Goal: Task Accomplishment & Management: Manage account settings

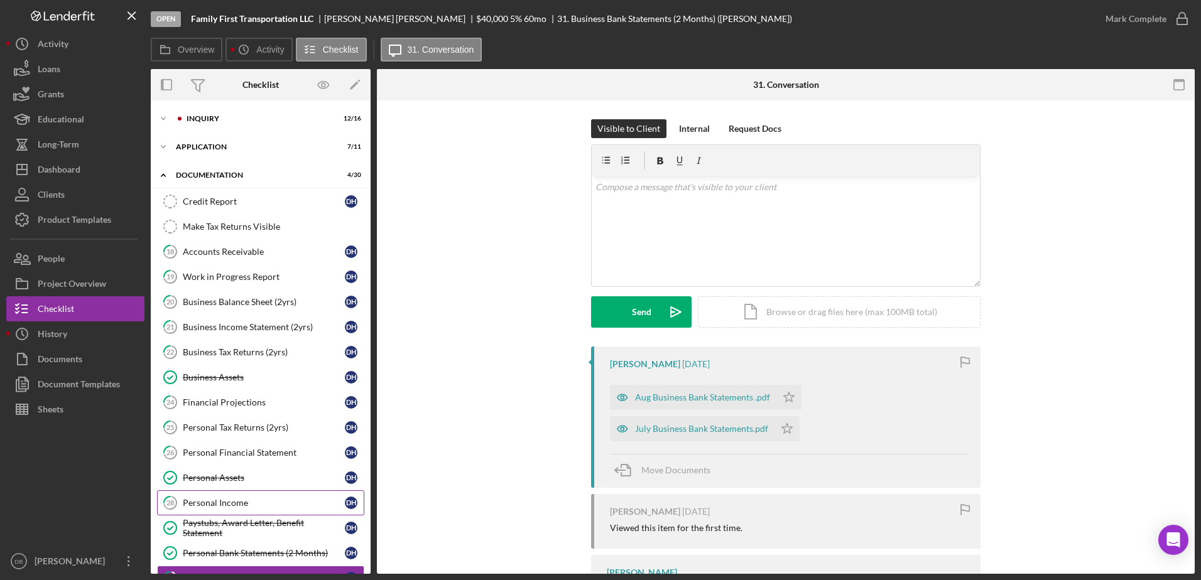
scroll to position [241, 0]
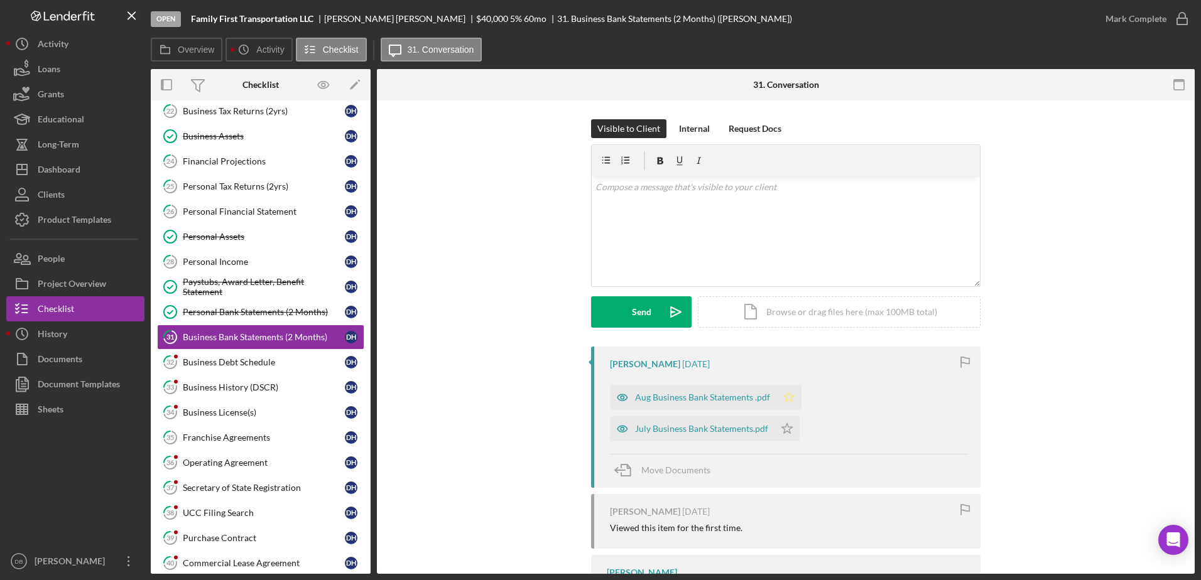
click at [788, 398] on icon "Icon/Star" at bounding box center [788, 397] width 25 height 25
click at [786, 435] on icon "Icon/Star" at bounding box center [786, 428] width 25 height 25
click at [1101, 190] on div "Visible to Client Internal Request Docs v Color teal Color pink Remove color Ad…" at bounding box center [786, 232] width 780 height 227
click at [1169, 18] on icon "button" at bounding box center [1181, 18] width 31 height 31
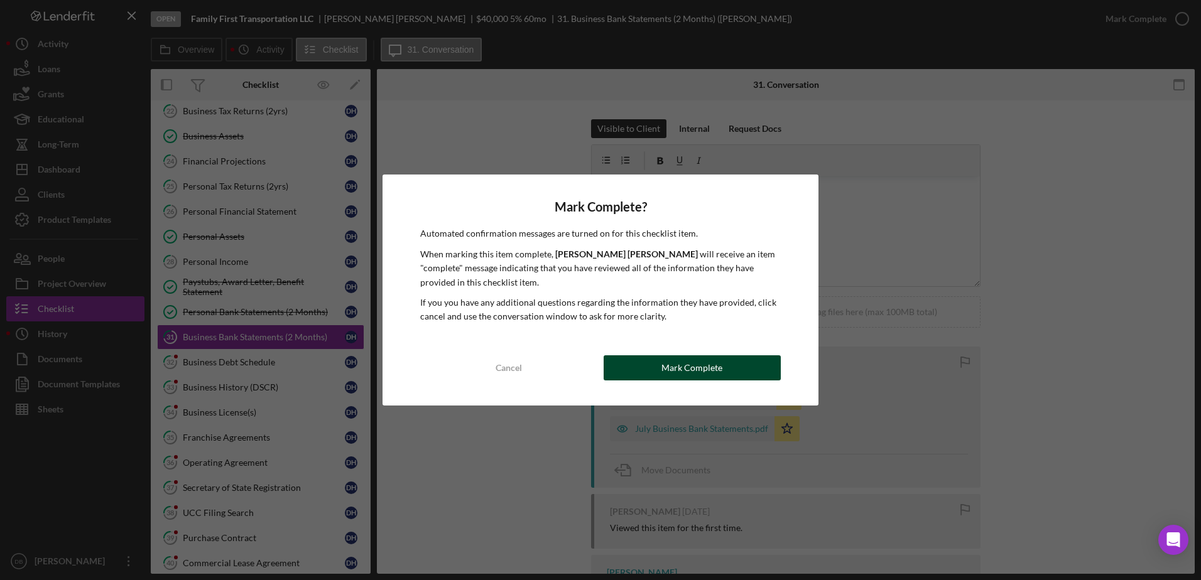
click at [696, 361] on div "Mark Complete" at bounding box center [691, 367] width 61 height 25
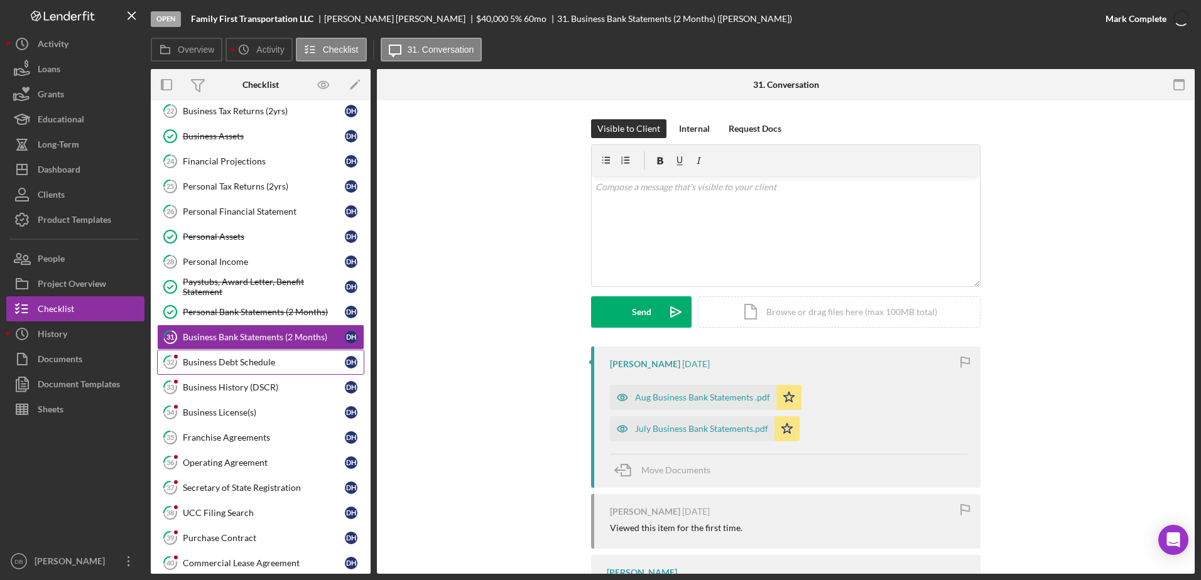
click at [274, 358] on div "Business Debt Schedule" at bounding box center [264, 362] width 162 height 10
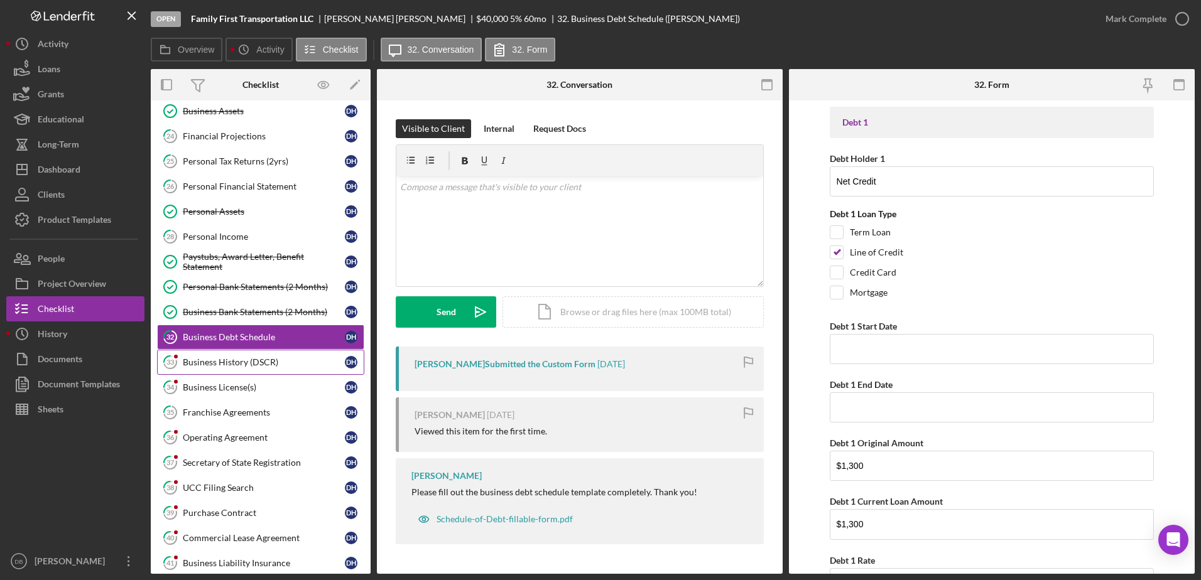
click at [210, 362] on div "Business History (DSCR)" at bounding box center [264, 362] width 162 height 10
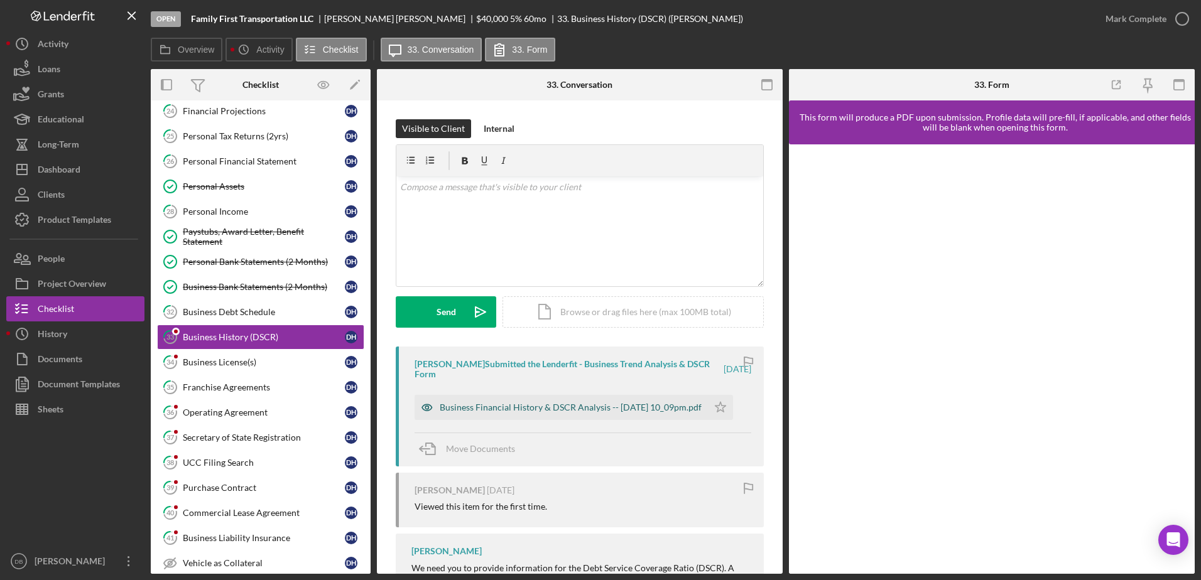
click at [565, 406] on div "Business Financial History & DSCR Analysis -- [DATE] 10_09pm.pdf" at bounding box center [571, 408] width 262 height 10
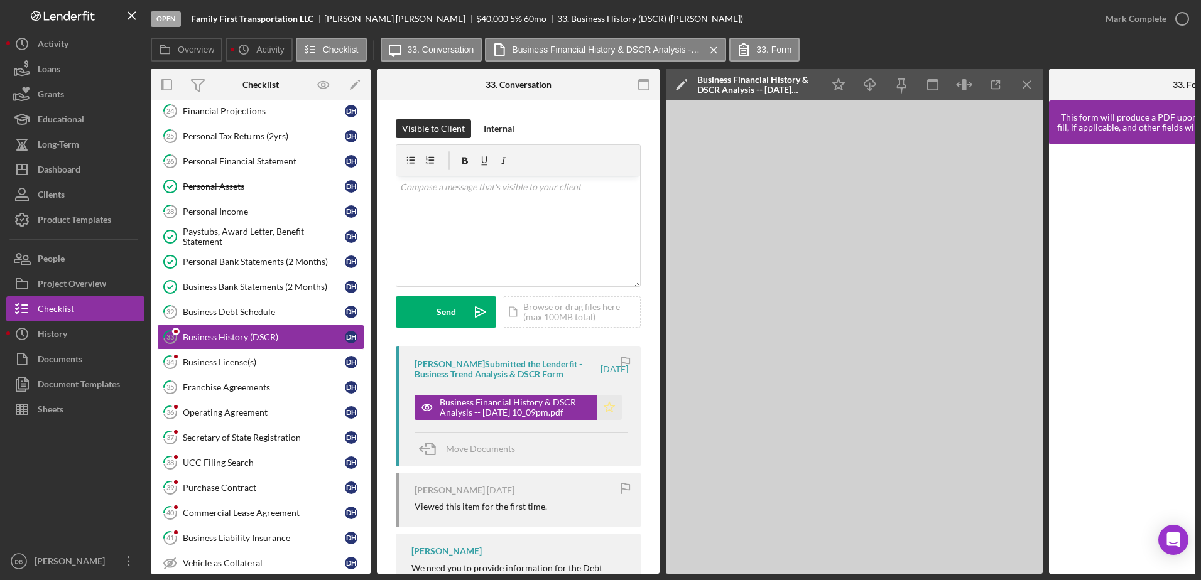
click at [604, 406] on polygon "button" at bounding box center [609, 407] width 11 height 10
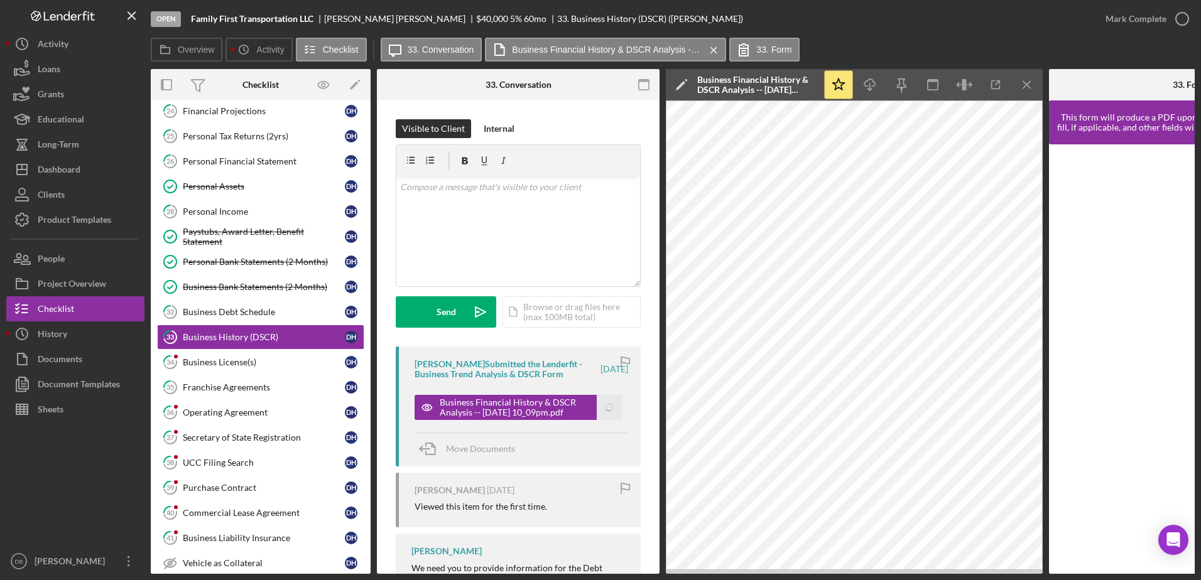
click at [1138, 18] on div "Mark Complete" at bounding box center [1135, 18] width 61 height 25
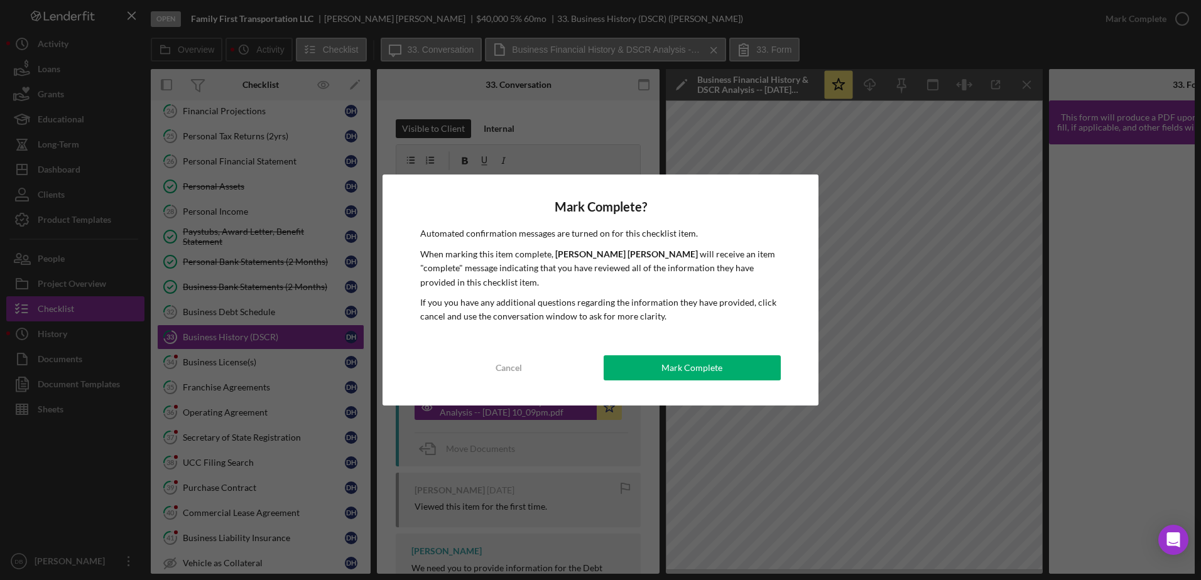
click at [670, 391] on div "Mark Complete? Automated confirmation messages are turned on for this checklist…" at bounding box center [600, 290] width 436 height 230
click at [671, 372] on div "Mark Complete" at bounding box center [691, 367] width 61 height 25
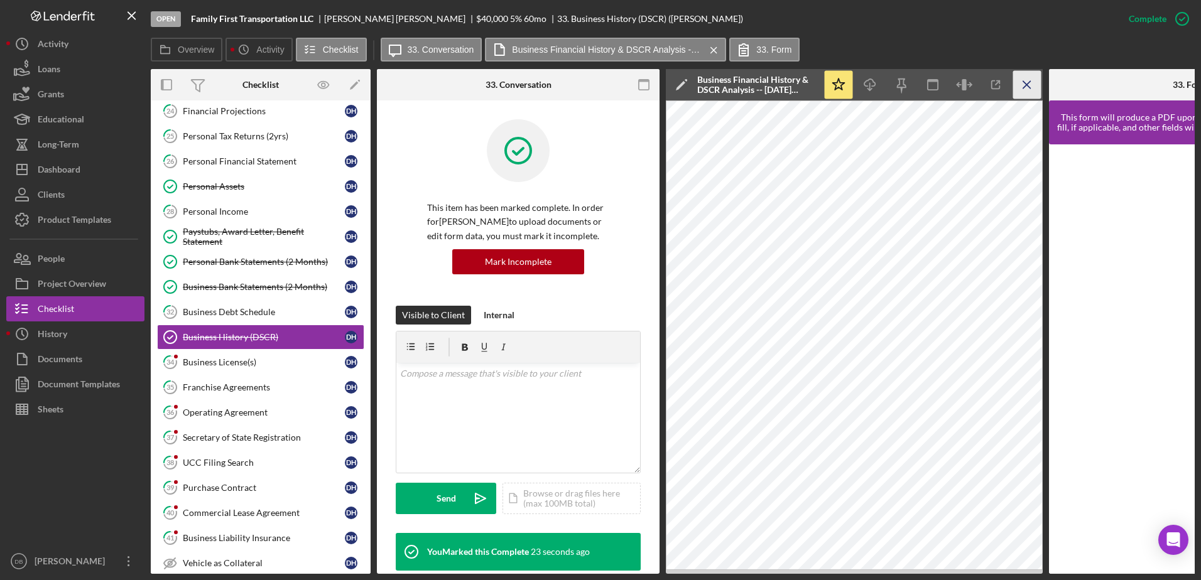
click at [1031, 84] on icon "Icon/Menu Close" at bounding box center [1027, 85] width 28 height 28
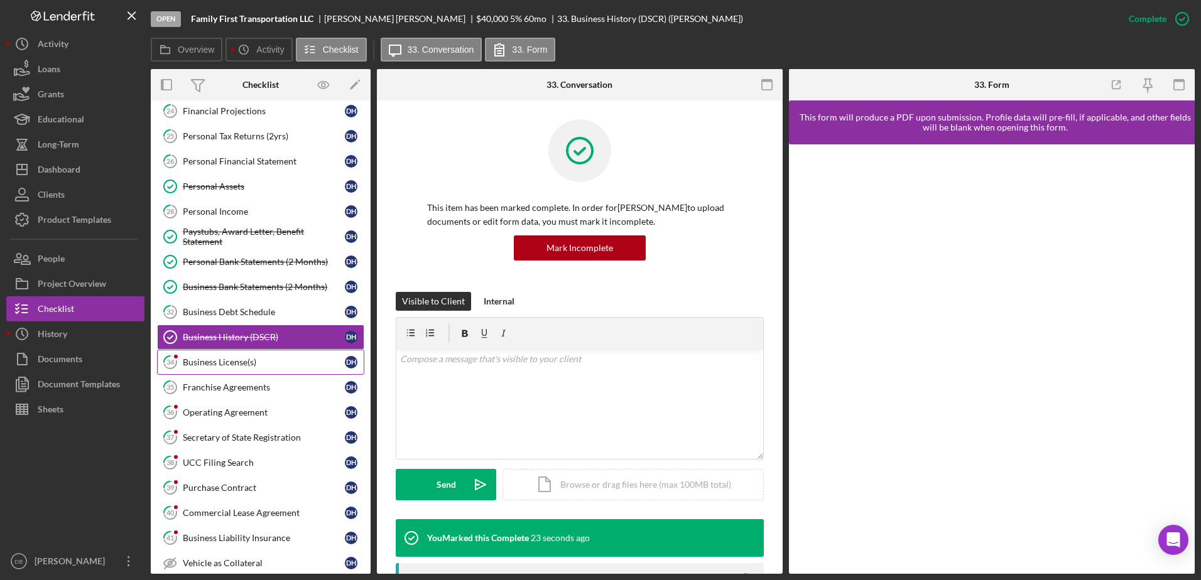
click at [292, 369] on link "34 Business License(s) D H" at bounding box center [260, 362] width 207 height 25
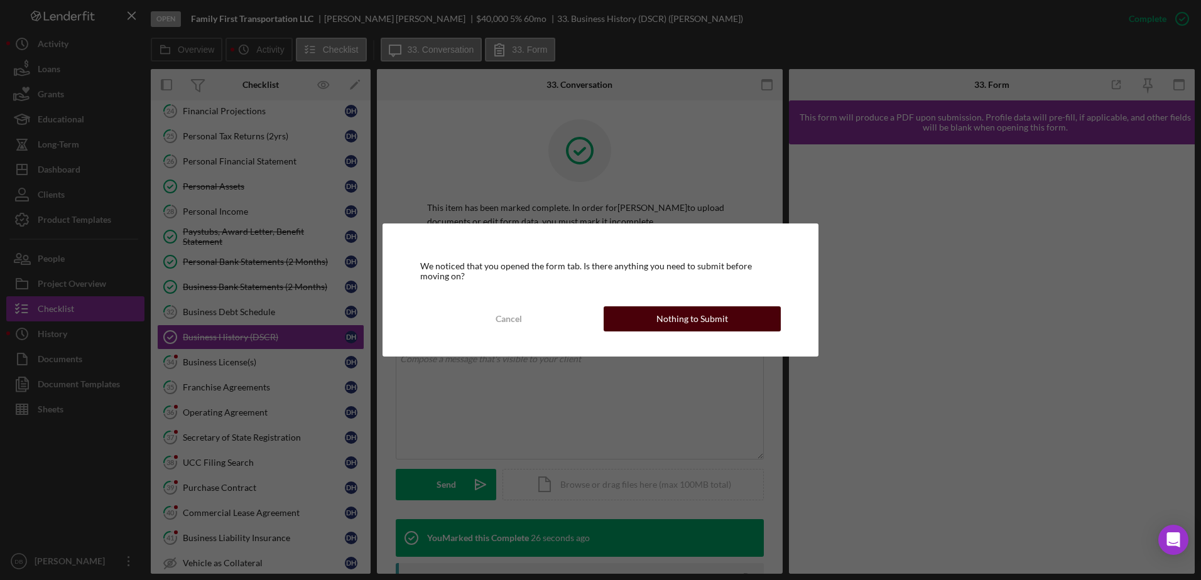
click at [695, 319] on div "Nothing to Submit" at bounding box center [692, 318] width 72 height 25
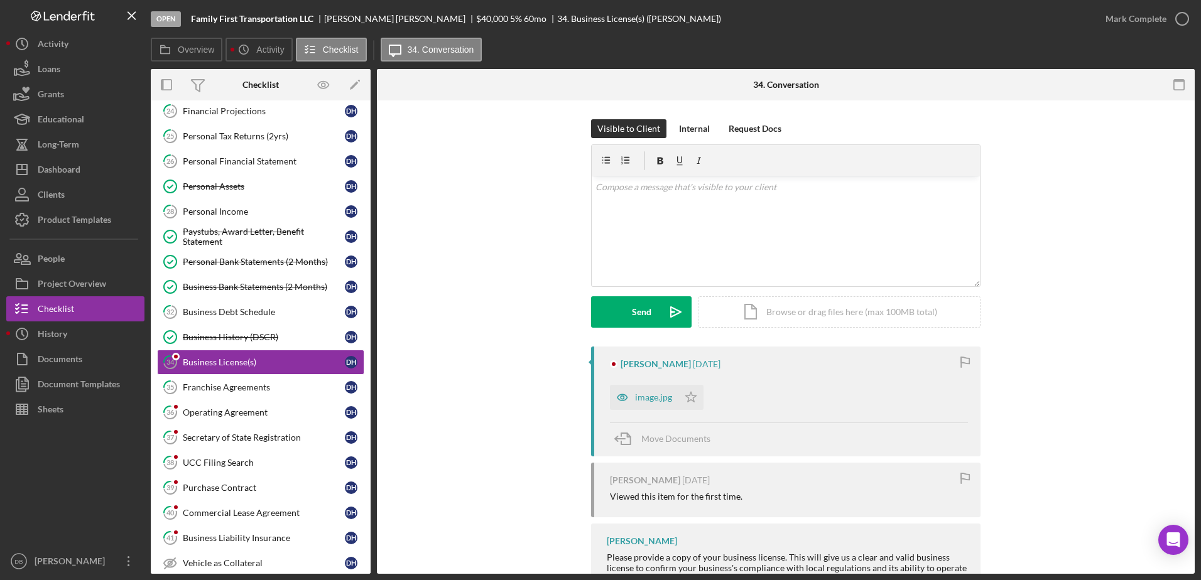
scroll to position [317, 0]
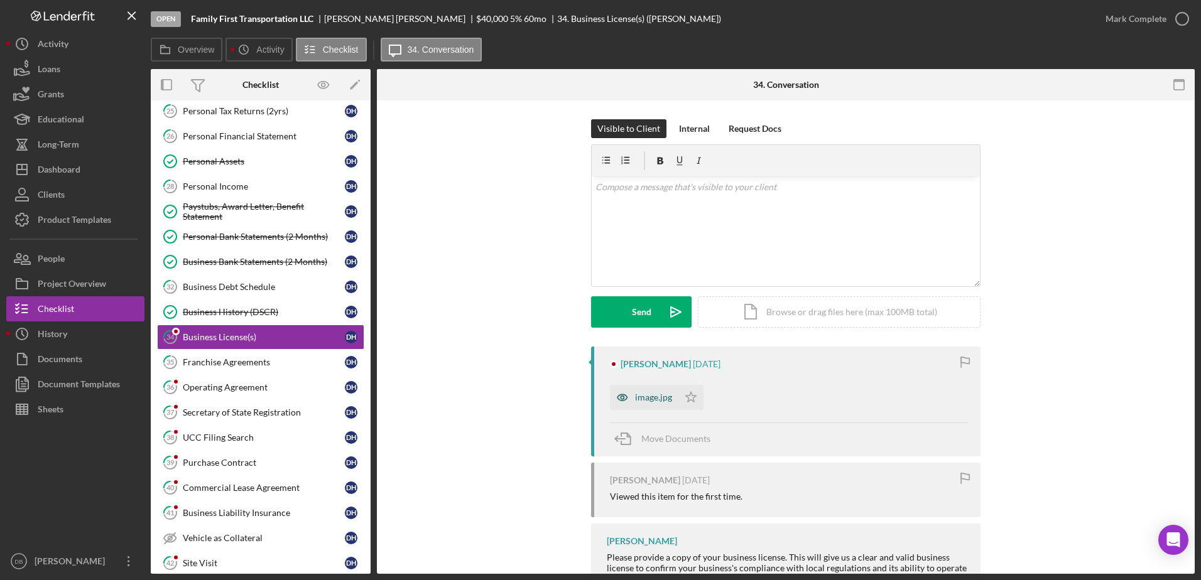
click at [638, 396] on div "image.jpg" at bounding box center [653, 398] width 37 height 10
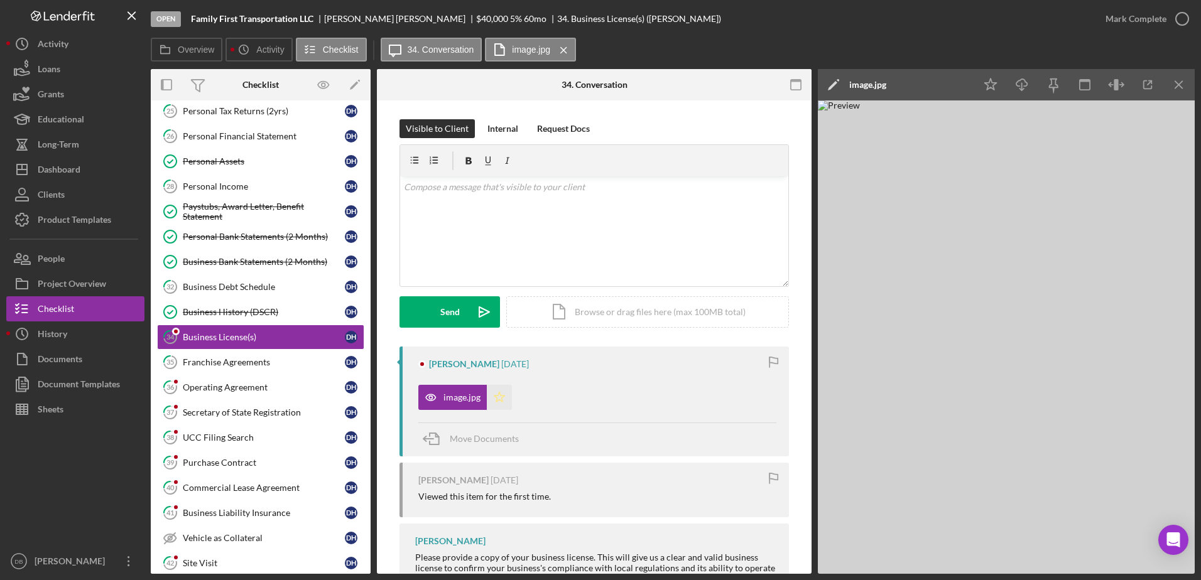
click at [497, 397] on icon "Icon/Star" at bounding box center [499, 397] width 25 height 25
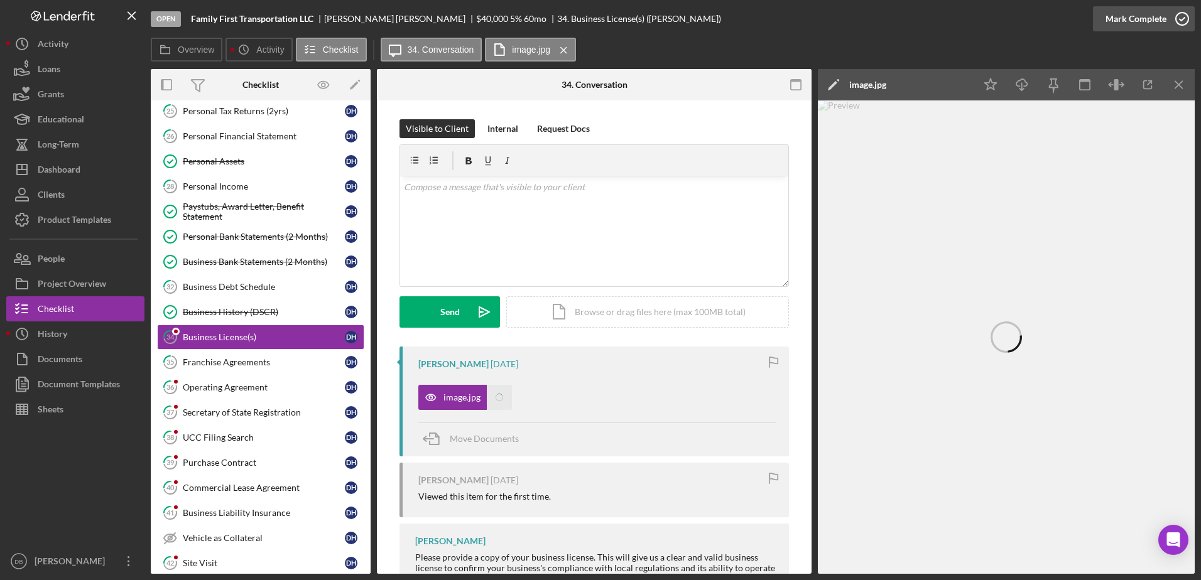
click at [1134, 15] on div "Mark Complete" at bounding box center [1135, 18] width 61 height 25
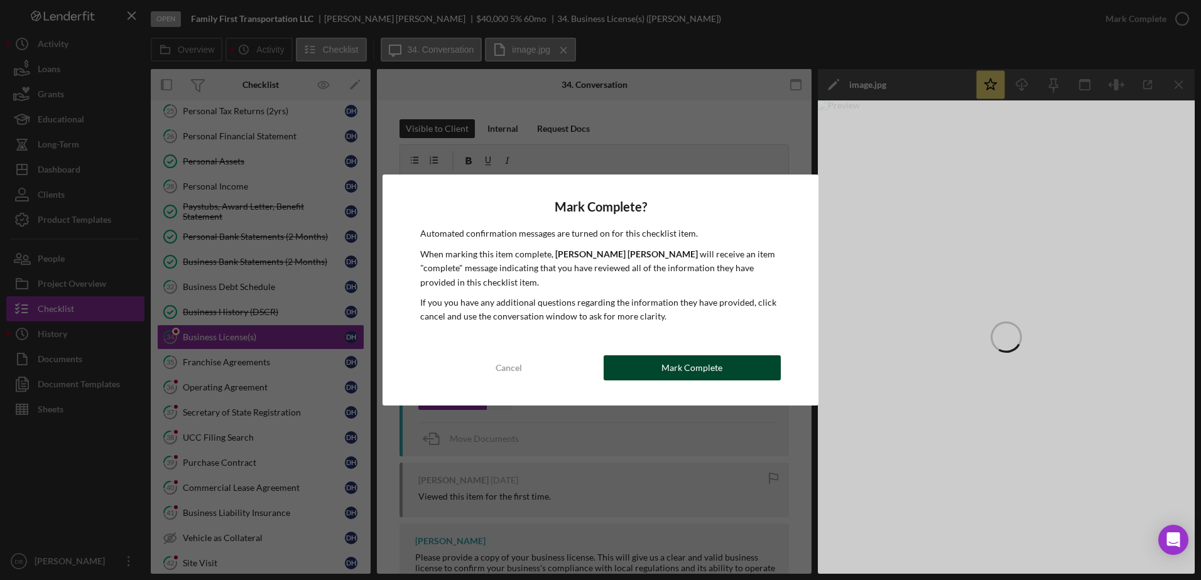
click at [730, 366] on button "Mark Complete" at bounding box center [692, 367] width 177 height 25
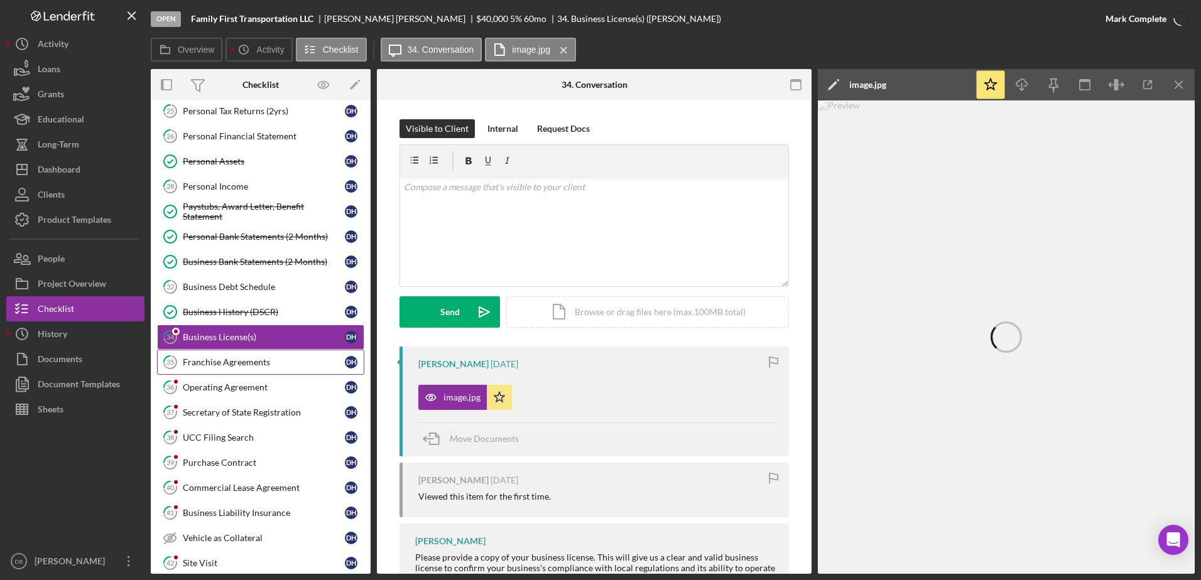
click at [287, 372] on link "35 Franchise Agreements D H" at bounding box center [260, 362] width 207 height 25
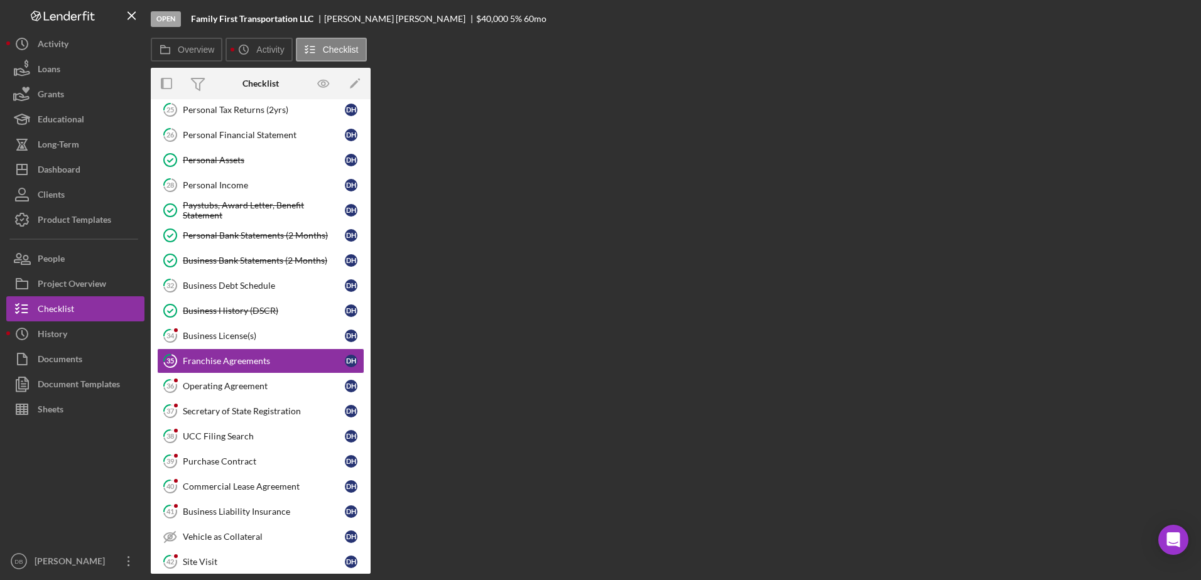
scroll to position [342, 0]
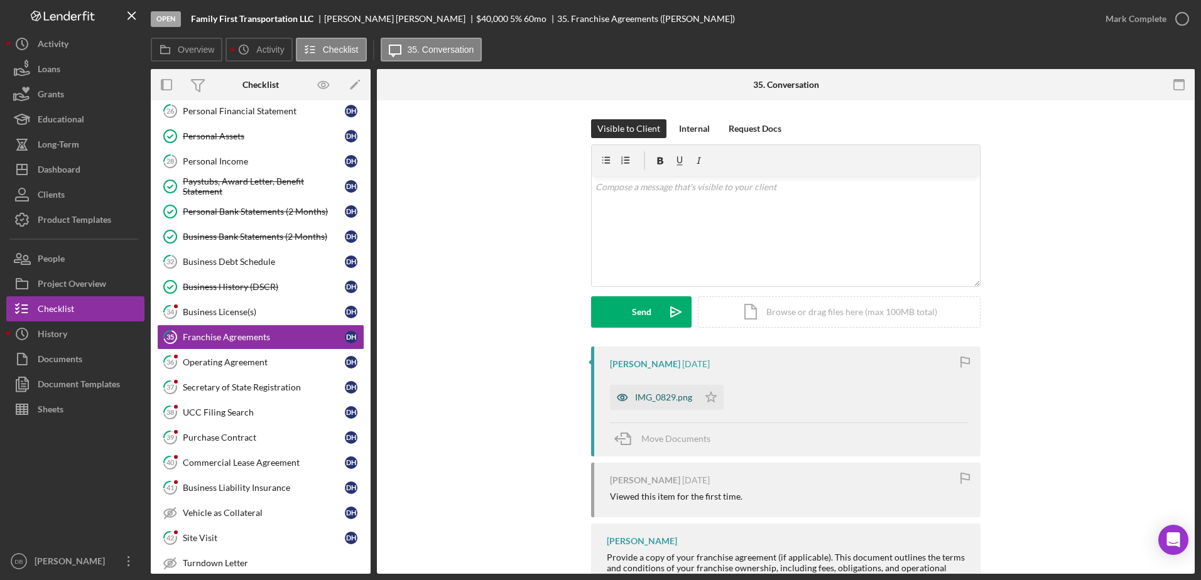
click at [658, 403] on div "IMG_0829.png" at bounding box center [654, 397] width 89 height 25
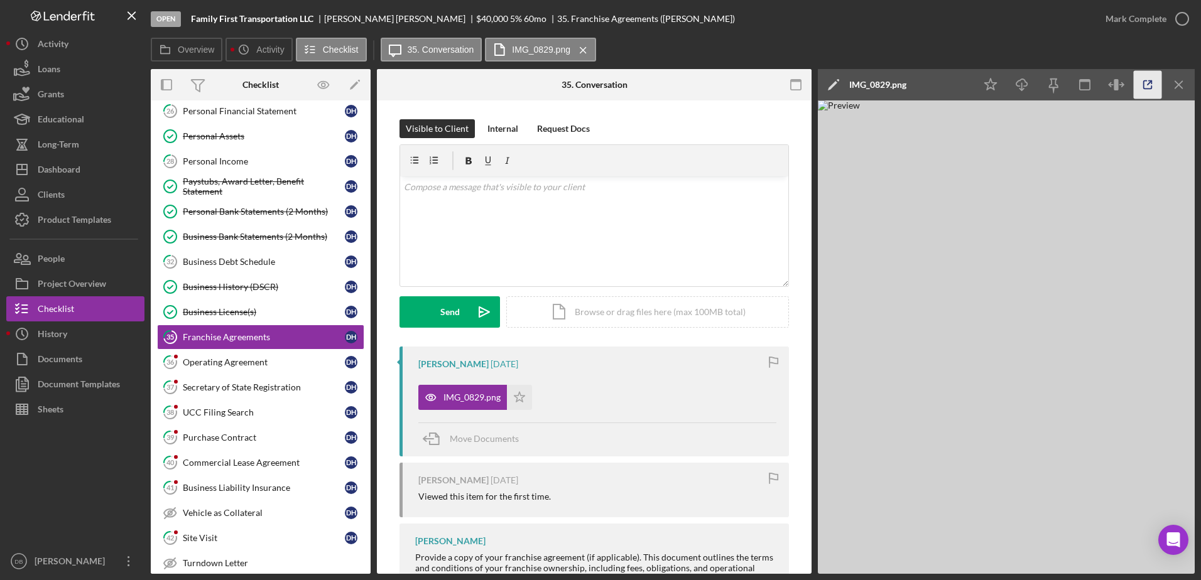
click at [1144, 85] on icon "button" at bounding box center [1148, 85] width 8 height 8
click at [1167, 19] on icon "button" at bounding box center [1181, 18] width 31 height 31
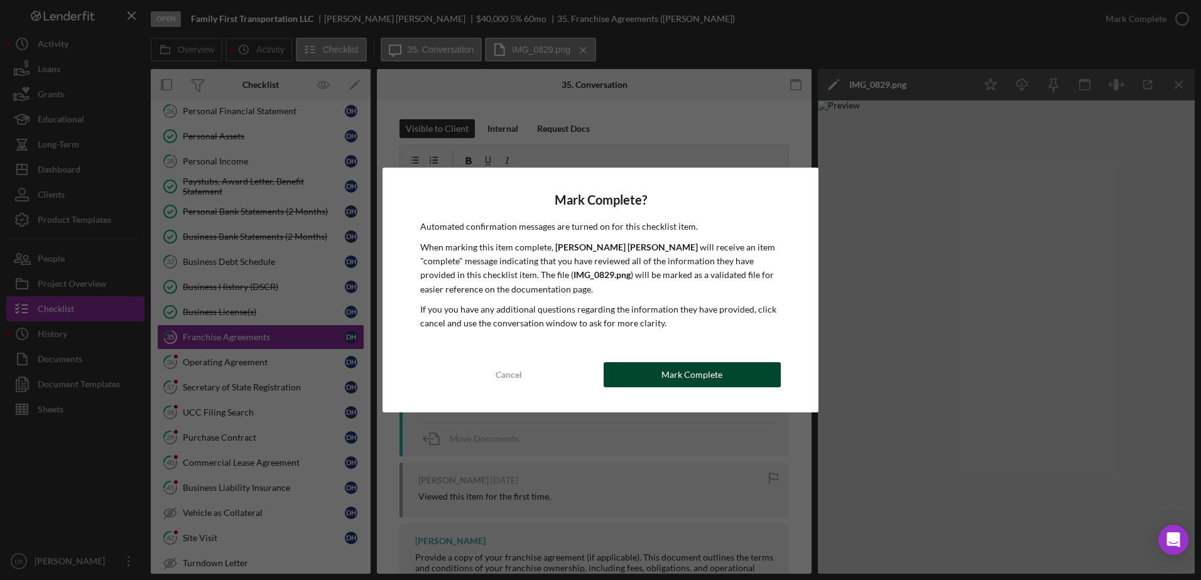
click at [698, 379] on div "Mark Complete" at bounding box center [691, 374] width 61 height 25
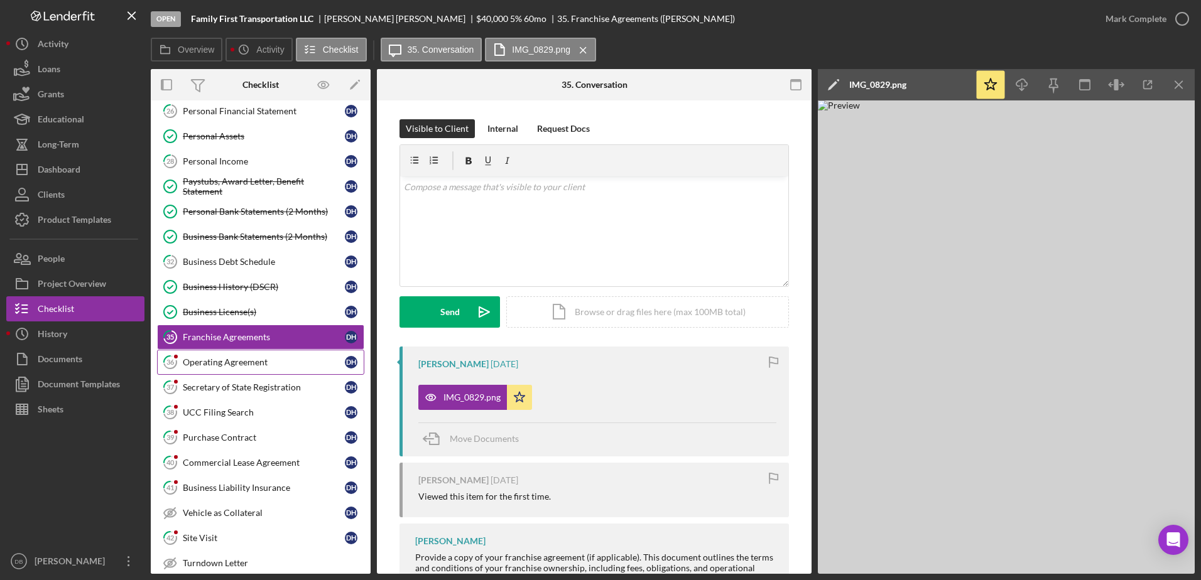
click at [235, 366] on div "Operating Agreement" at bounding box center [264, 362] width 162 height 10
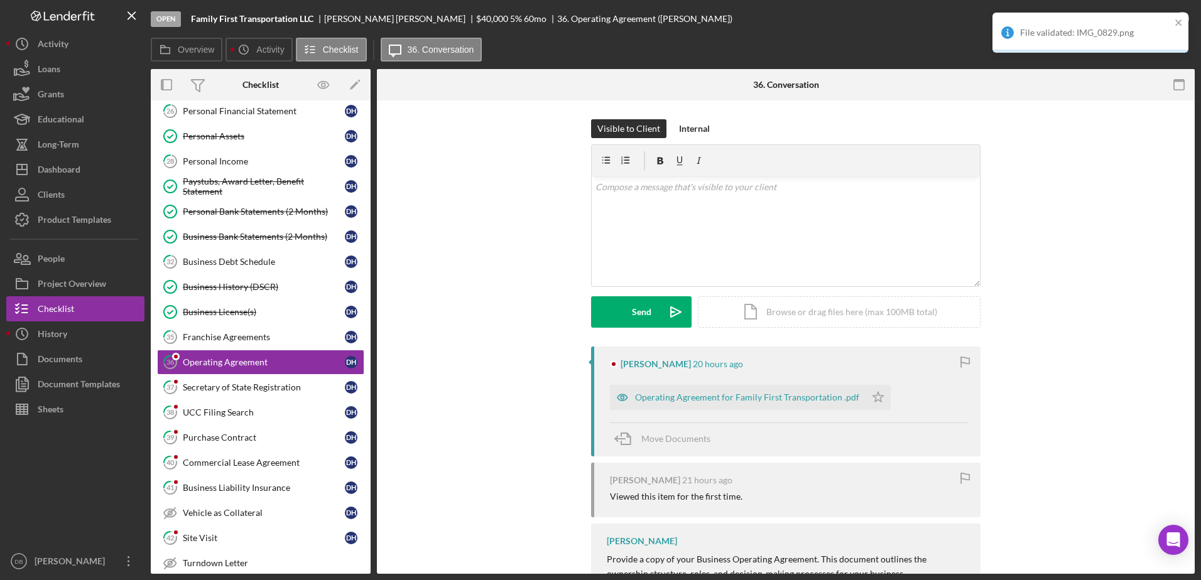
scroll to position [367, 0]
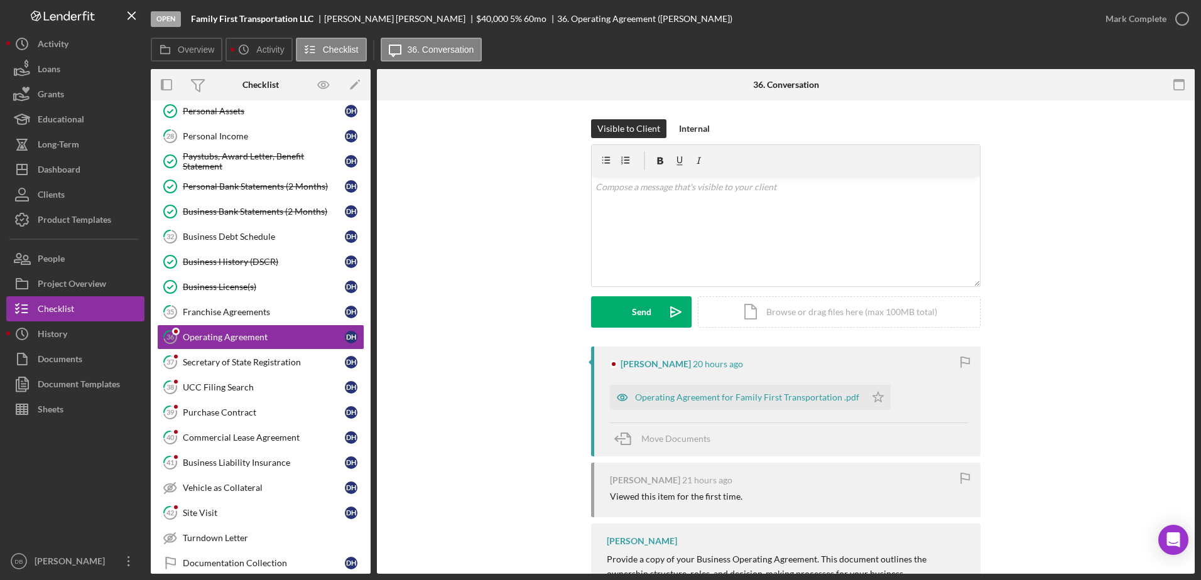
click at [874, 397] on icon "Icon/Star" at bounding box center [877, 397] width 25 height 25
click at [1139, 21] on div "Mark Complete" at bounding box center [1135, 18] width 61 height 25
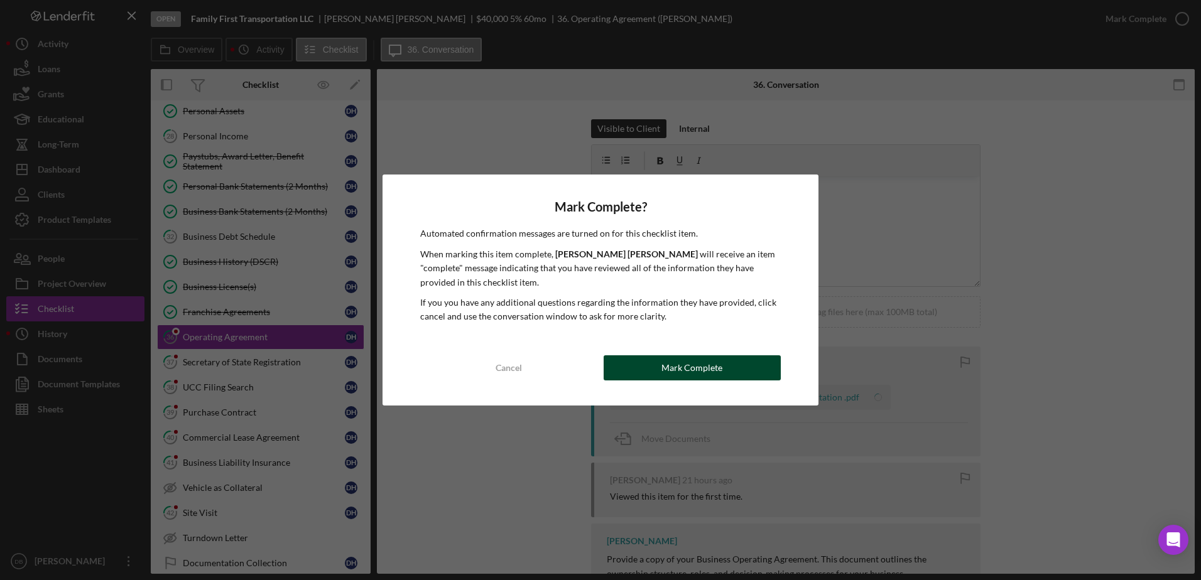
click at [671, 375] on div "Mark Complete" at bounding box center [691, 367] width 61 height 25
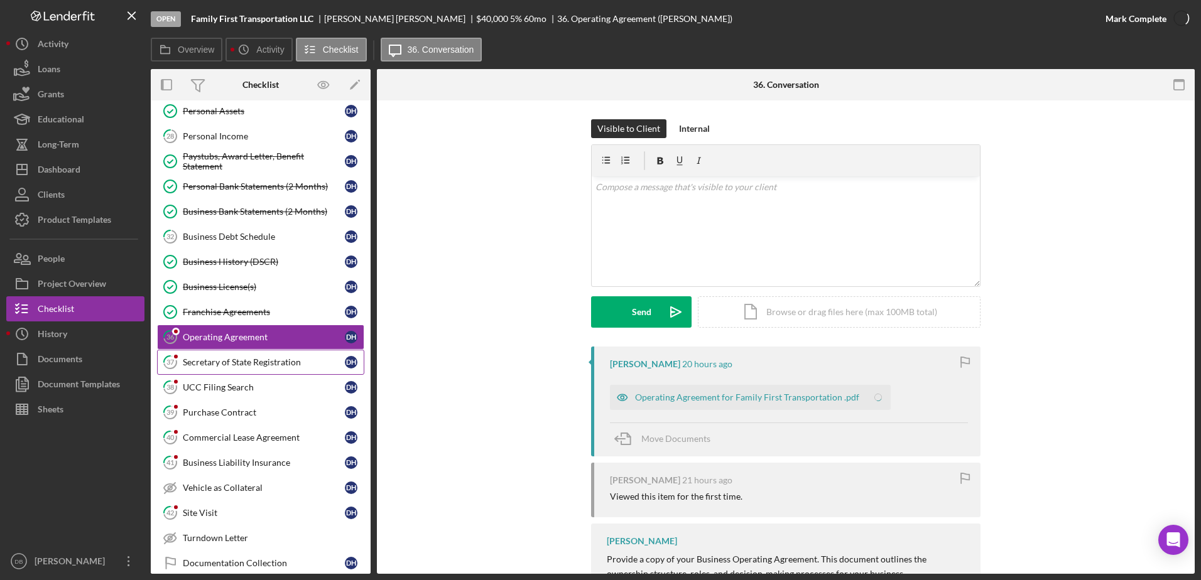
click at [178, 371] on icon "37" at bounding box center [169, 362] width 31 height 31
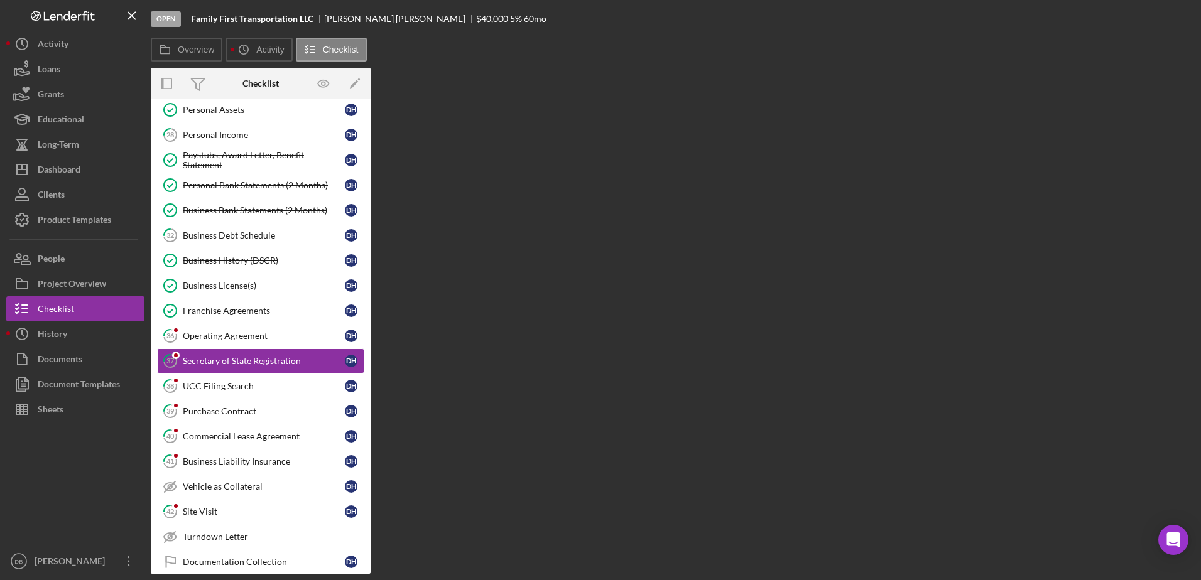
scroll to position [392, 0]
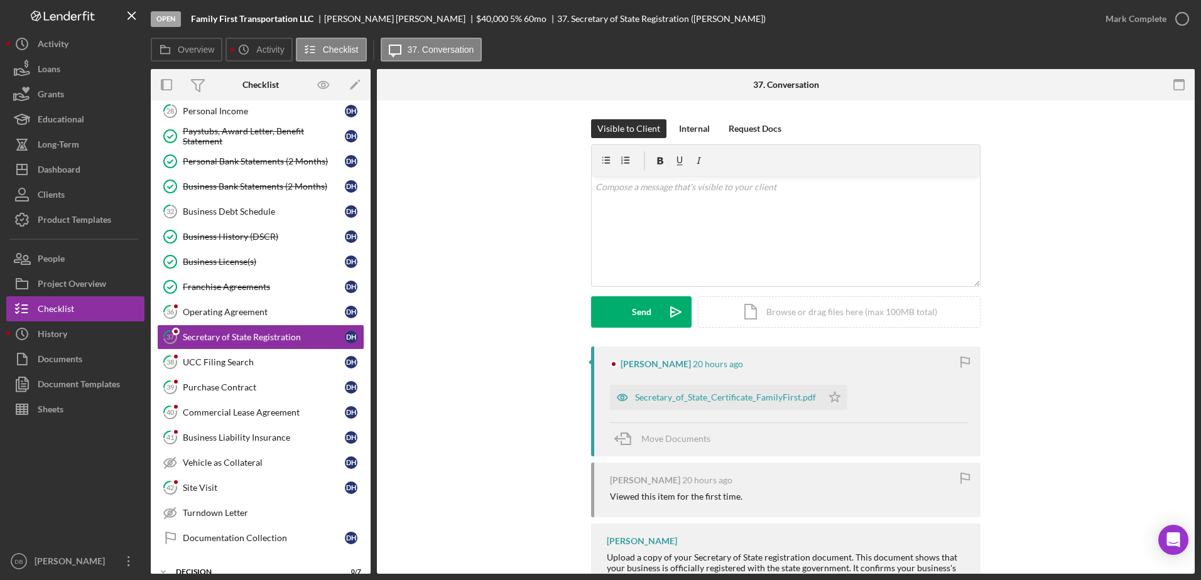
drag, startPoint x: 830, startPoint y: 396, endPoint x: 845, endPoint y: 374, distance: 25.8
click at [830, 396] on icon "Icon/Star" at bounding box center [834, 397] width 25 height 25
click at [1140, 15] on div "Mark Complete" at bounding box center [1135, 18] width 61 height 25
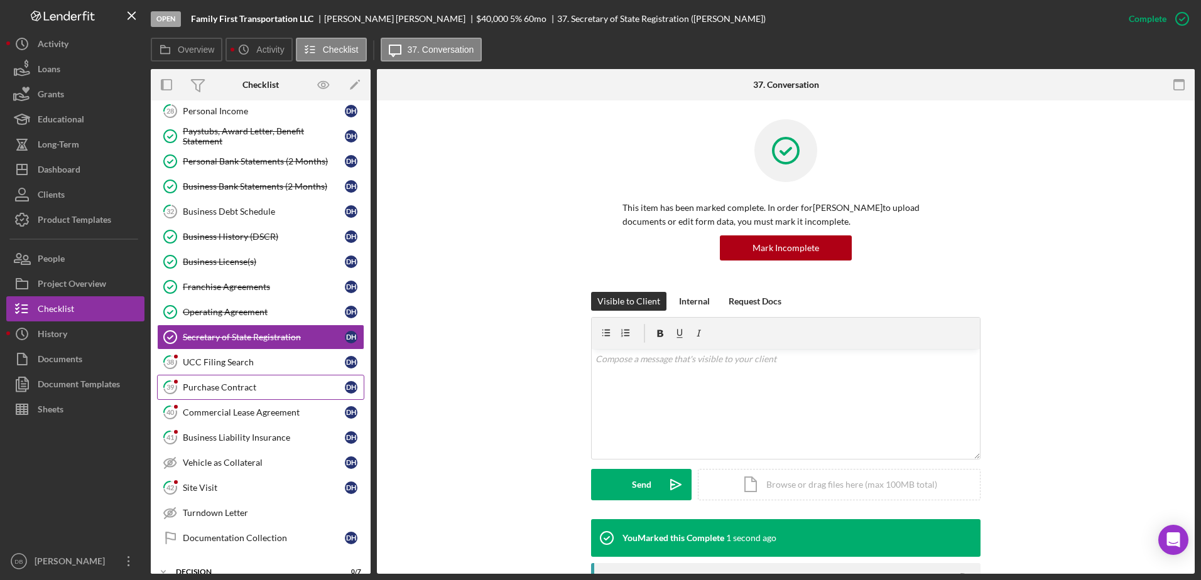
click at [231, 375] on link "39 Purchase Contract D H" at bounding box center [260, 387] width 207 height 25
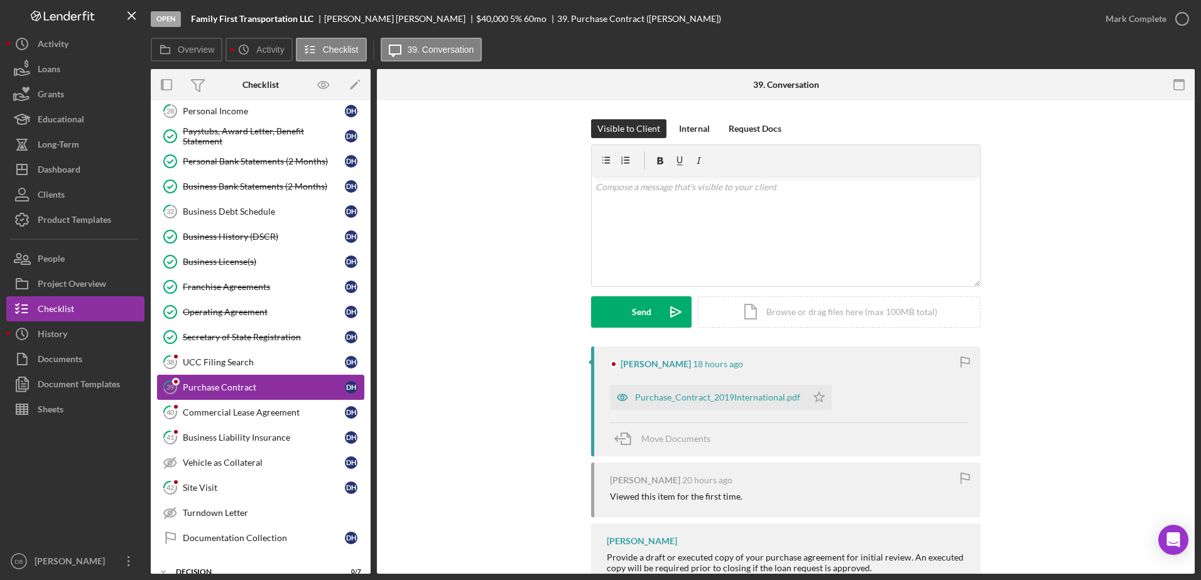
scroll to position [442, 0]
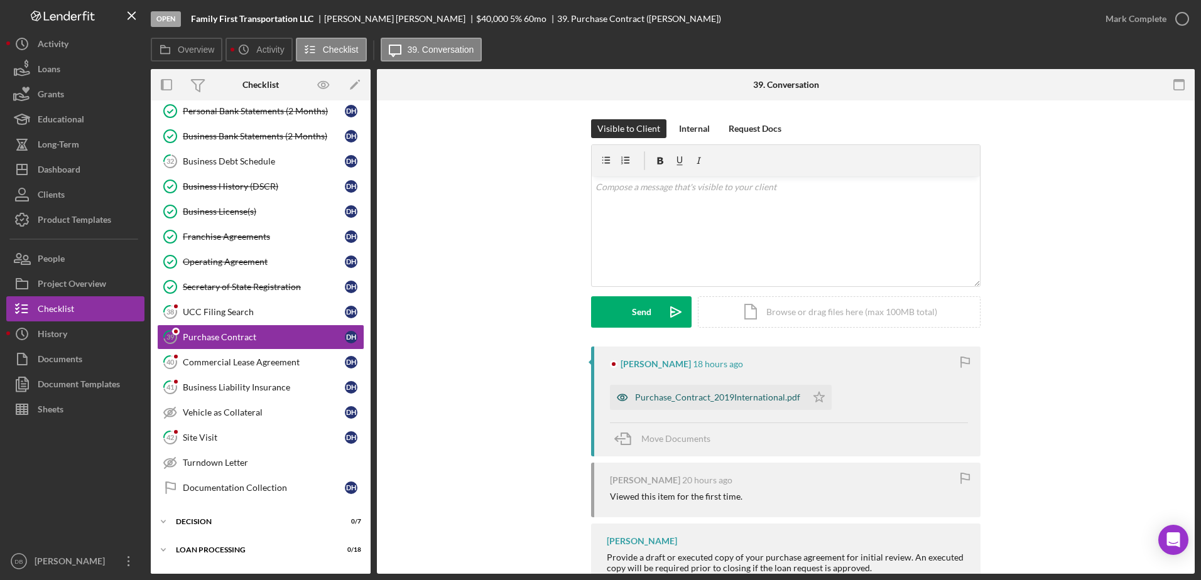
click at [751, 398] on div "Purchase_Contract_2019International.pdf" at bounding box center [717, 398] width 165 height 10
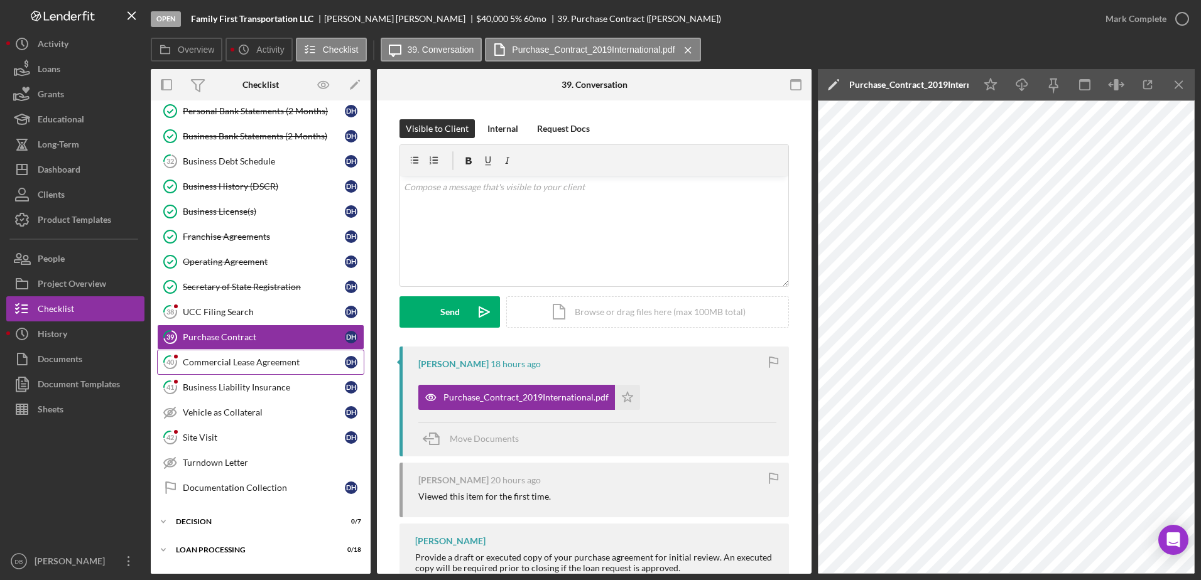
click at [256, 364] on div "Commercial Lease Agreement" at bounding box center [264, 362] width 162 height 10
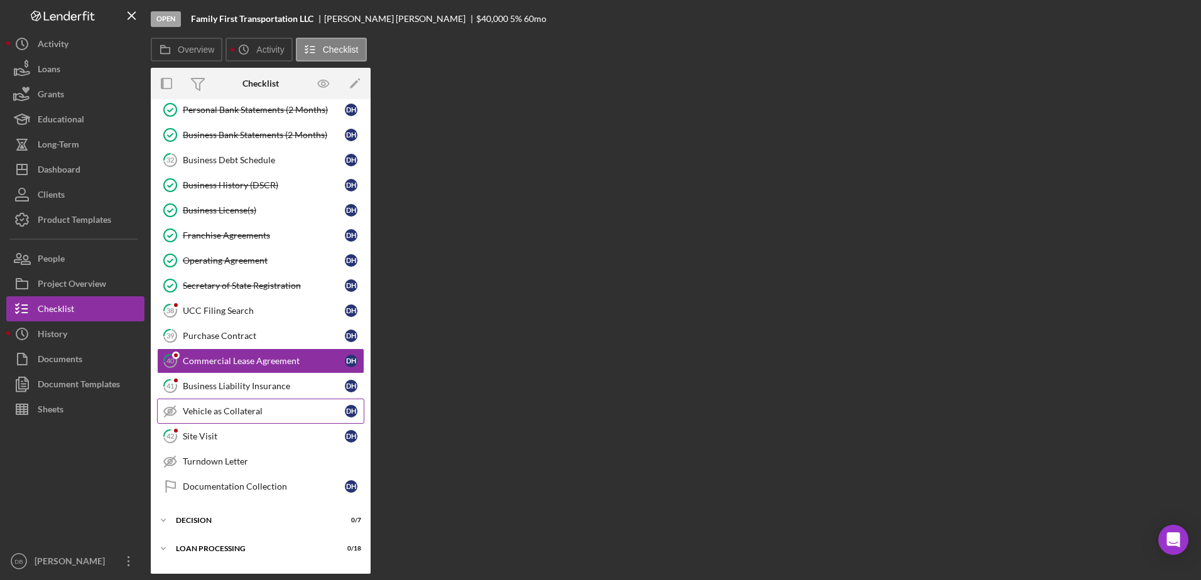
scroll to position [467, 0]
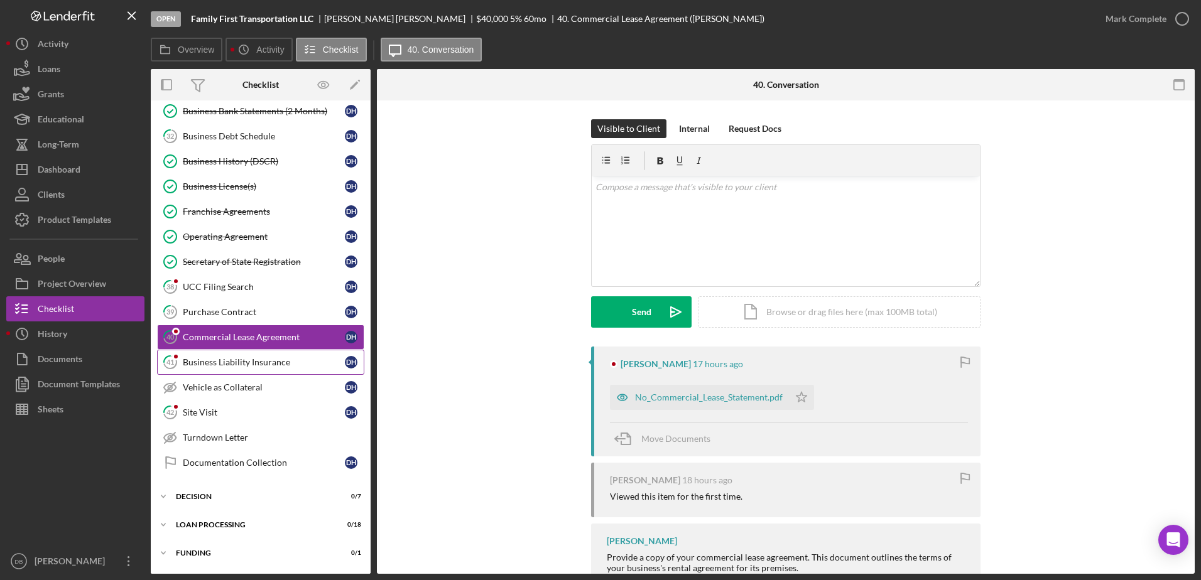
click at [230, 371] on link "41 Business Liability Insurance D H" at bounding box center [260, 362] width 207 height 25
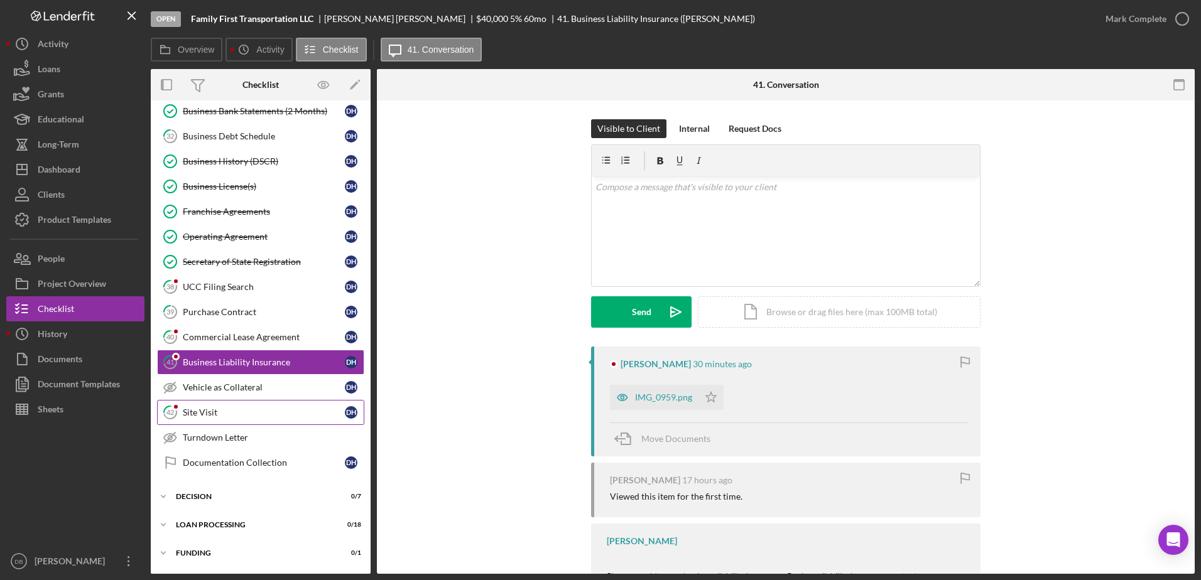
click at [231, 410] on div "Site Visit" at bounding box center [264, 413] width 162 height 10
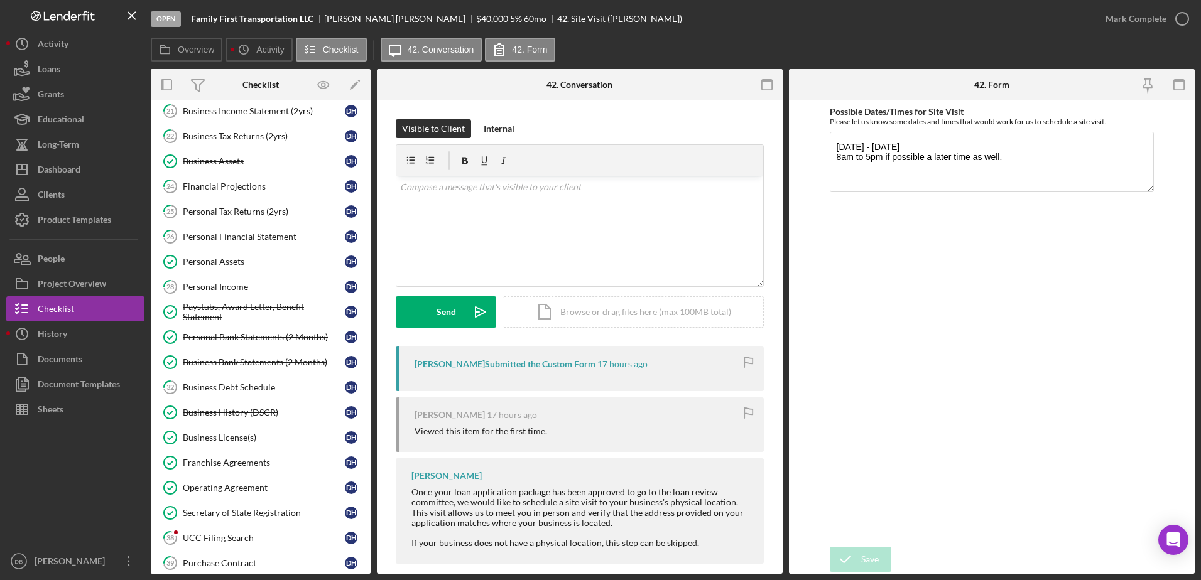
scroll to position [28, 0]
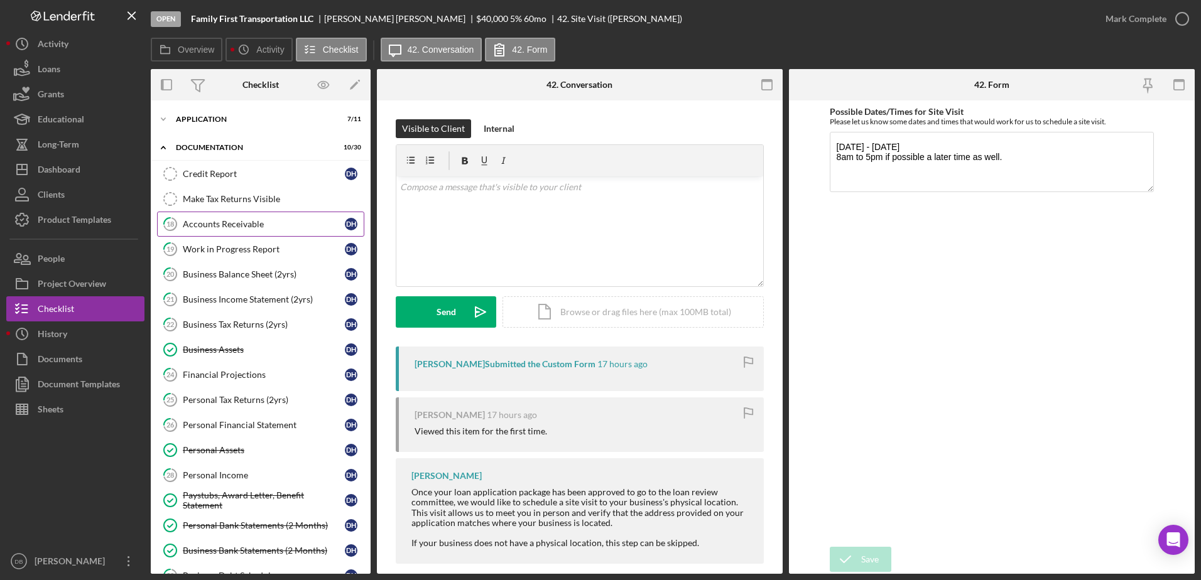
click at [241, 229] on div "Accounts Receivable" at bounding box center [264, 224] width 162 height 10
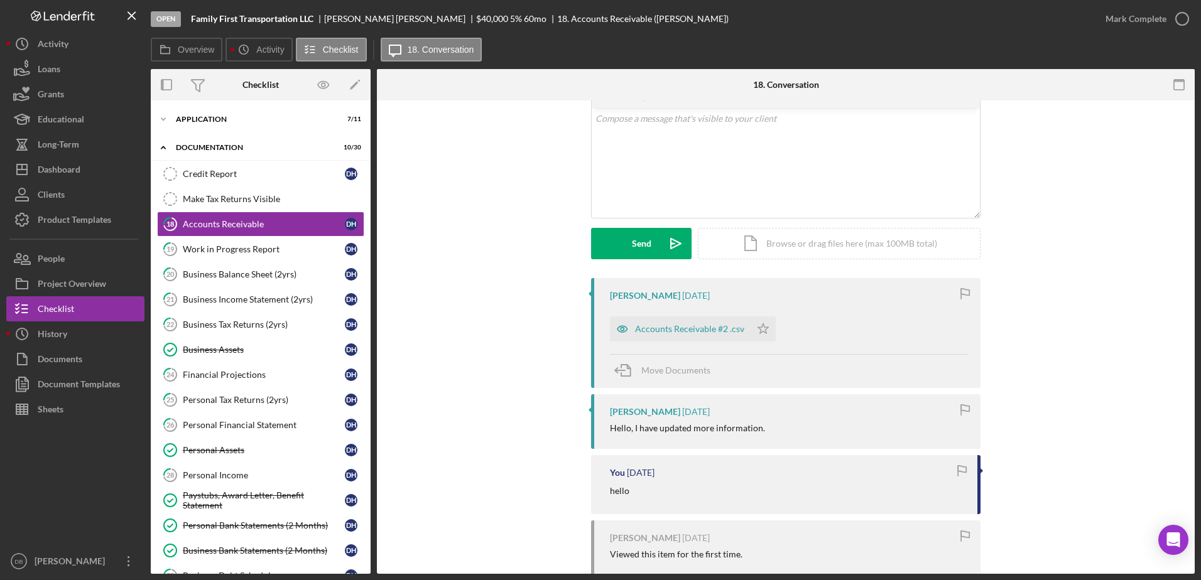
scroll to position [95, 0]
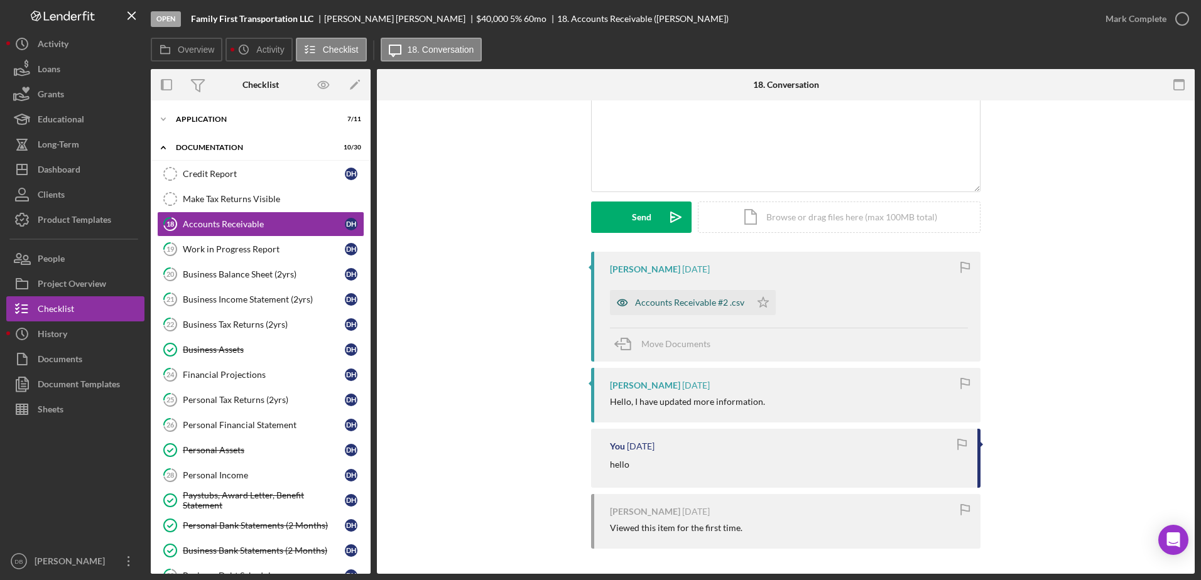
click at [671, 300] on div "Accounts Receivable #2 .csv" at bounding box center [689, 303] width 109 height 10
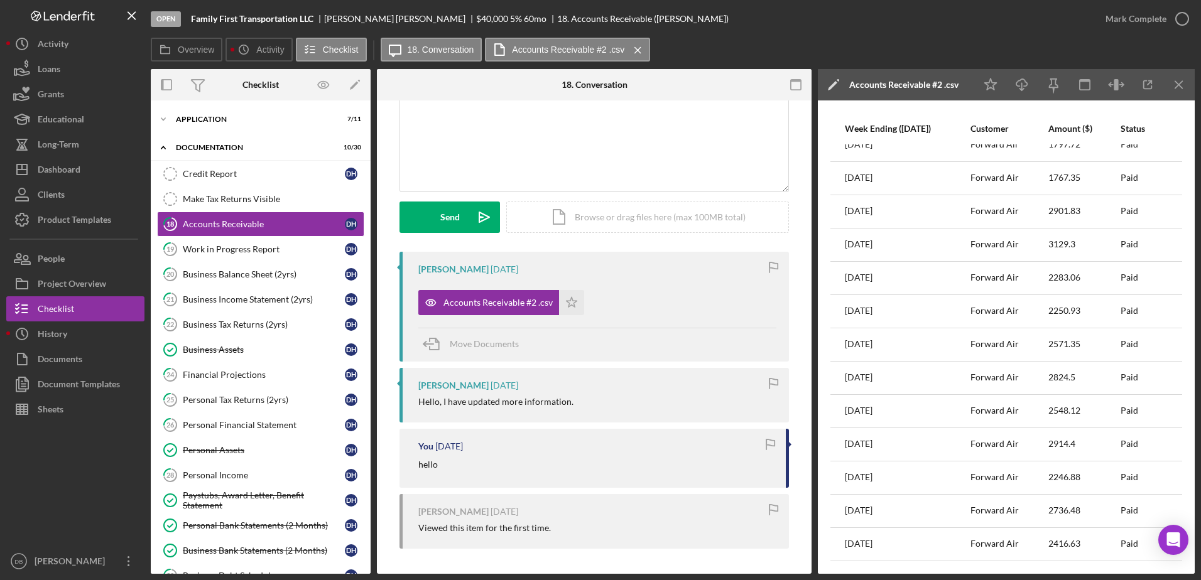
scroll to position [0, 0]
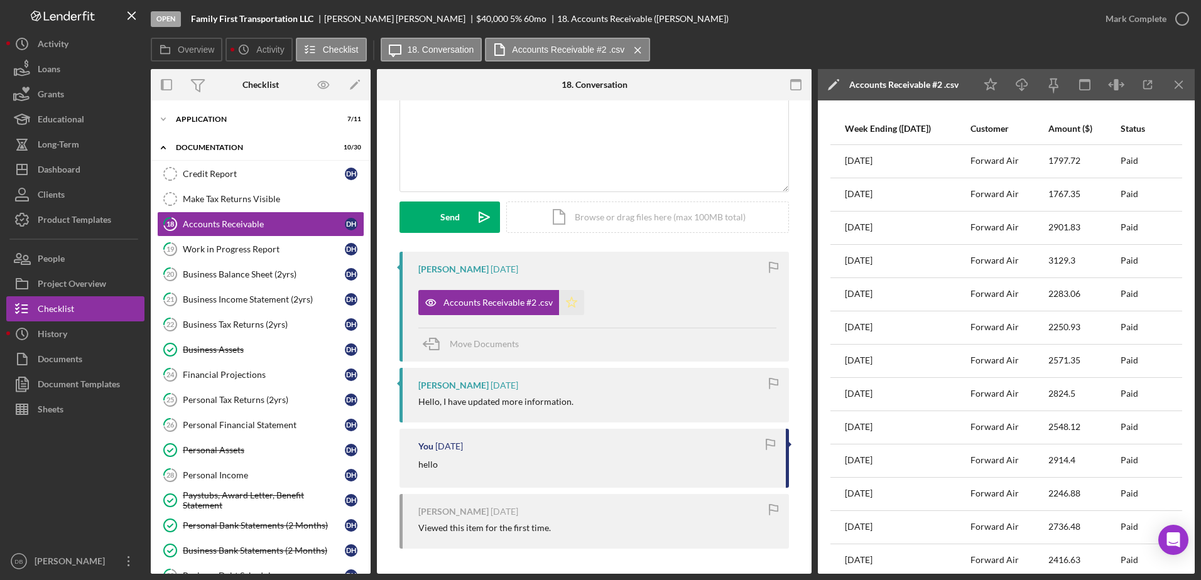
click at [571, 308] on icon "Icon/Star" at bounding box center [571, 302] width 25 height 25
click at [1164, 28] on div "Mark Complete" at bounding box center [1135, 18] width 61 height 25
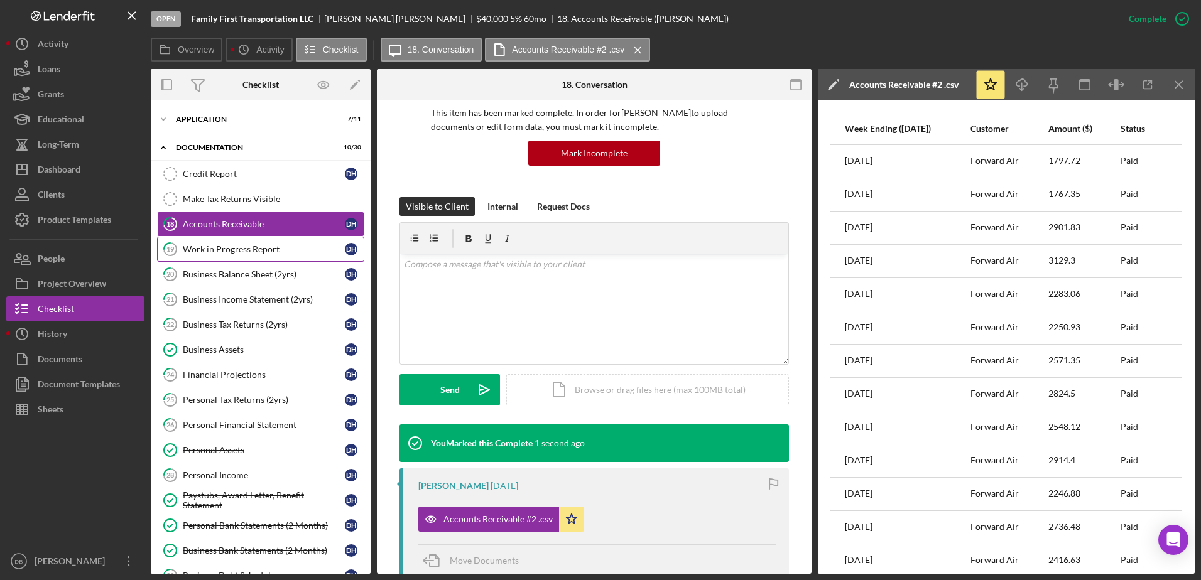
click at [214, 256] on link "19 Work in Progress Report D H" at bounding box center [260, 249] width 207 height 25
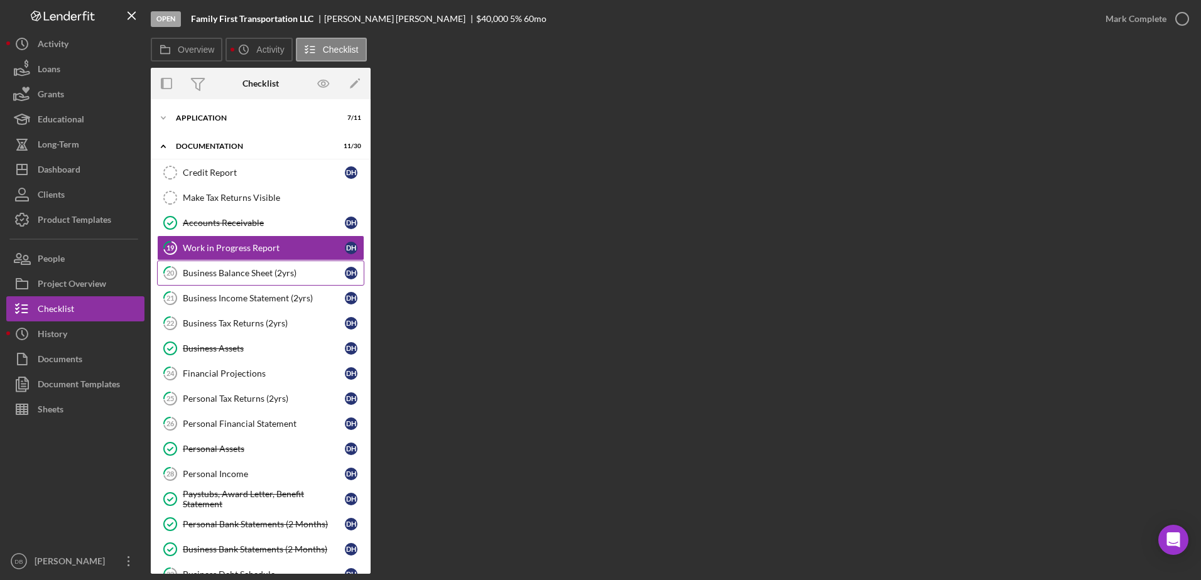
click at [226, 275] on div "Business Balance Sheet (2yrs)" at bounding box center [264, 273] width 162 height 10
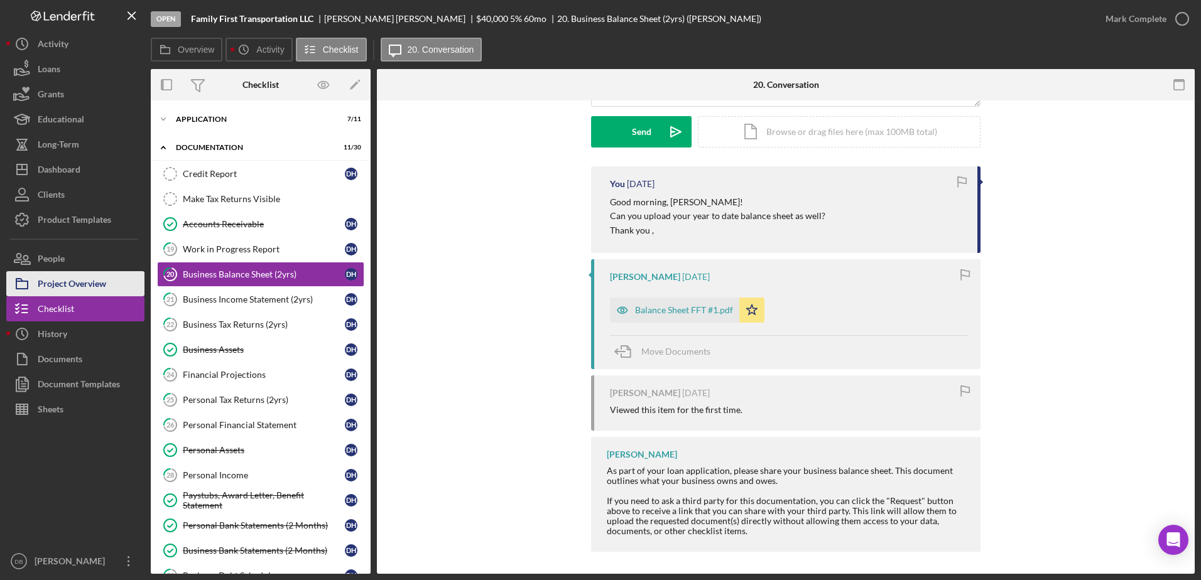
scroll to position [121, 0]
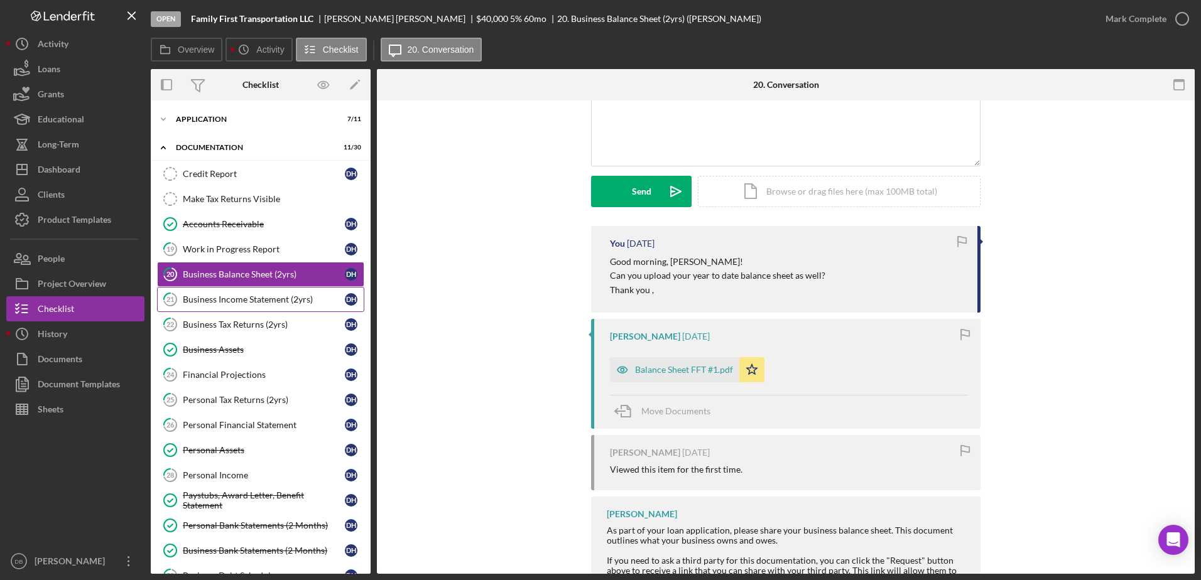
click at [220, 300] on div "Business Income Statement (2yrs)" at bounding box center [264, 300] width 162 height 10
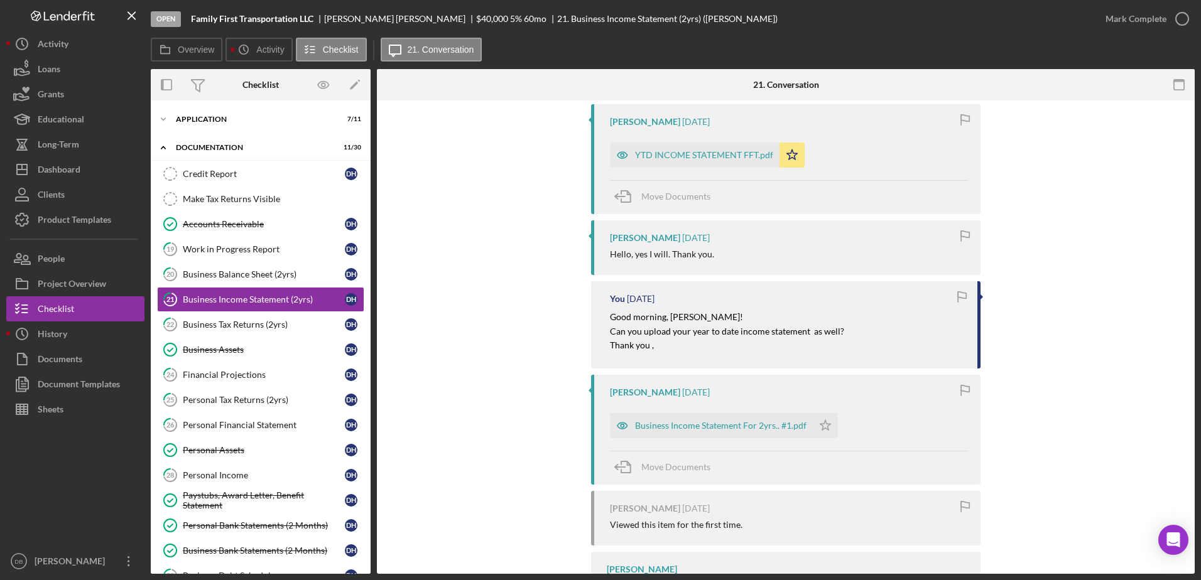
scroll to position [251, 0]
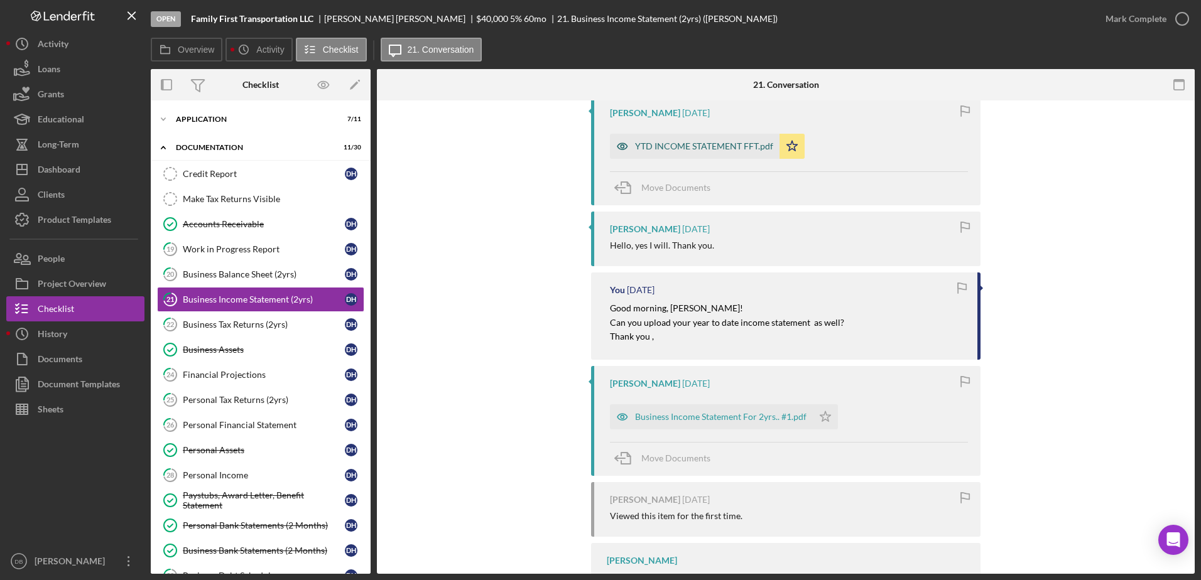
click at [718, 149] on div "YTD INCOME STATEMENT FFT.pdf" at bounding box center [704, 146] width 138 height 10
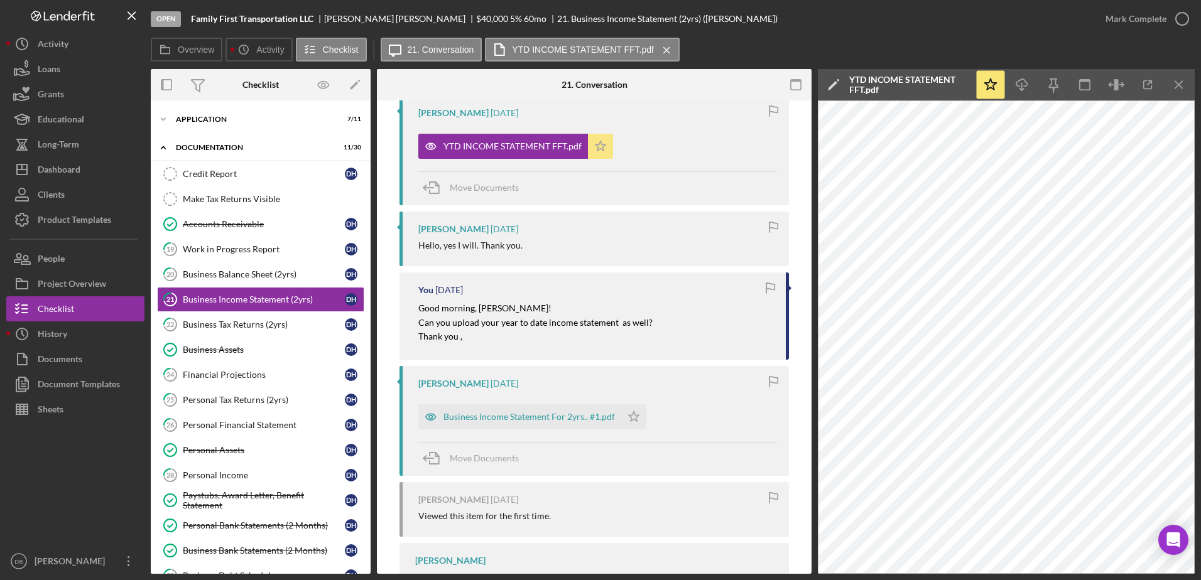
click at [595, 144] on icon "Icon/Star" at bounding box center [600, 146] width 25 height 25
click at [600, 149] on polygon "button" at bounding box center [600, 146] width 11 height 10
click at [1147, 23] on div "Mark Complete" at bounding box center [1135, 18] width 61 height 25
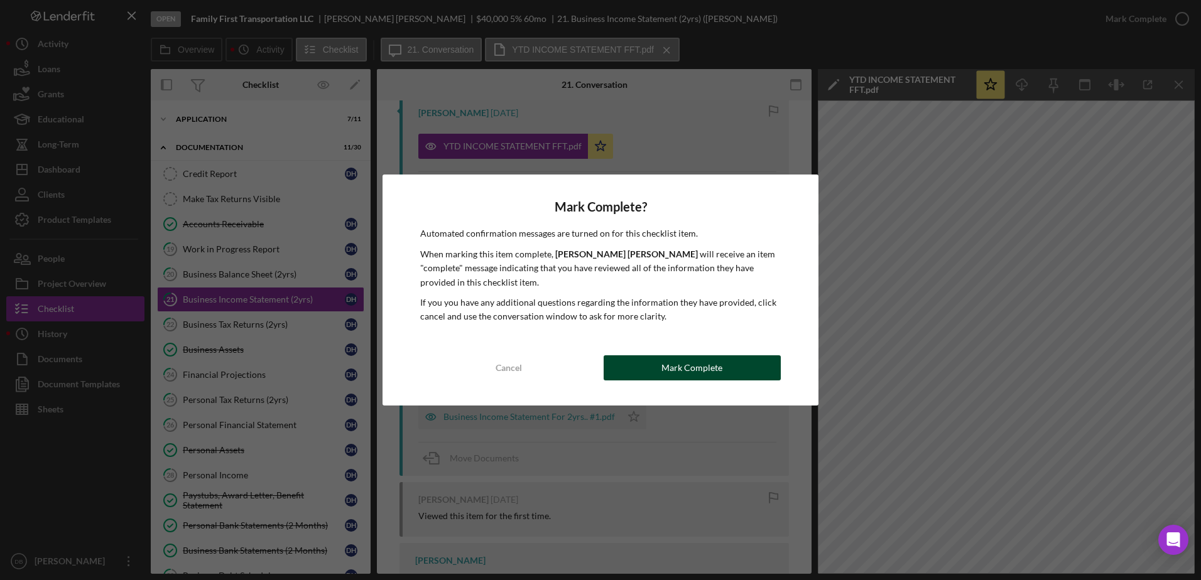
click at [664, 367] on div "Mark Complete" at bounding box center [691, 367] width 61 height 25
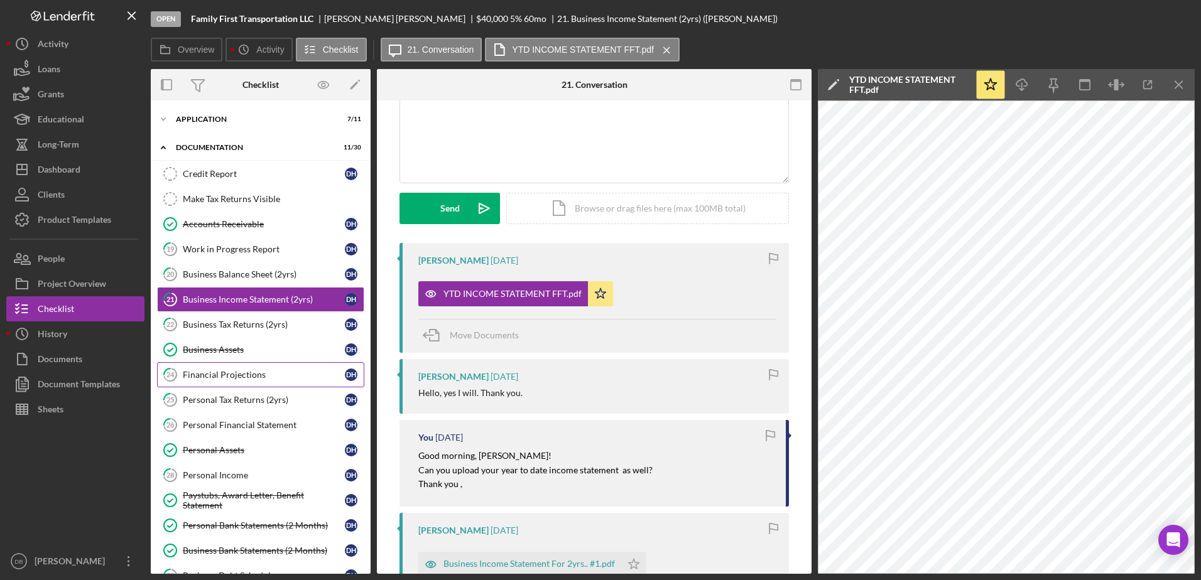
click at [236, 376] on div "Financial Projections" at bounding box center [264, 375] width 162 height 10
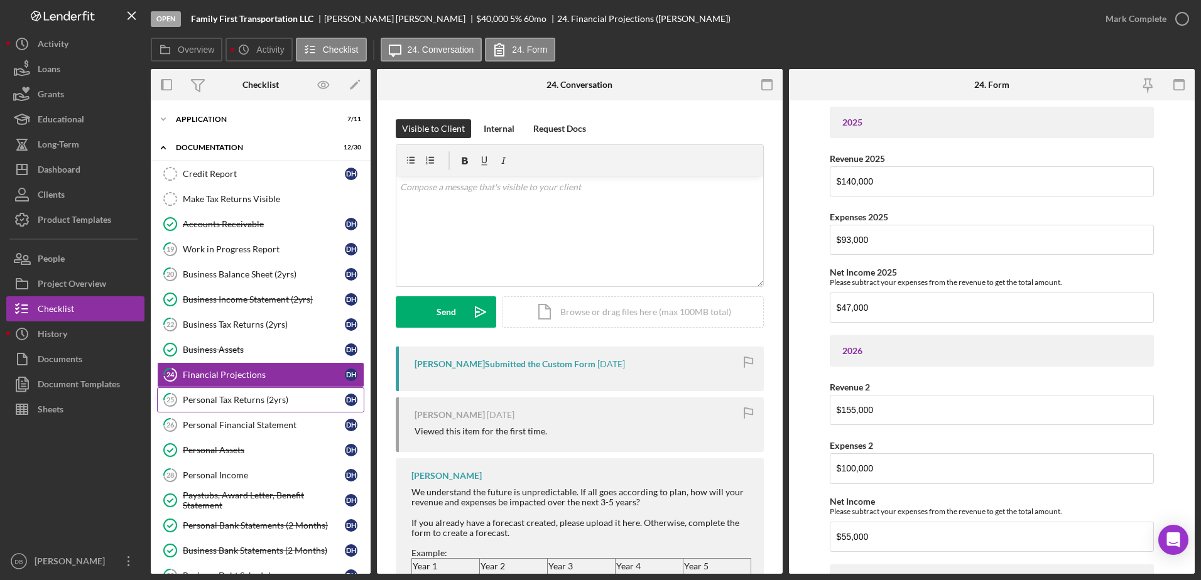
click at [229, 400] on div "Personal Tax Returns (2yrs)" at bounding box center [264, 400] width 162 height 10
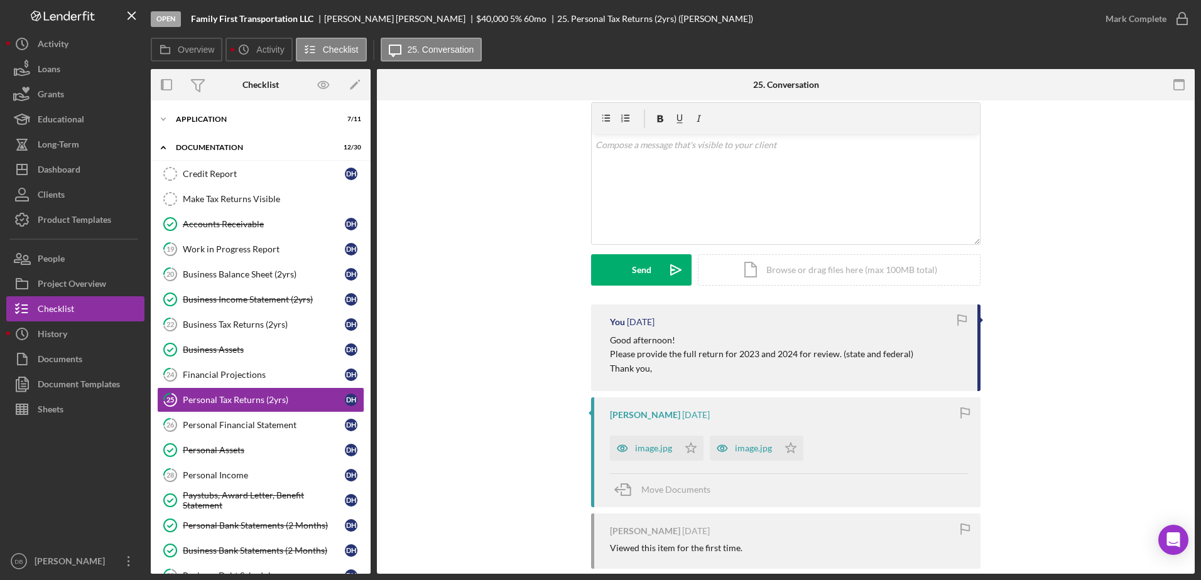
scroll to position [63, 0]
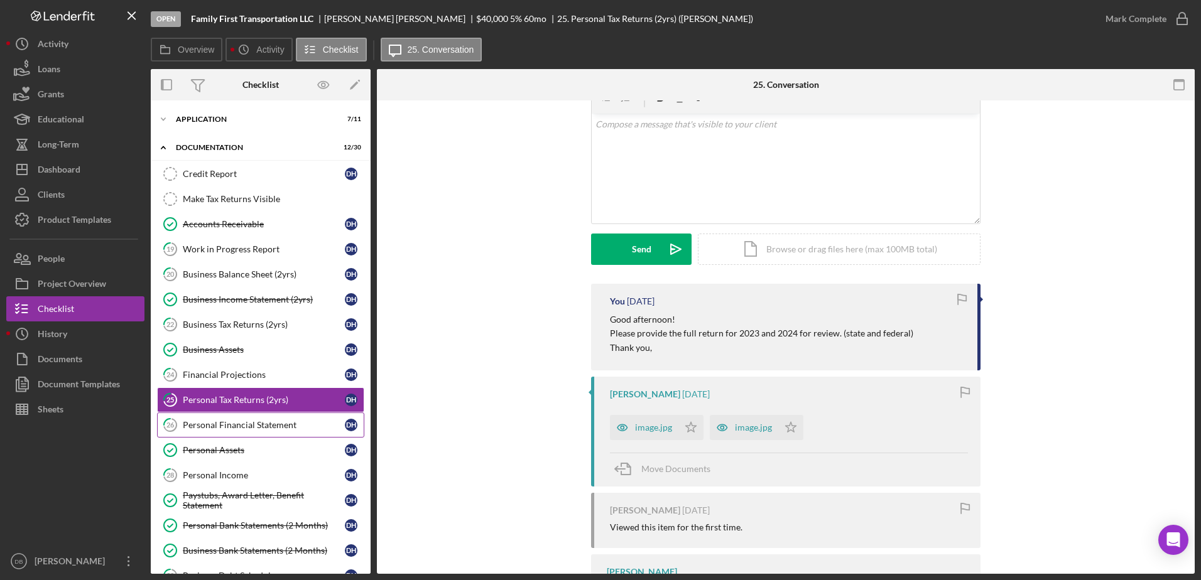
click at [223, 433] on link "26 Personal Financial Statement D H" at bounding box center [260, 425] width 207 height 25
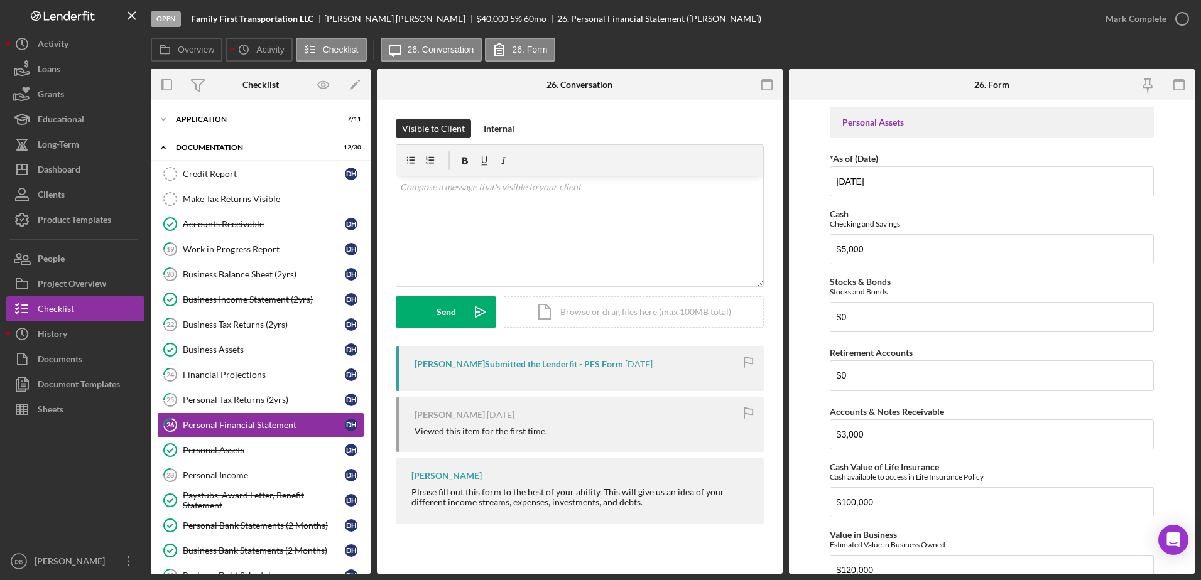
scroll to position [279, 0]
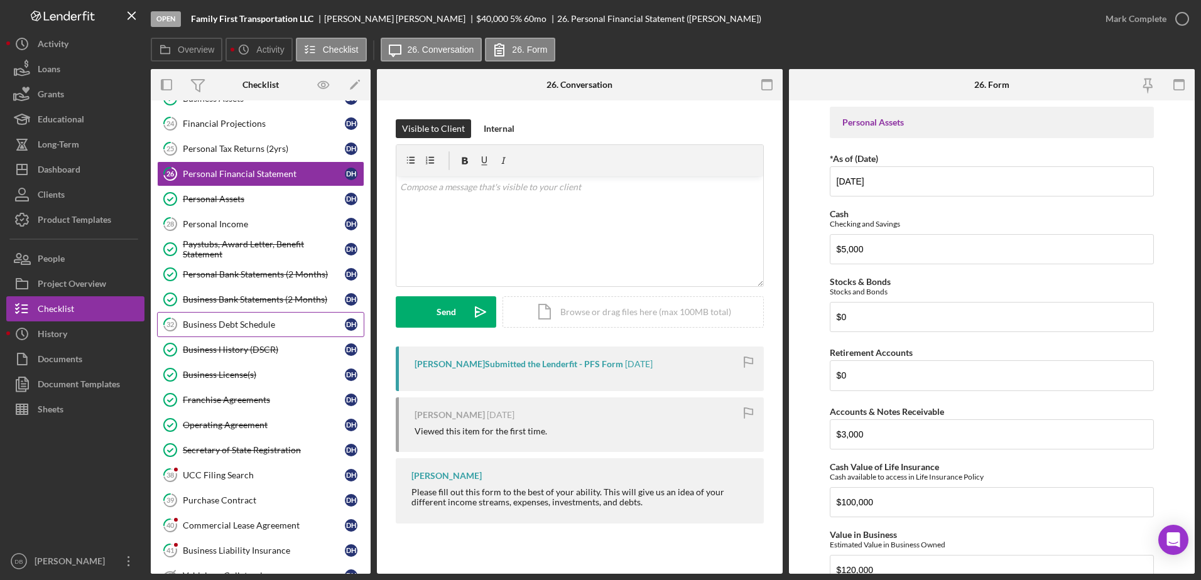
click at [217, 323] on div "Business Debt Schedule" at bounding box center [264, 325] width 162 height 10
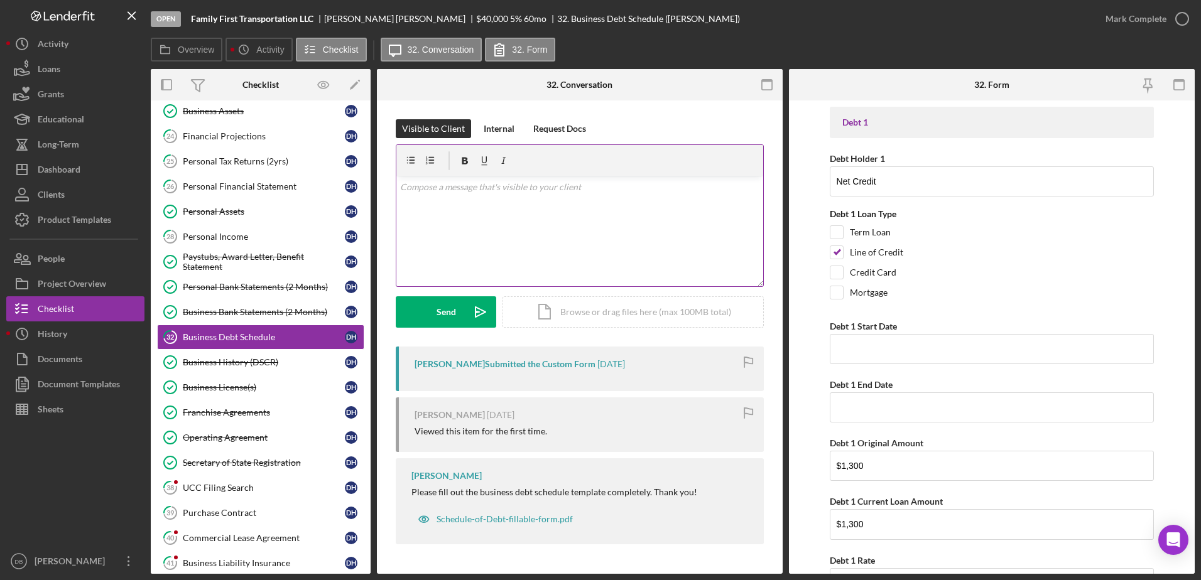
scroll to position [377, 0]
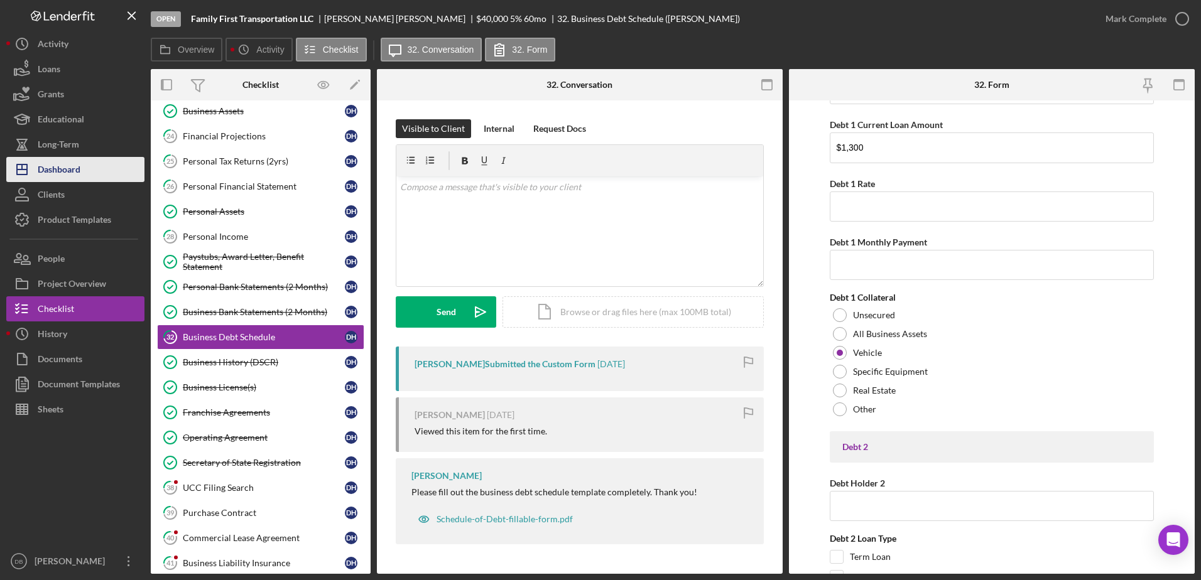
click at [34, 166] on icon "Icon/Dashboard" at bounding box center [21, 169] width 31 height 31
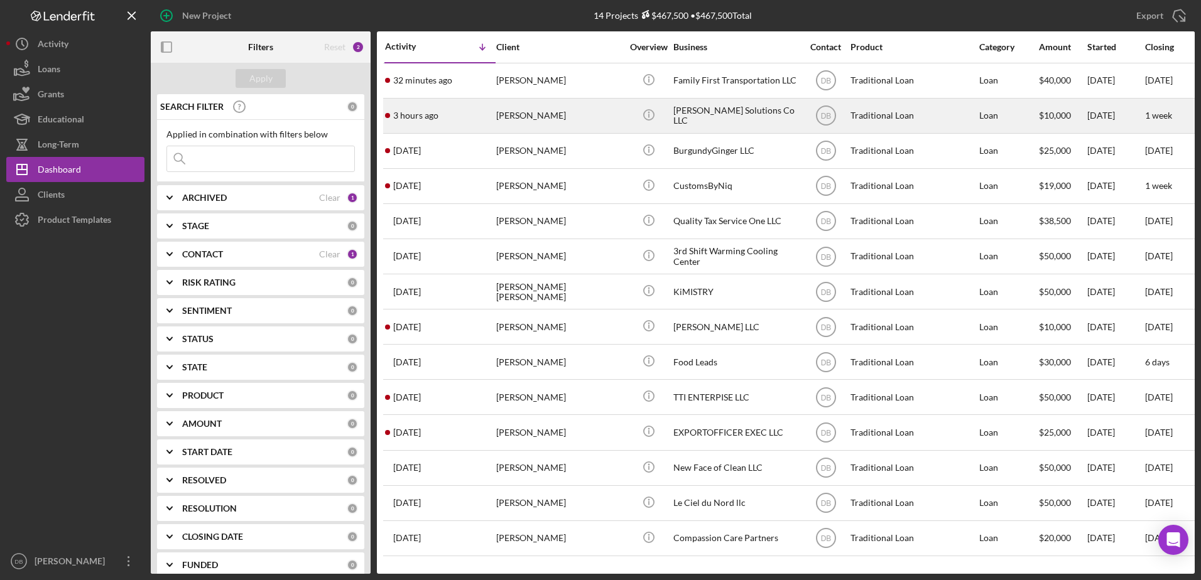
click at [433, 114] on time "3 hours ago" at bounding box center [415, 116] width 45 height 10
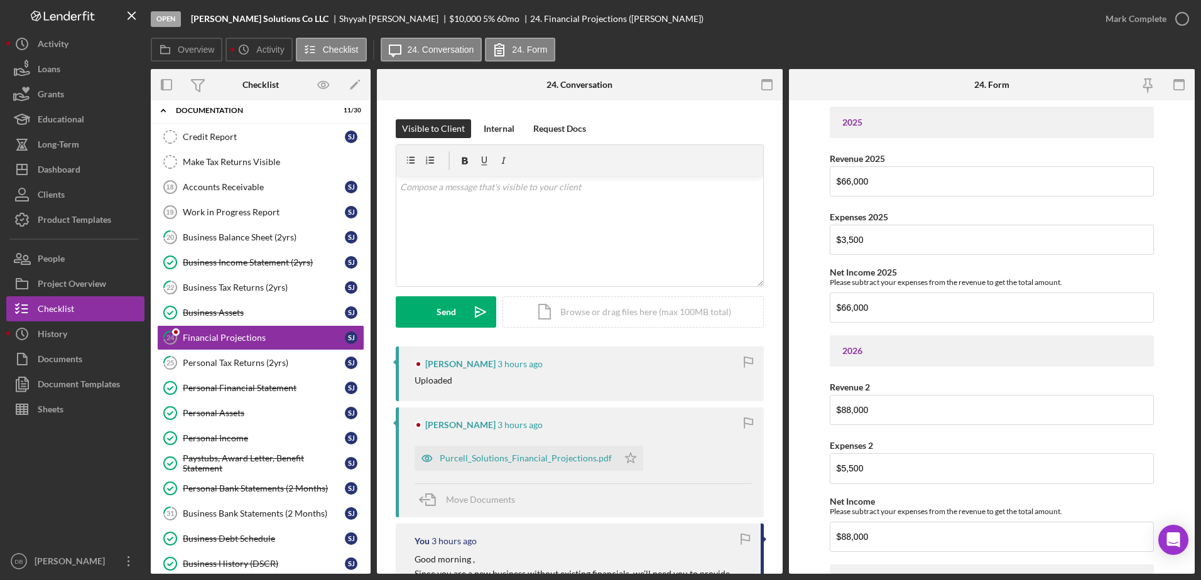
scroll to position [188, 0]
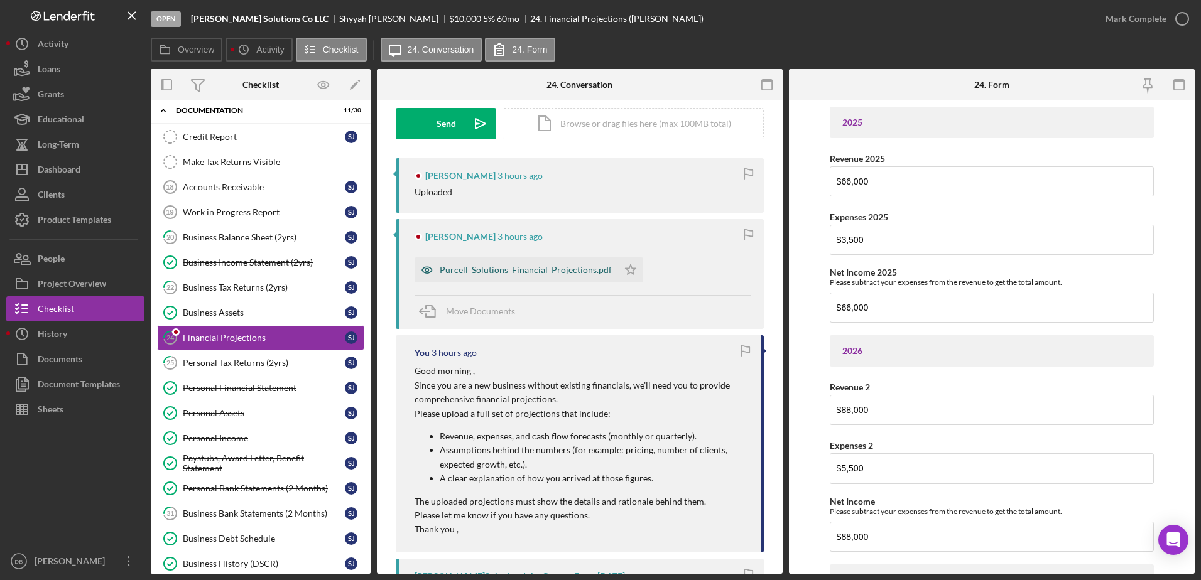
click at [518, 266] on div "Purcell_Solutions_Financial_Projections.pdf" at bounding box center [526, 270] width 172 height 10
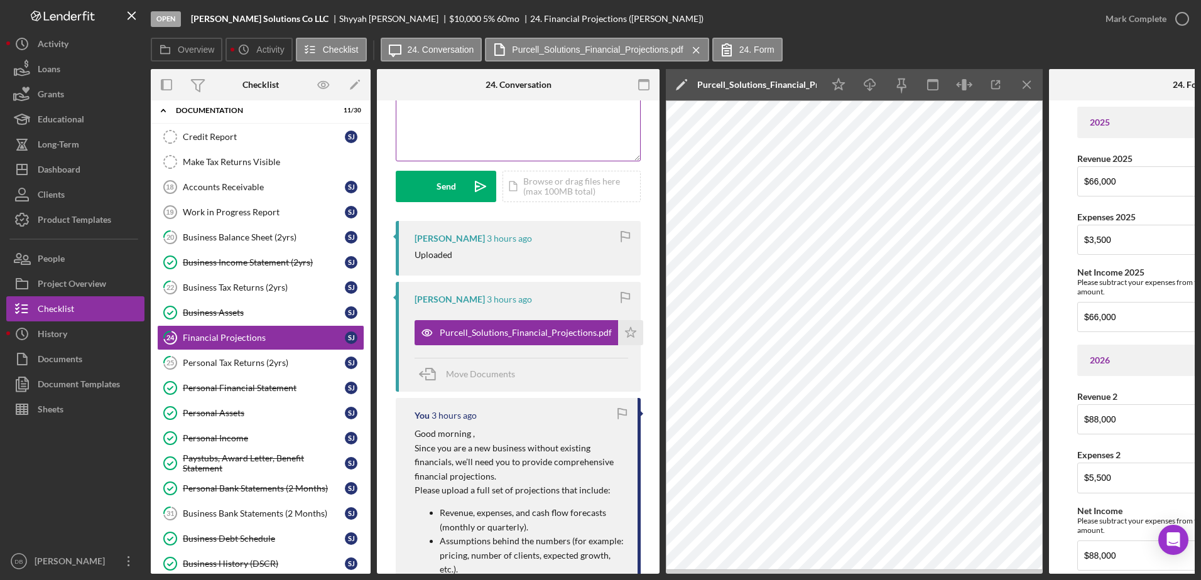
scroll to position [0, 0]
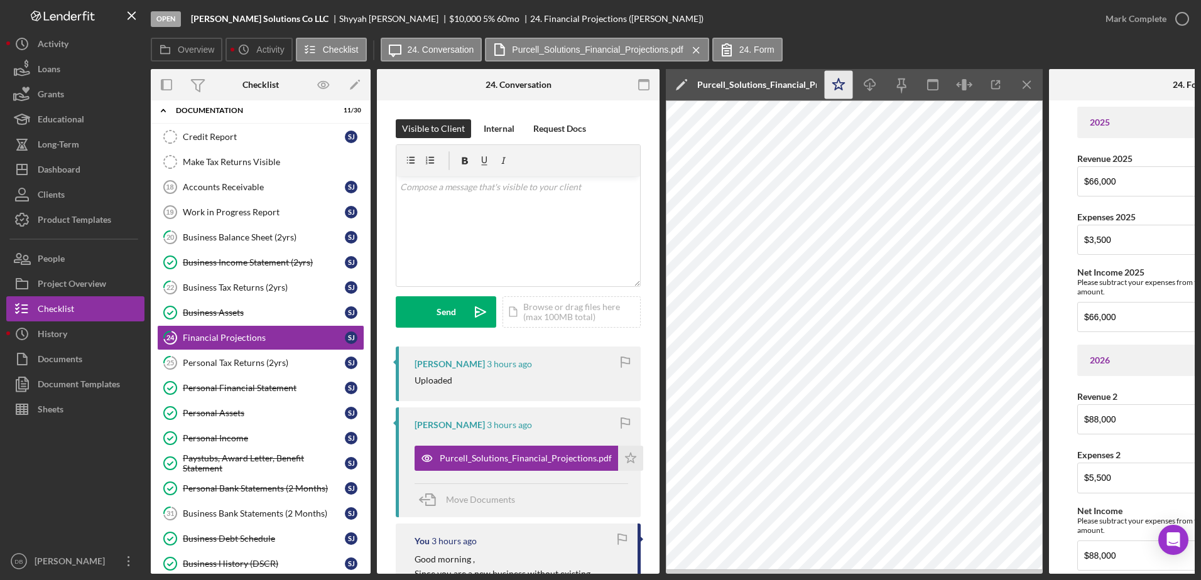
click at [840, 87] on icon "Icon/Star" at bounding box center [839, 85] width 28 height 28
click at [1145, 20] on div "Mark Complete" at bounding box center [1135, 18] width 61 height 25
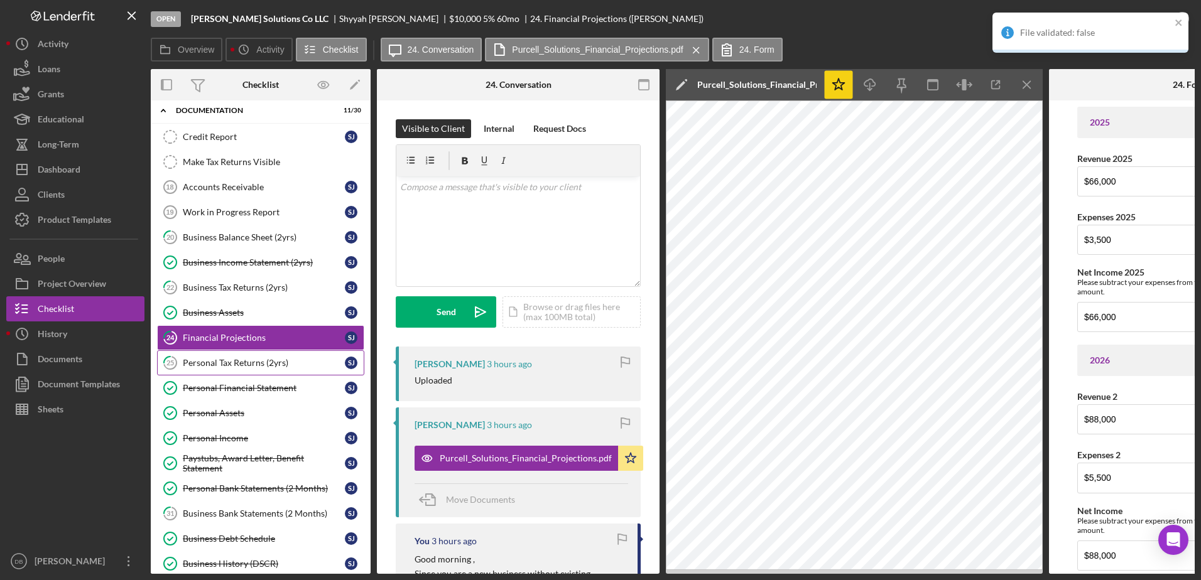
click at [269, 366] on div "Personal Tax Returns (2yrs)" at bounding box center [264, 363] width 162 height 10
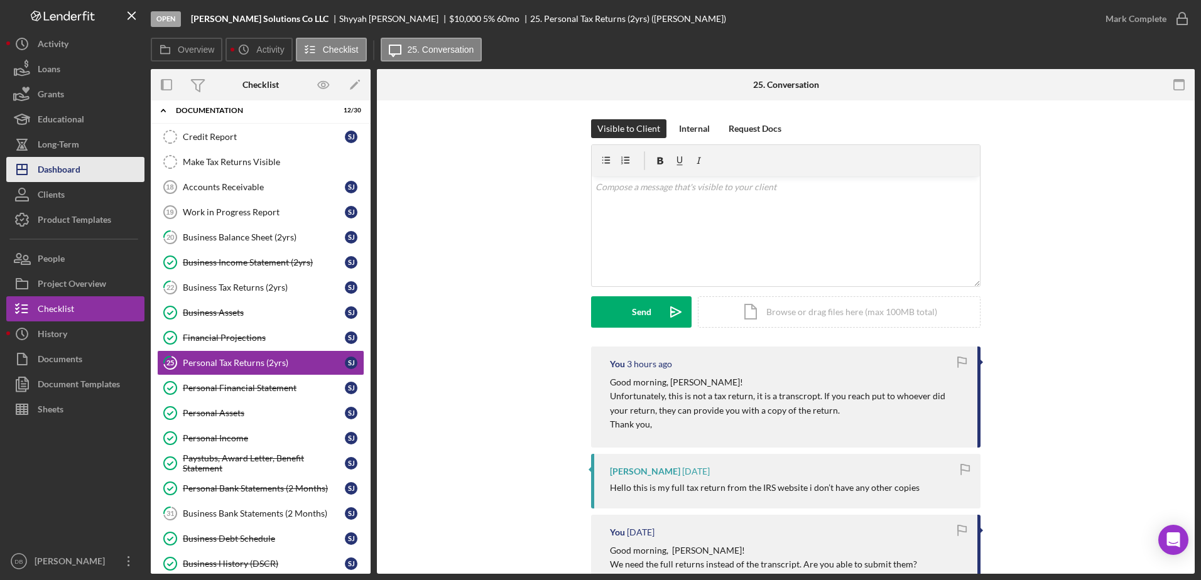
click at [95, 176] on button "Icon/Dashboard Dashboard" at bounding box center [75, 169] width 138 height 25
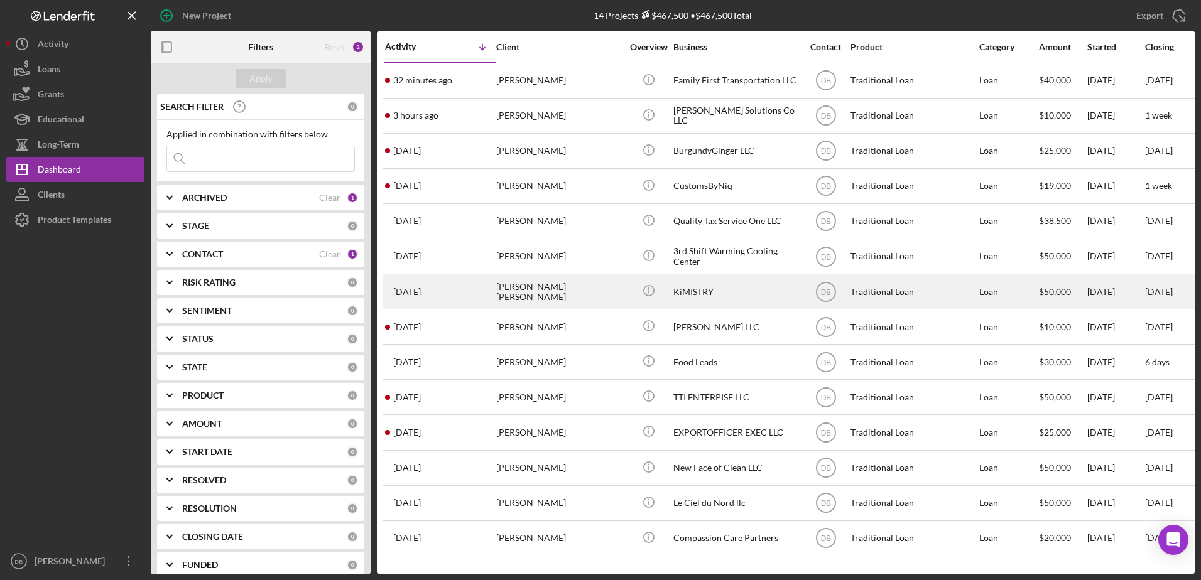
click at [484, 292] on div "[DATE] [PERSON_NAME] [PERSON_NAME]" at bounding box center [440, 291] width 110 height 33
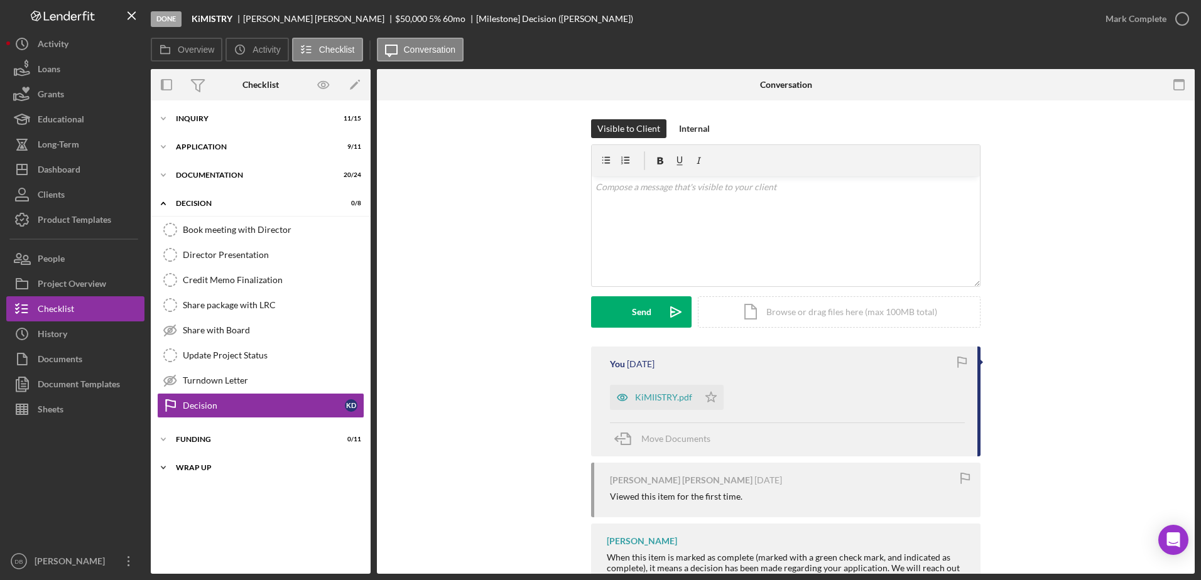
click at [203, 466] on div "Wrap up" at bounding box center [265, 468] width 179 height 8
click at [58, 286] on div "Project Overview" at bounding box center [72, 285] width 68 height 28
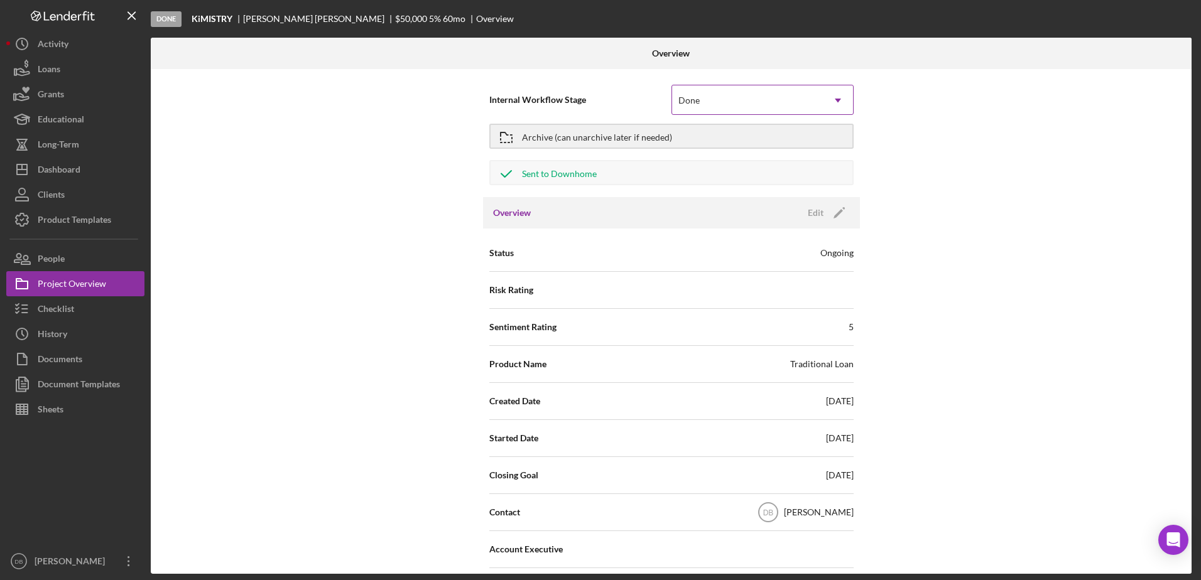
click at [702, 105] on div "Done" at bounding box center [747, 100] width 151 height 29
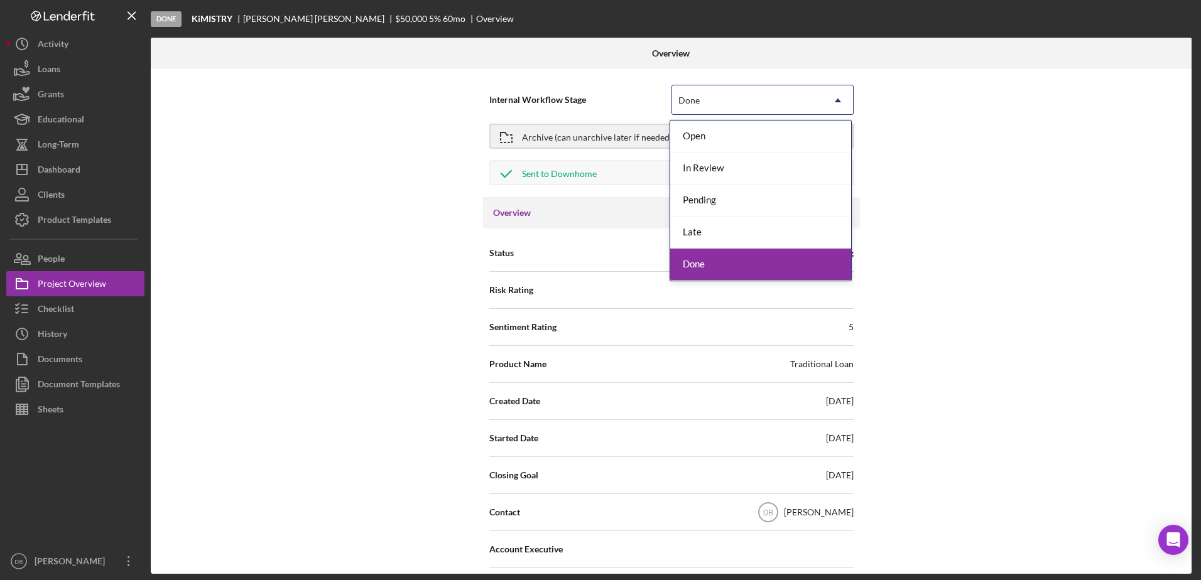
click at [707, 258] on div "Done" at bounding box center [760, 265] width 181 height 32
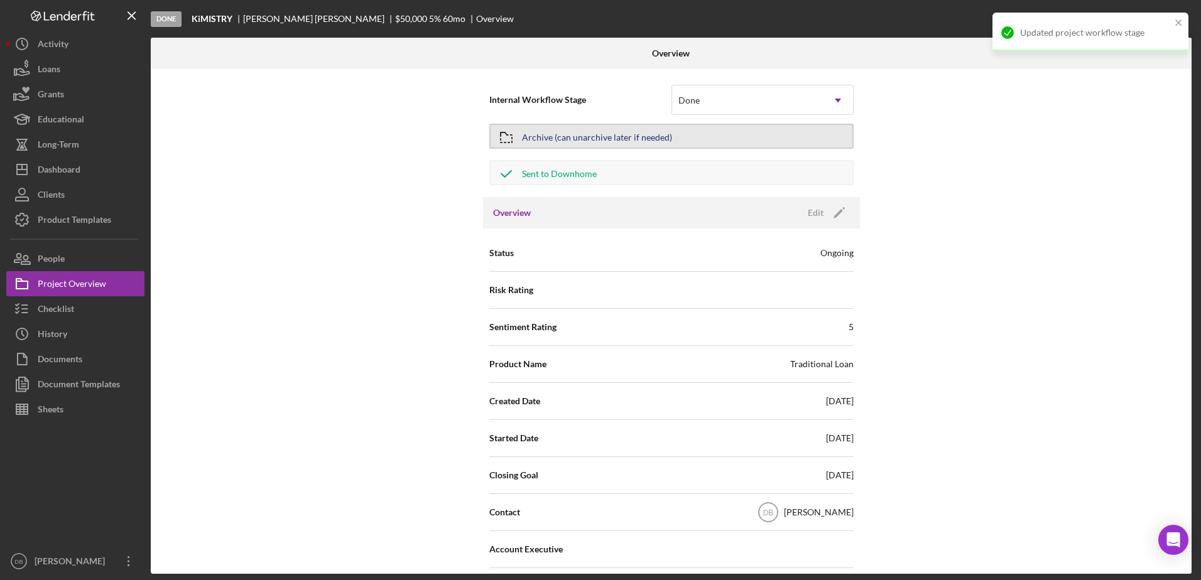
click at [591, 140] on div "Archive (can unarchive later if needed)" at bounding box center [597, 136] width 150 height 23
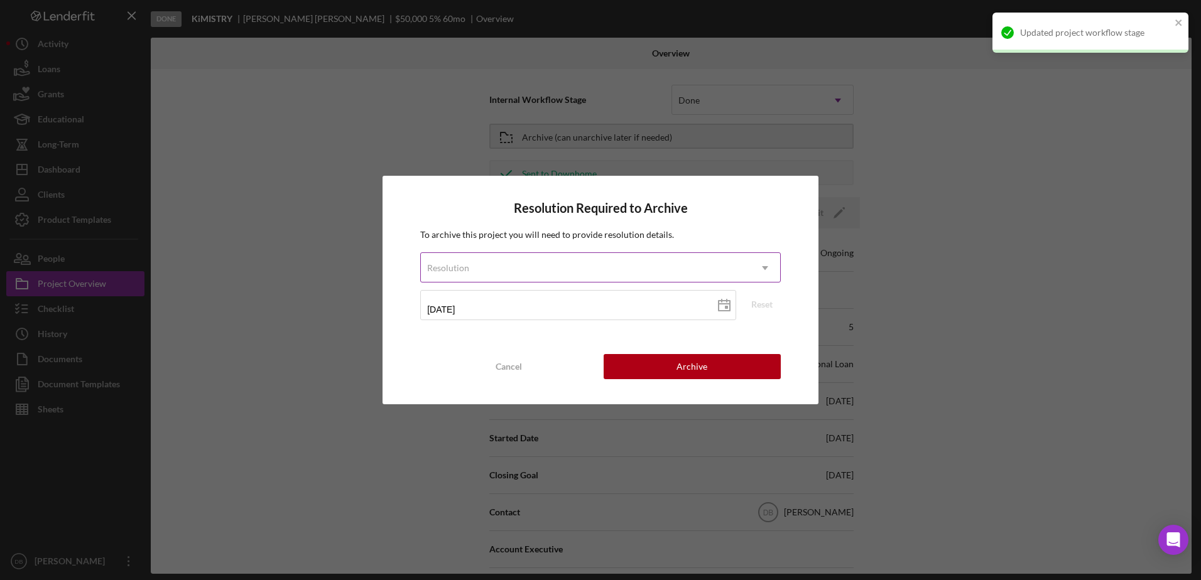
click at [638, 270] on div "Resolution" at bounding box center [585, 268] width 329 height 29
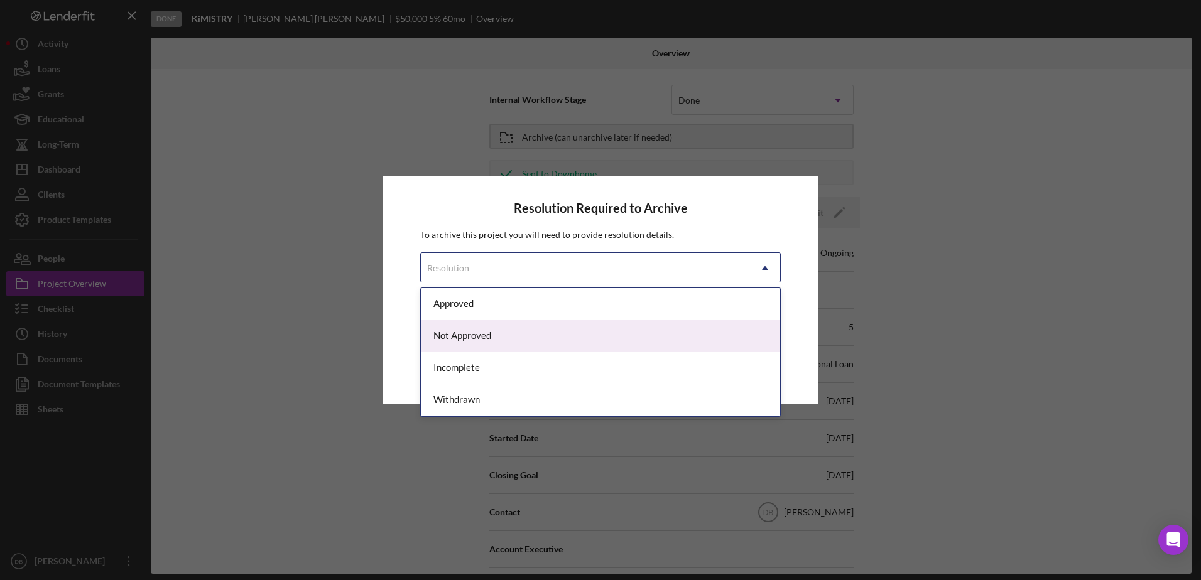
click at [482, 337] on div "Not Approved" at bounding box center [600, 336] width 359 height 32
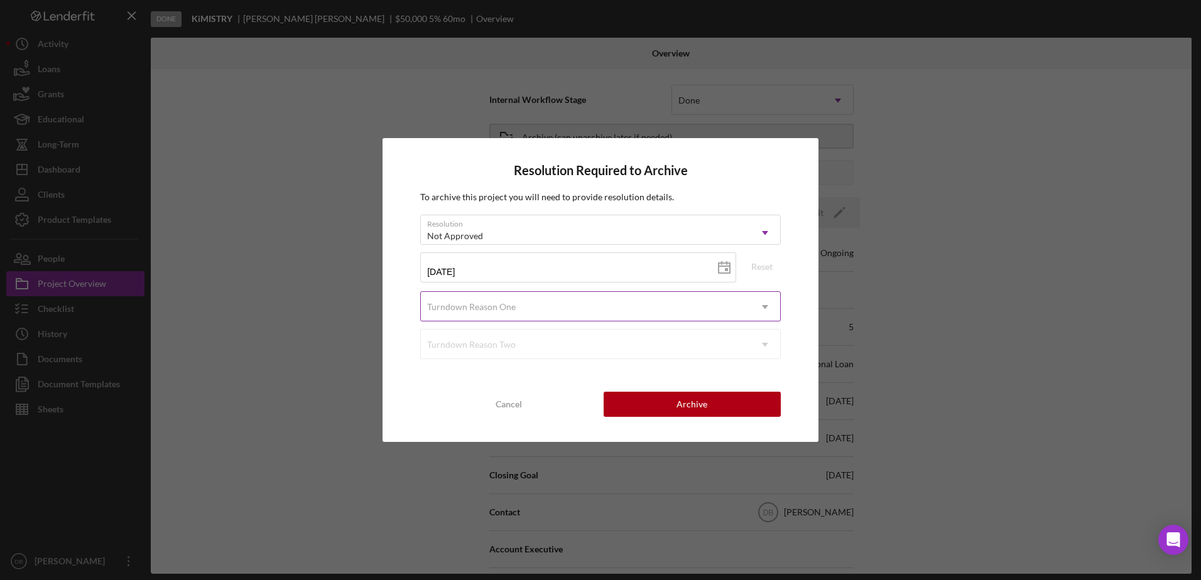
click at [720, 314] on div "Turndown Reason One" at bounding box center [585, 307] width 329 height 29
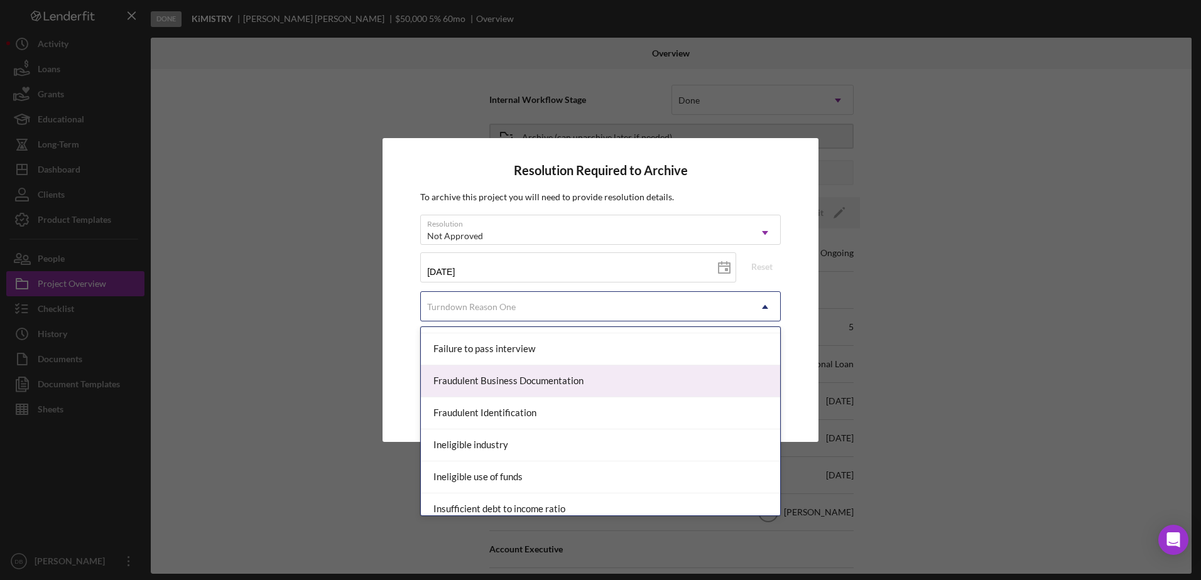
scroll to position [188, 0]
click at [500, 379] on div "Credit score too low" at bounding box center [600, 379] width 359 height 32
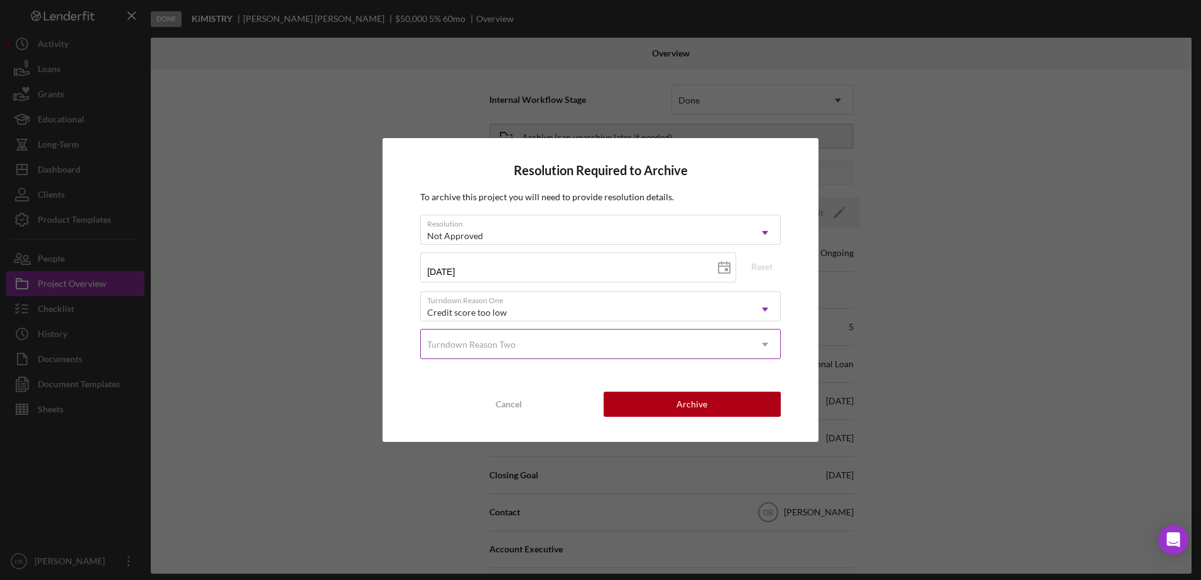
click at [463, 353] on div "Turndown Reason Two" at bounding box center [585, 344] width 329 height 29
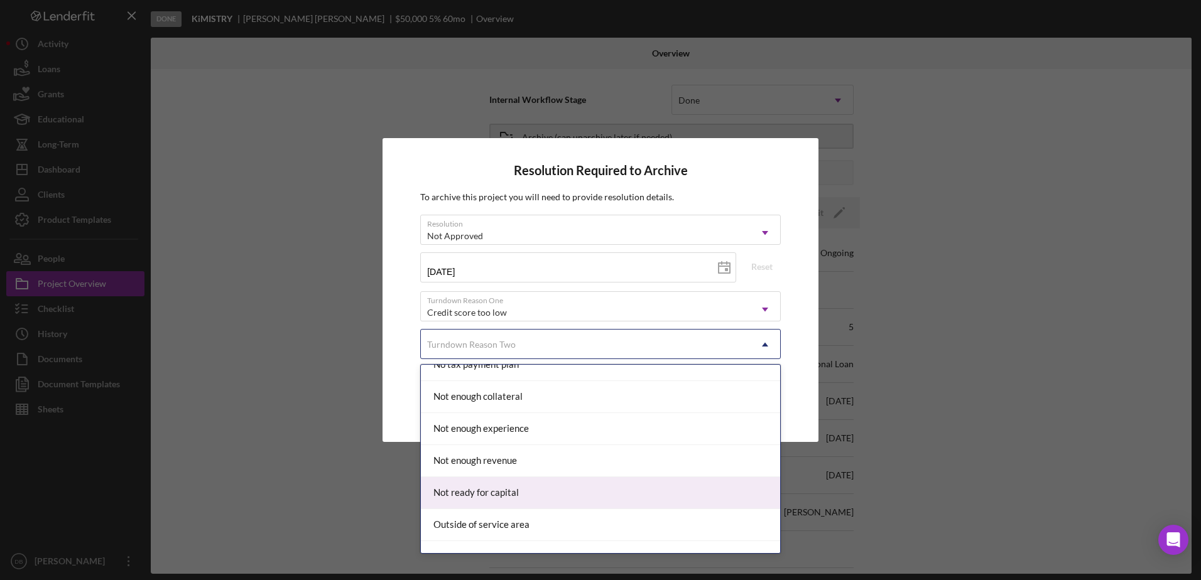
scroll to position [942, 0]
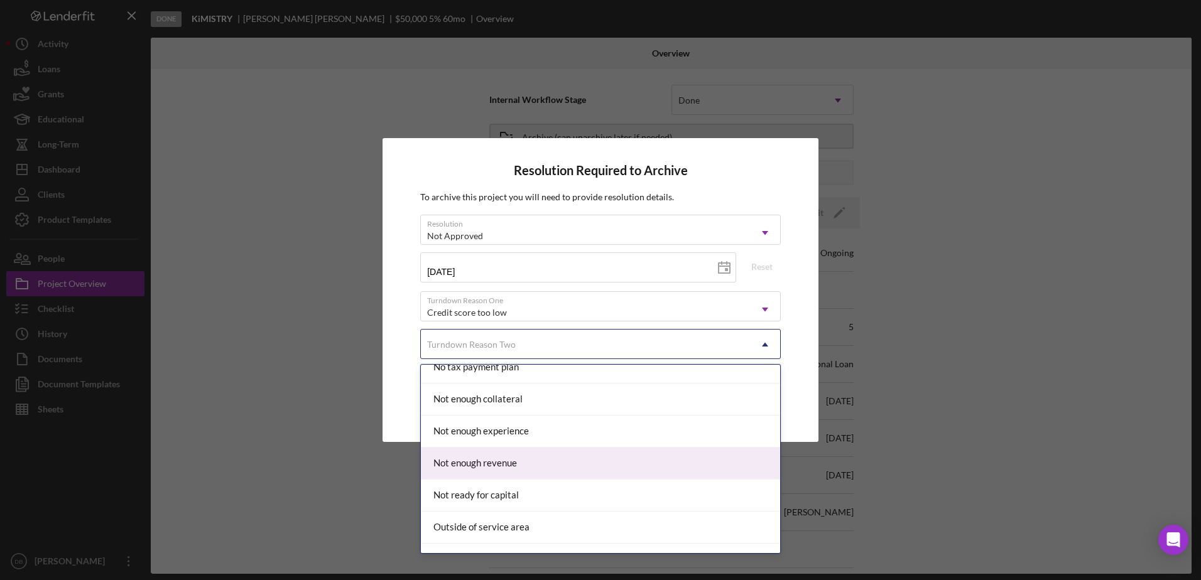
click at [511, 465] on div "Not enough revenue" at bounding box center [600, 464] width 359 height 32
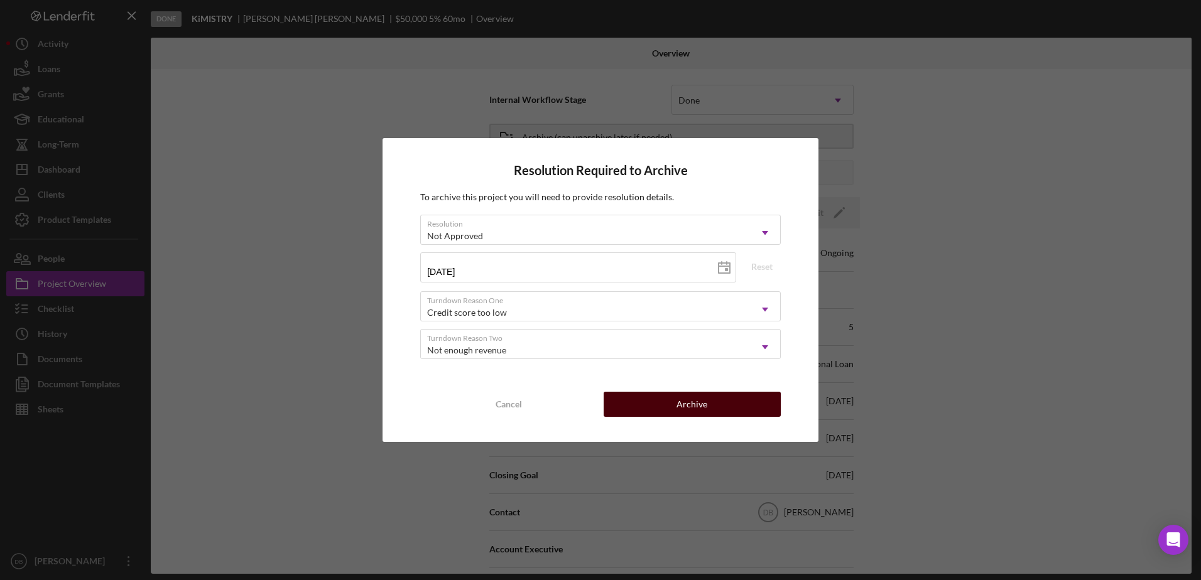
click at [738, 406] on button "Archive" at bounding box center [692, 404] width 177 height 25
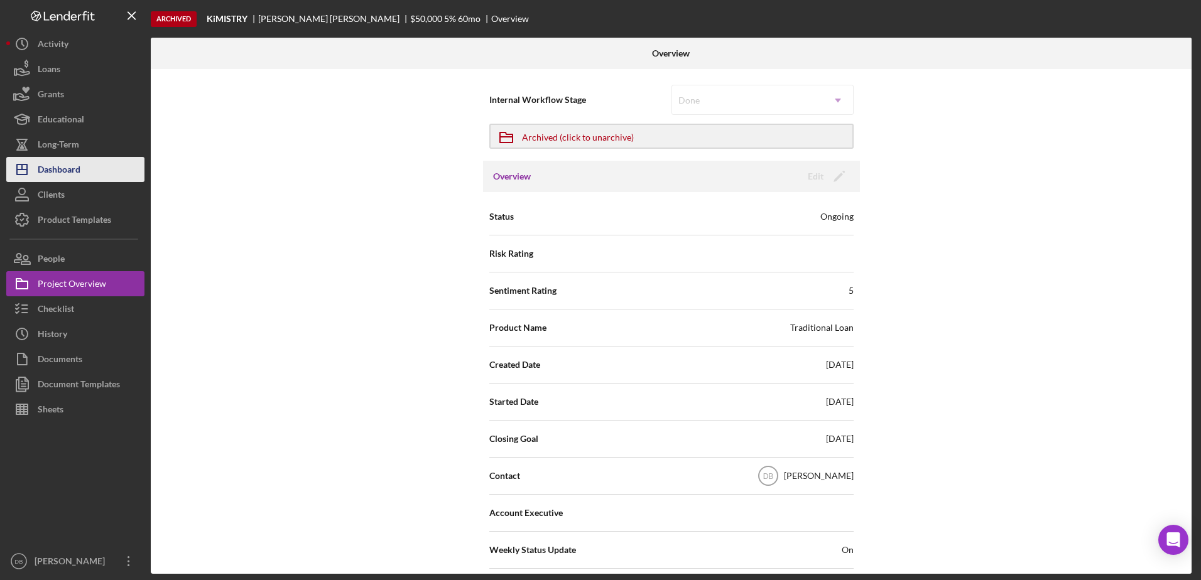
click at [63, 163] on div "Dashboard" at bounding box center [59, 171] width 43 height 28
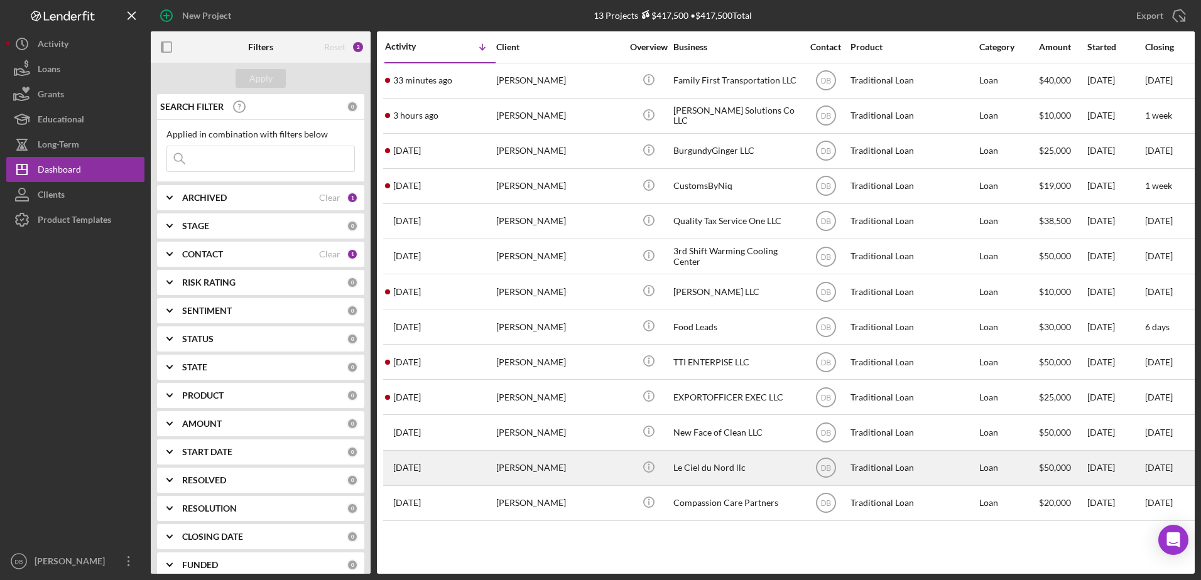
click at [479, 464] on div "[DATE] [PERSON_NAME]" at bounding box center [440, 468] width 110 height 33
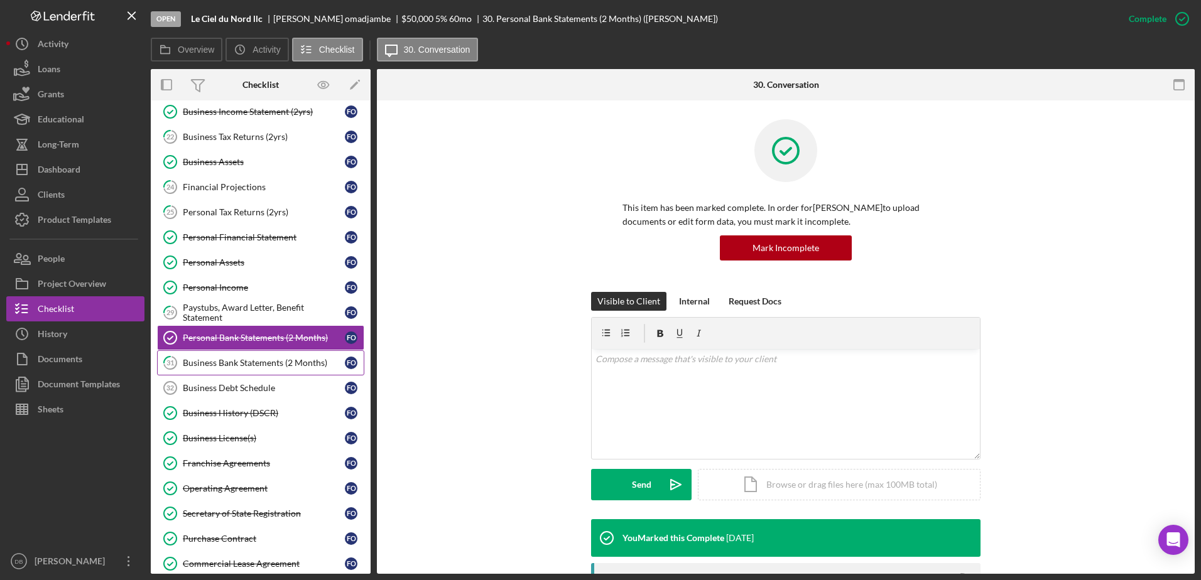
scroll to position [278, 0]
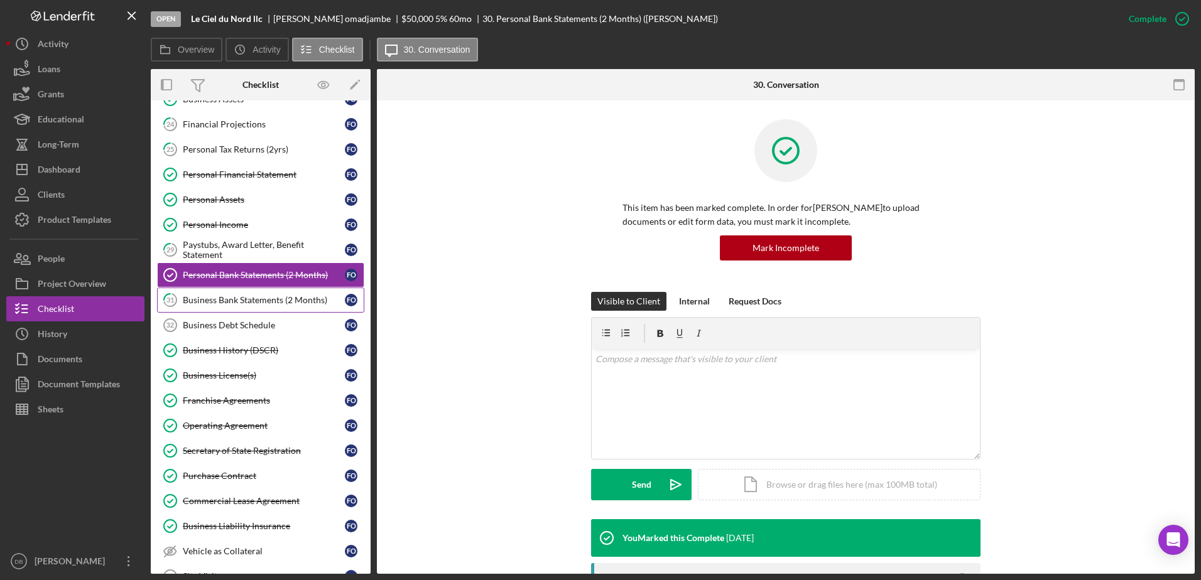
click at [229, 299] on div "Business Bank Statements (2 Months)" at bounding box center [264, 300] width 162 height 10
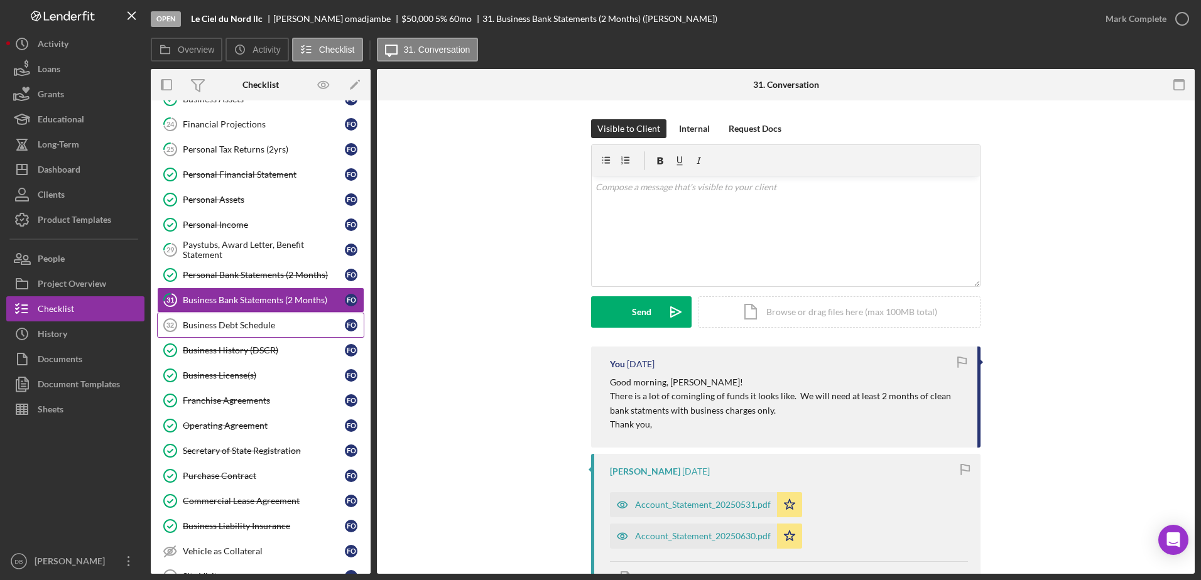
click at [199, 325] on div "Business Debt Schedule" at bounding box center [264, 325] width 162 height 10
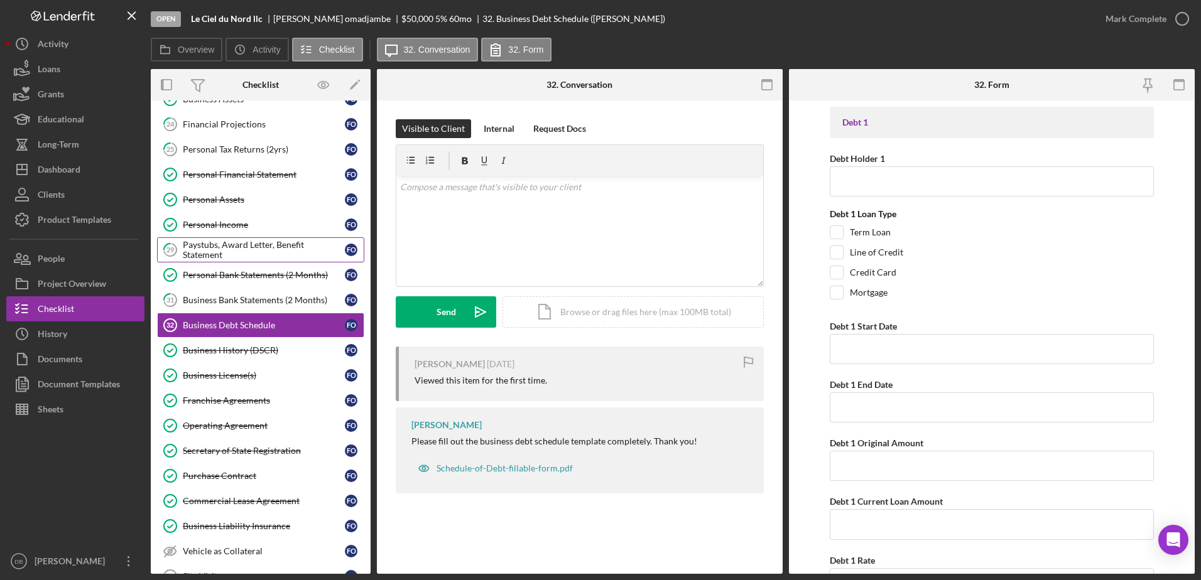
click at [202, 243] on div "Paystubs, Award Letter, Benefit Statement" at bounding box center [264, 250] width 162 height 20
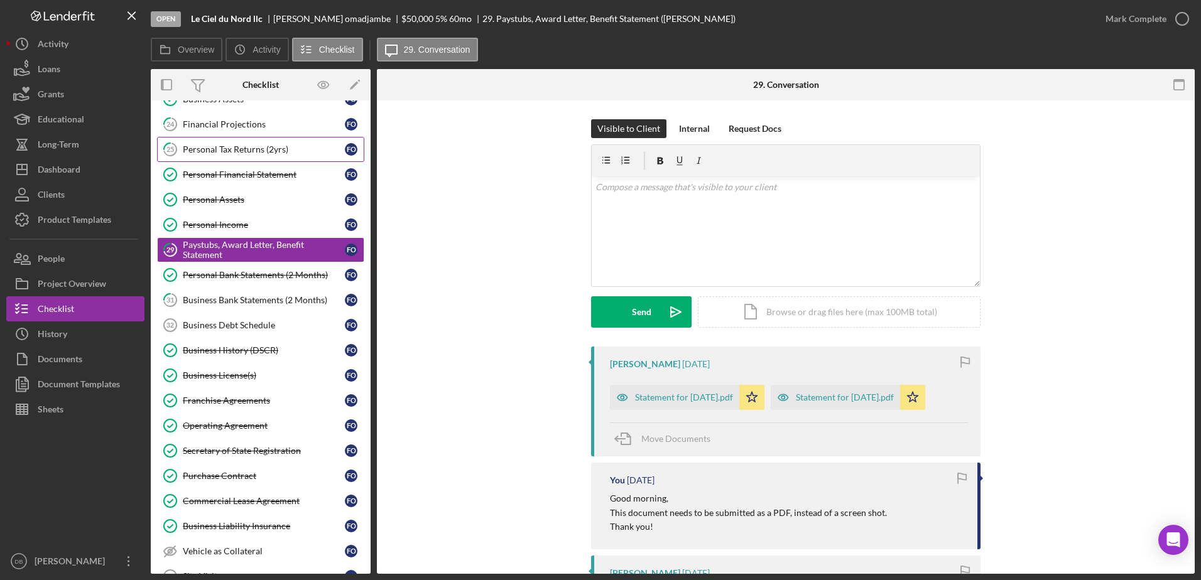
click at [197, 144] on div "Personal Tax Returns (2yrs)" at bounding box center [264, 149] width 162 height 10
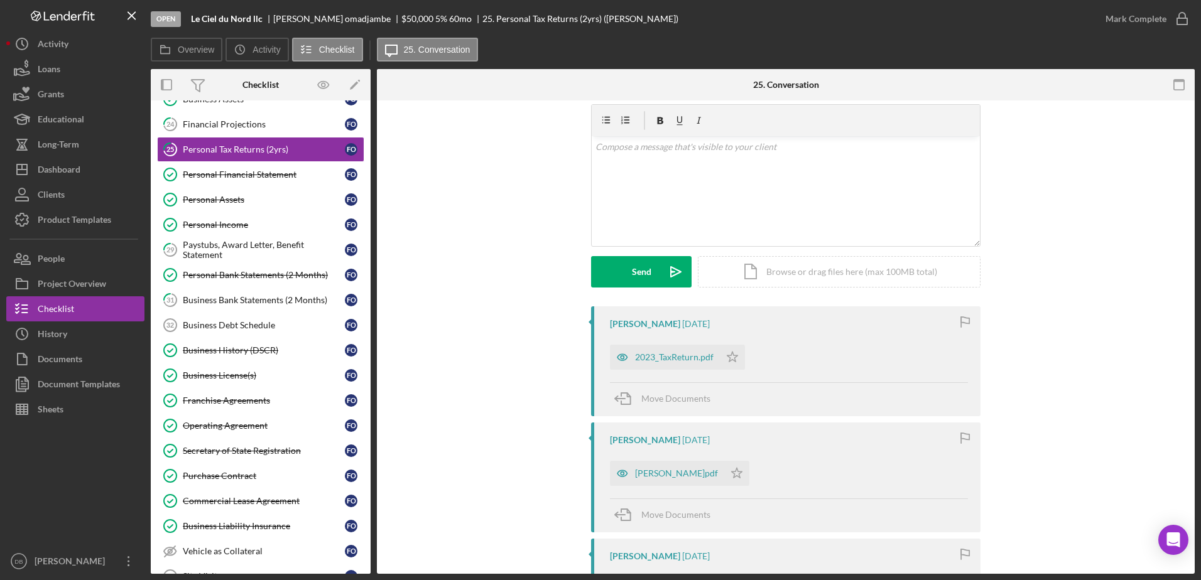
scroll to position [63, 0]
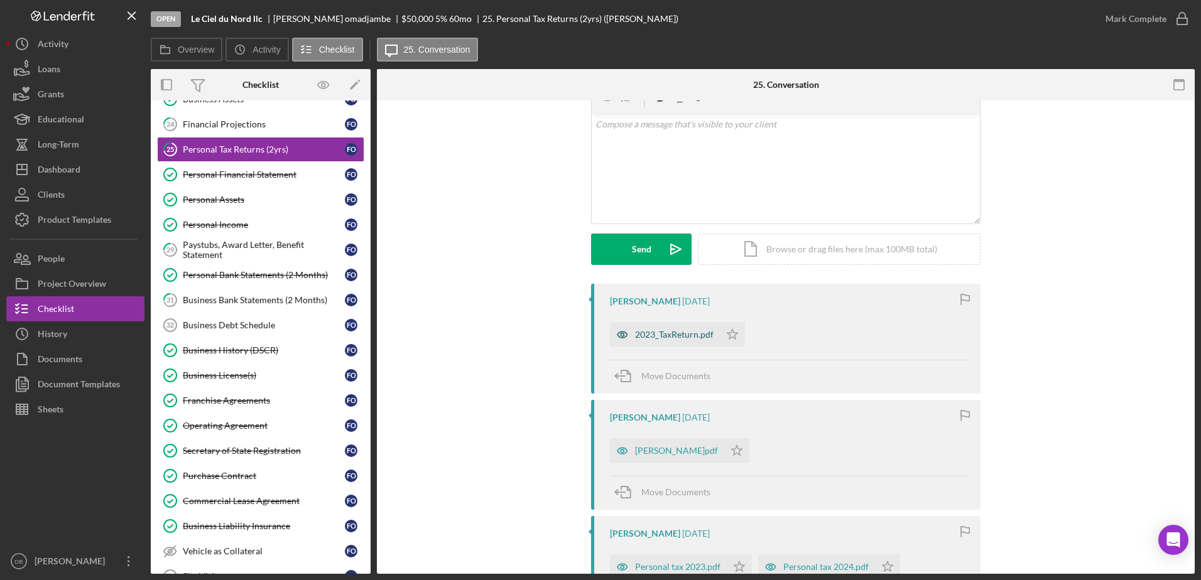
click at [647, 329] on div "2023_TaxReturn.pdf" at bounding box center [665, 334] width 110 height 25
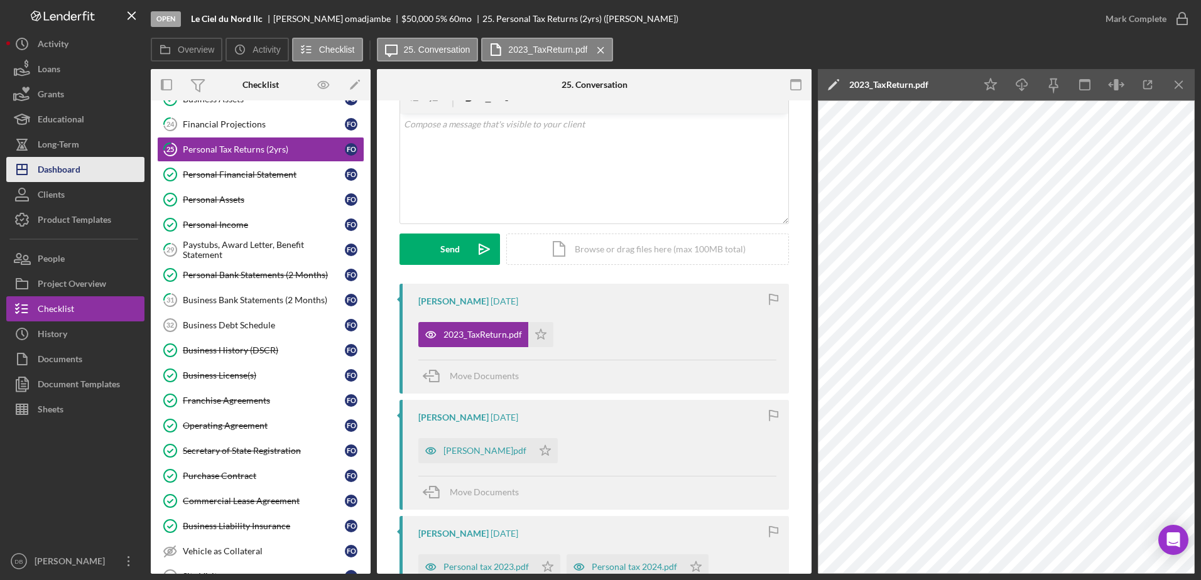
drag, startPoint x: 1166, startPoint y: 87, endPoint x: 115, endPoint y: 158, distance: 1053.8
click at [1167, 87] on icon "Icon/Menu Close" at bounding box center [1179, 85] width 28 height 28
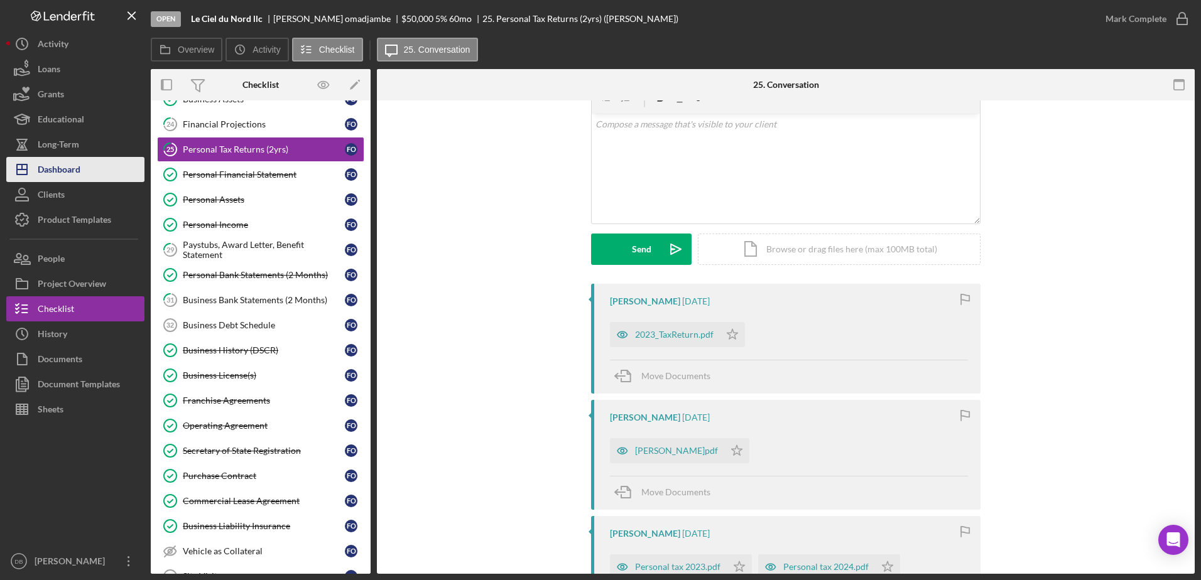
click at [54, 166] on div "Dashboard" at bounding box center [59, 171] width 43 height 28
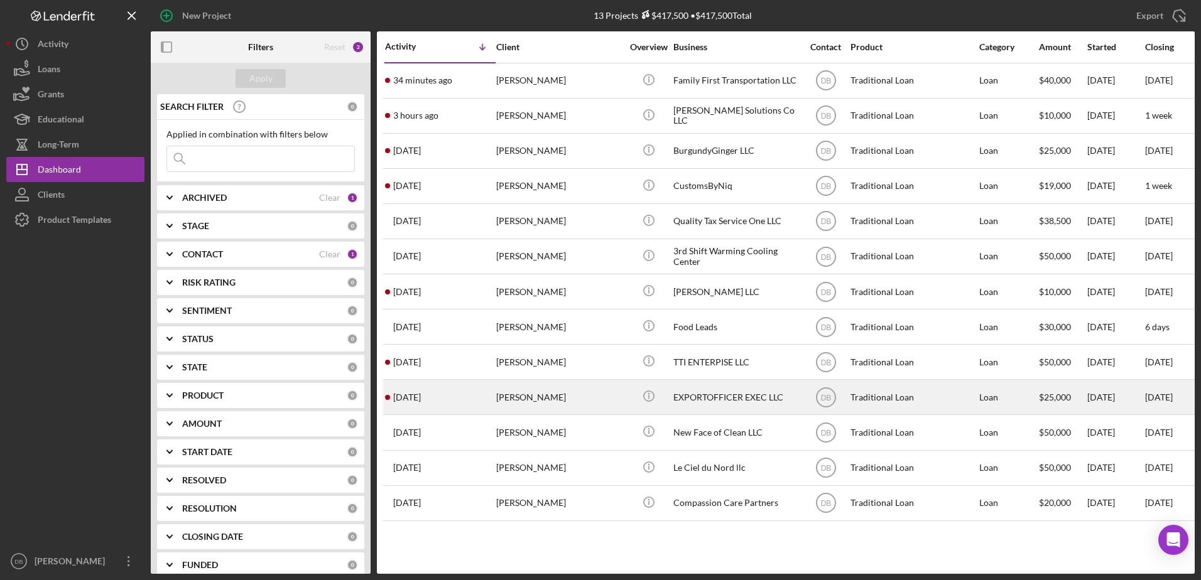
click at [529, 393] on div "[PERSON_NAME]" at bounding box center [559, 397] width 126 height 33
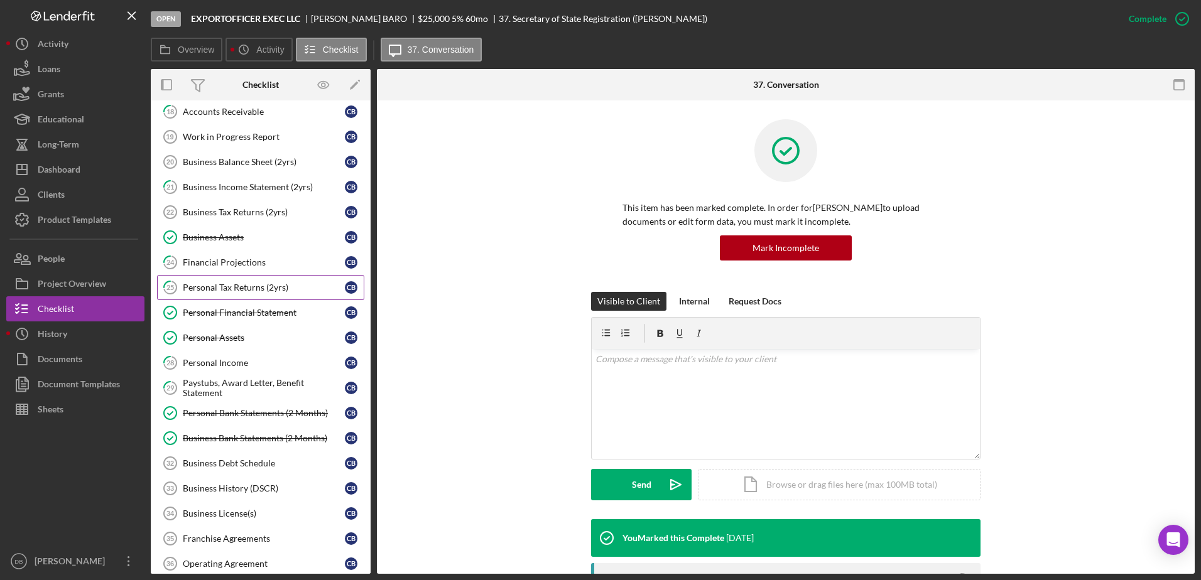
scroll to position [77, 0]
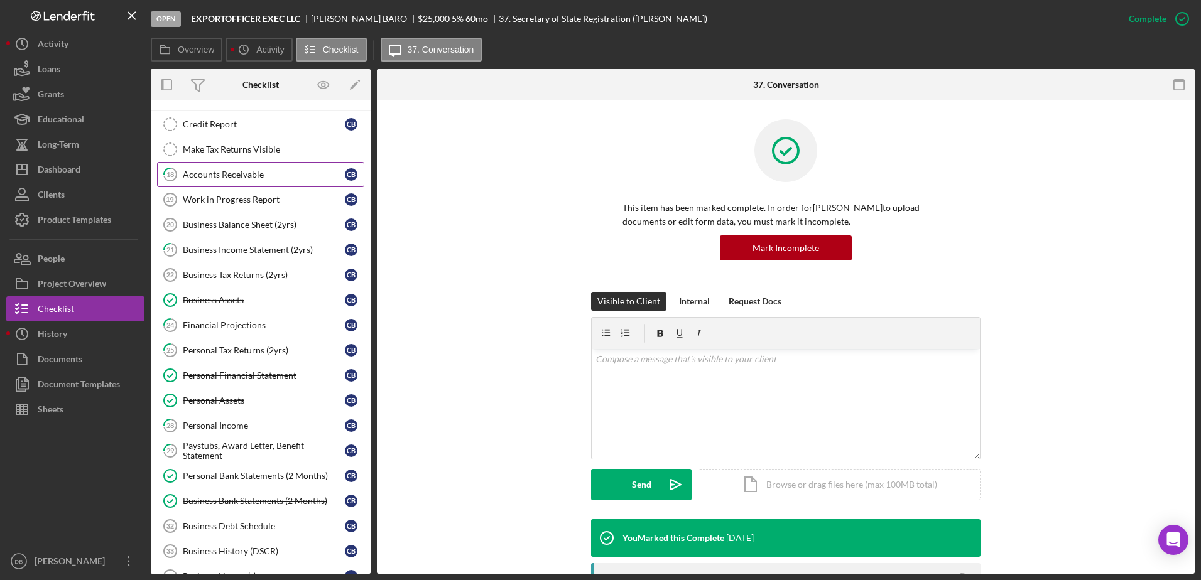
click at [237, 179] on div "Accounts Receivable" at bounding box center [264, 175] width 162 height 10
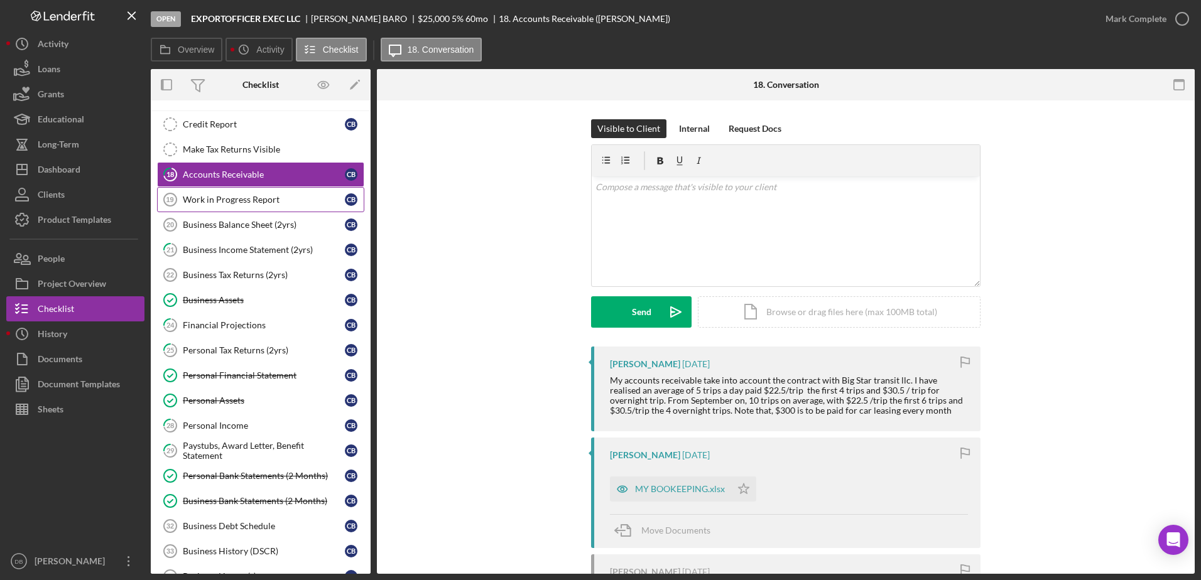
click at [217, 192] on link "Work in Progress Report 19 Work in Progress Report C B" at bounding box center [260, 199] width 207 height 25
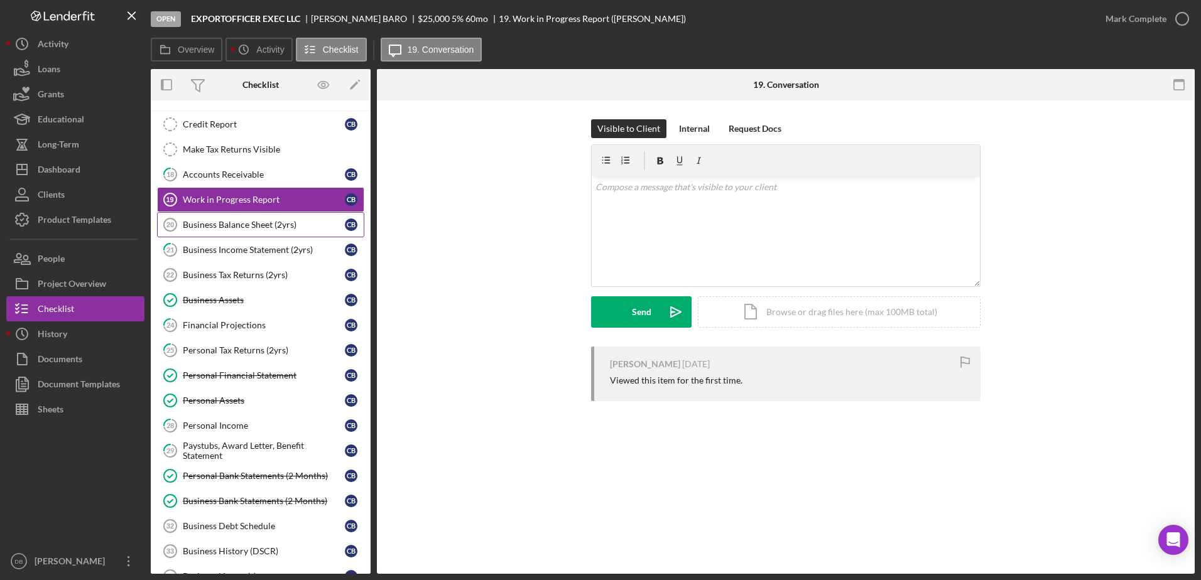
click at [218, 233] on link "Business Balance Sheet (2yrs) 20 Business Balance Sheet (2yrs) C B" at bounding box center [260, 224] width 207 height 25
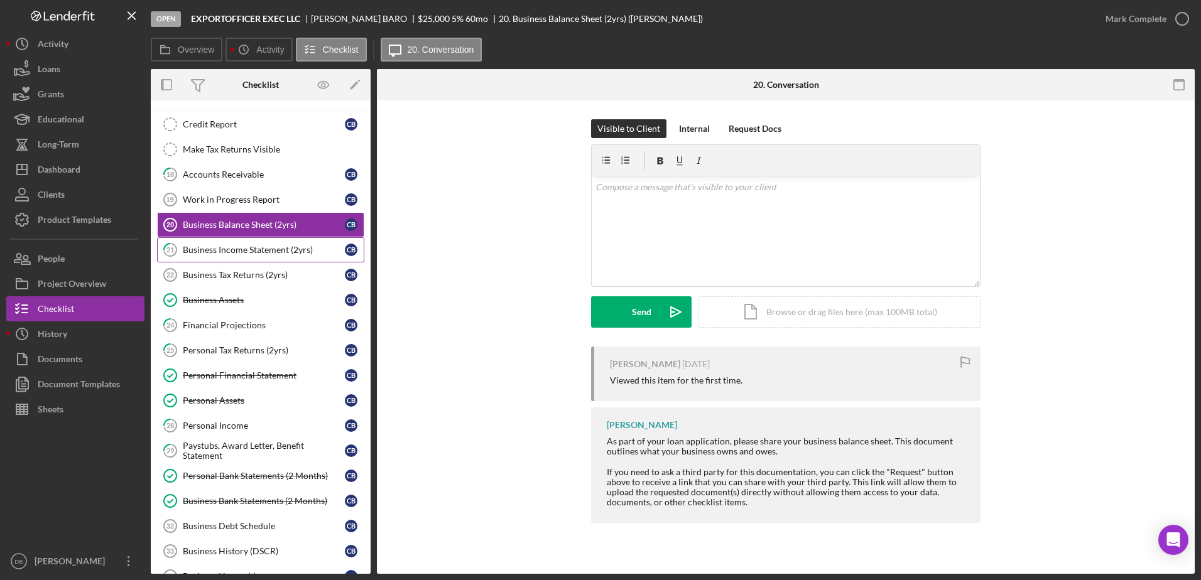
click at [222, 248] on div "Business Income Statement (2yrs)" at bounding box center [264, 250] width 162 height 10
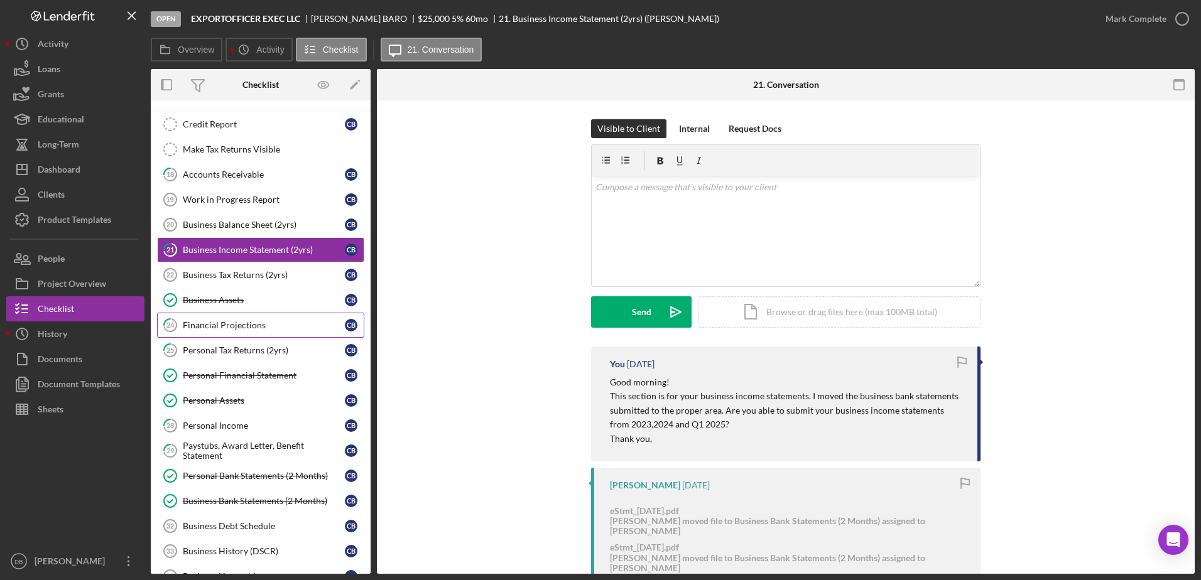
drag, startPoint x: 215, startPoint y: 274, endPoint x: 224, endPoint y: 335, distance: 61.5
click at [215, 274] on div "Business Tax Returns (2yrs)" at bounding box center [264, 275] width 162 height 10
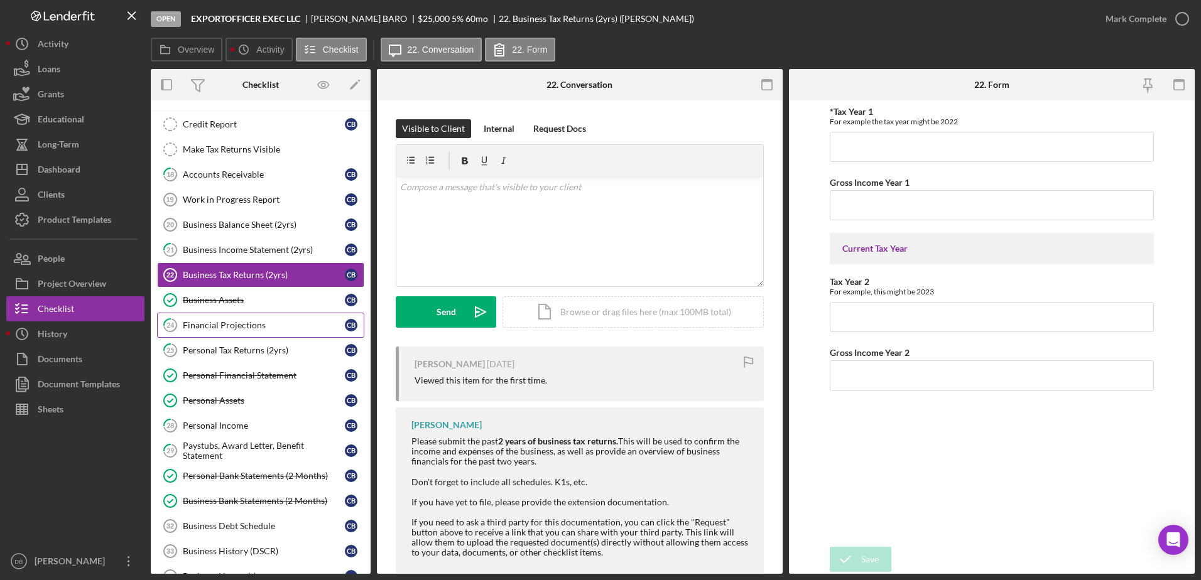
click at [211, 321] on div "Financial Projections" at bounding box center [264, 325] width 162 height 10
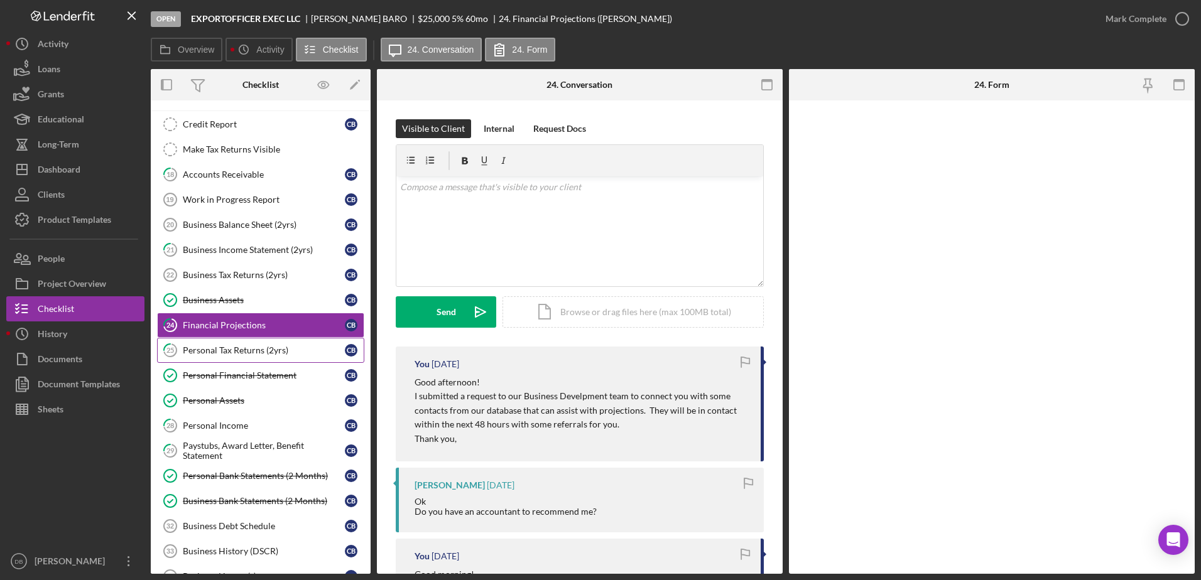
click at [262, 352] on div "Personal Tax Returns (2yrs)" at bounding box center [264, 350] width 162 height 10
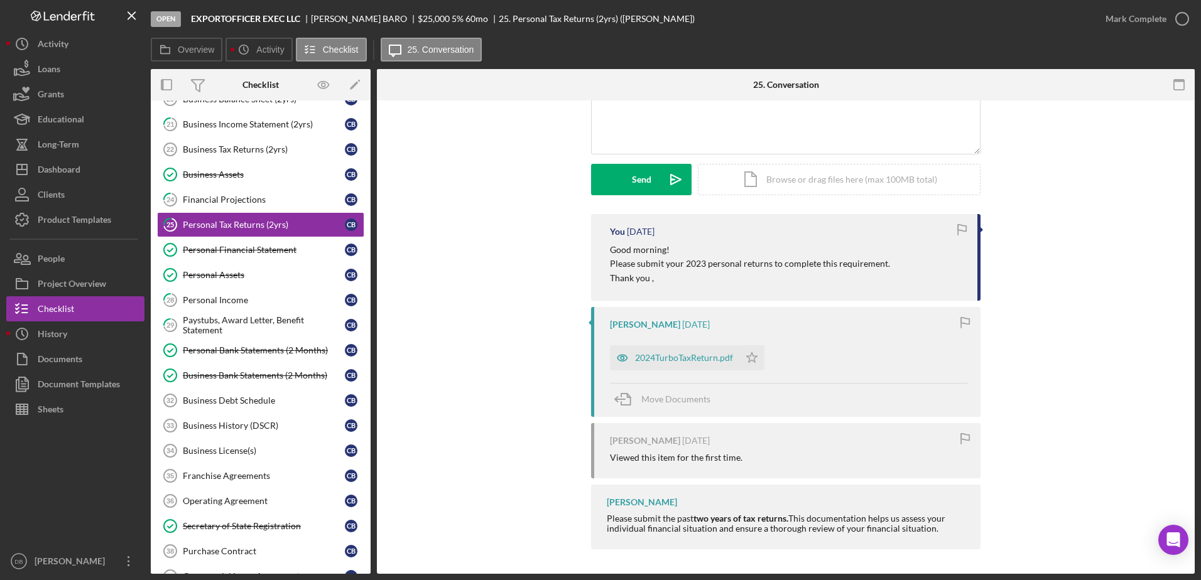
scroll to position [133, 0]
click at [227, 296] on div "Personal Income" at bounding box center [264, 300] width 162 height 10
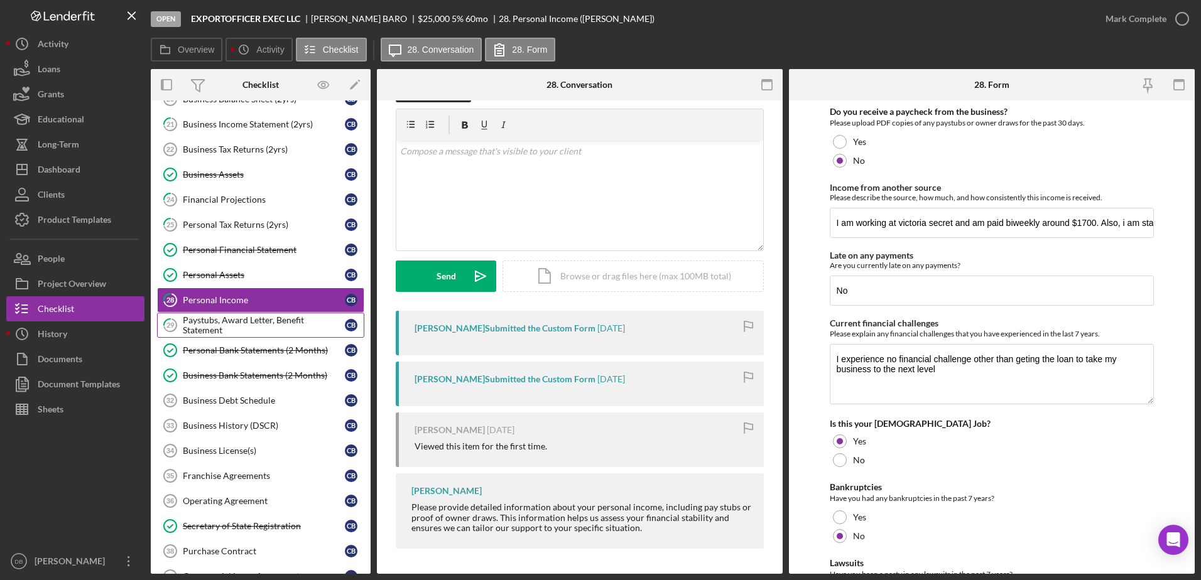
click at [267, 323] on div "Paystubs, Award Letter, Benefit Statement" at bounding box center [264, 325] width 162 height 20
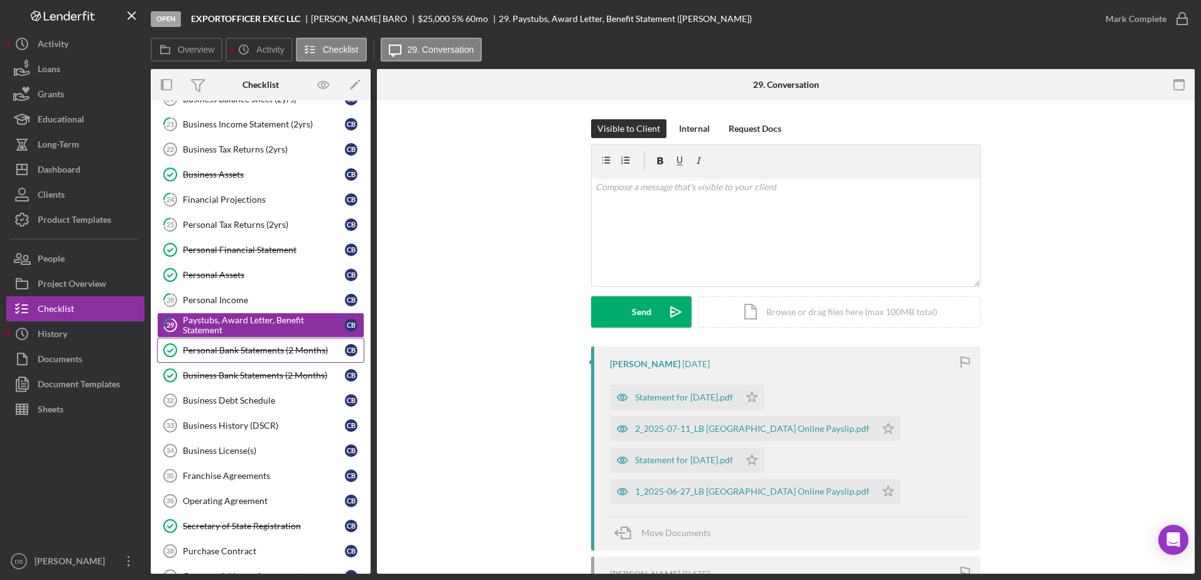
click at [242, 355] on div "Personal Bank Statements (2 Months)" at bounding box center [264, 350] width 162 height 10
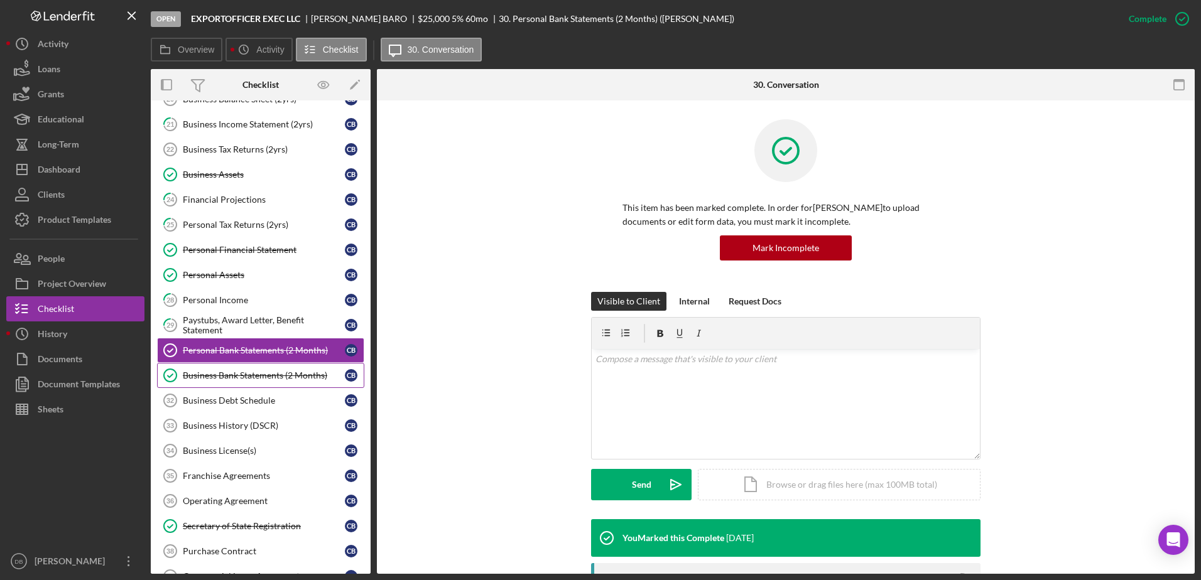
click at [247, 373] on div "Business Bank Statements (2 Months)" at bounding box center [264, 376] width 162 height 10
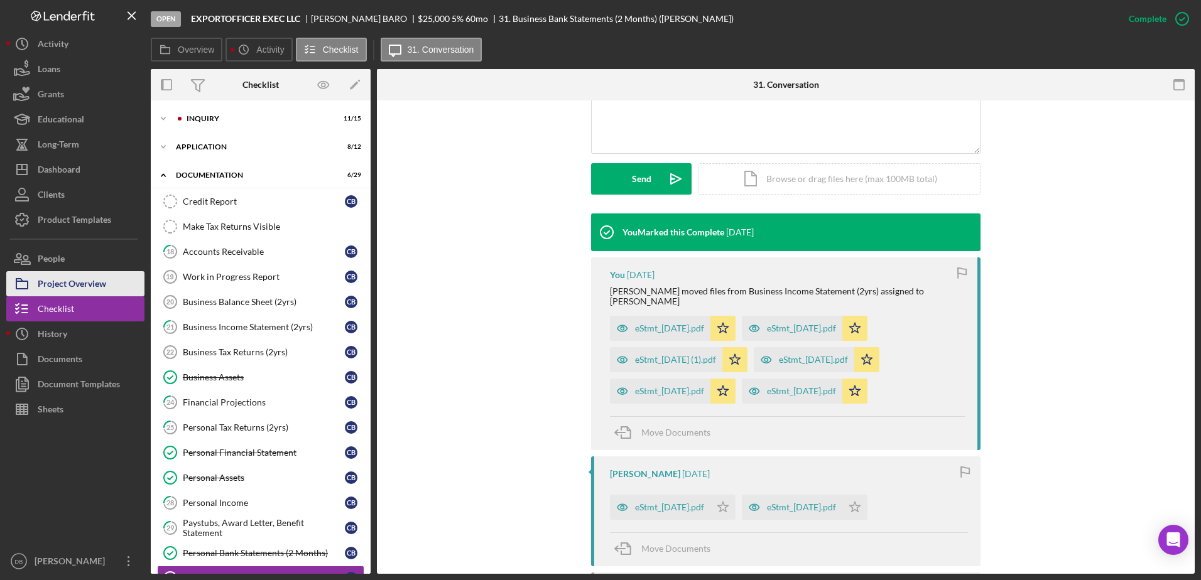
click at [71, 274] on div "Project Overview" at bounding box center [72, 285] width 68 height 28
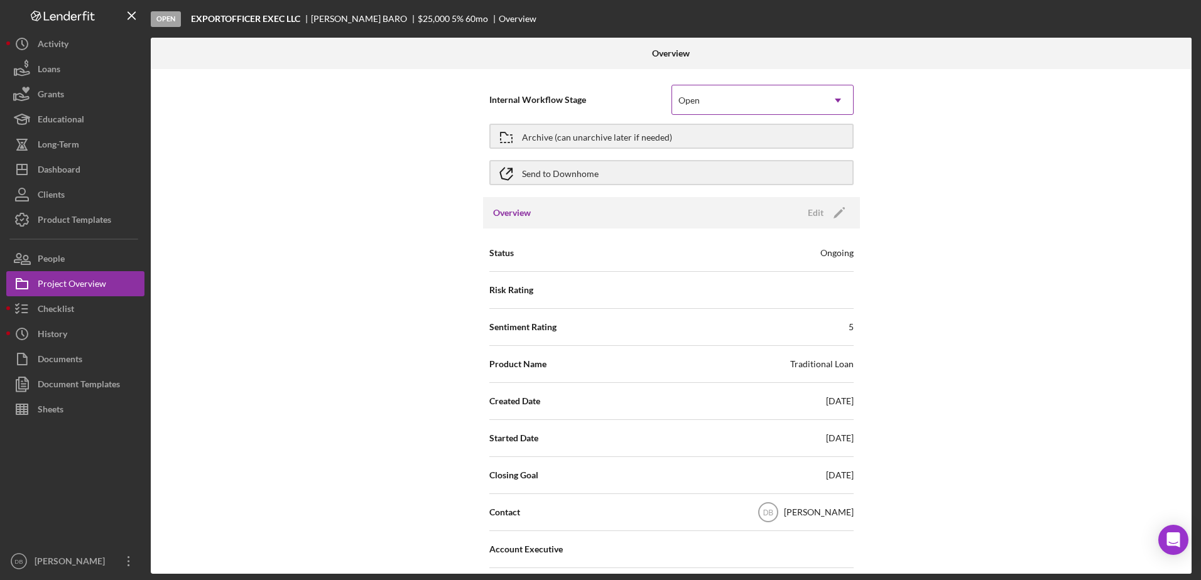
click at [763, 100] on div "Open" at bounding box center [747, 100] width 151 height 29
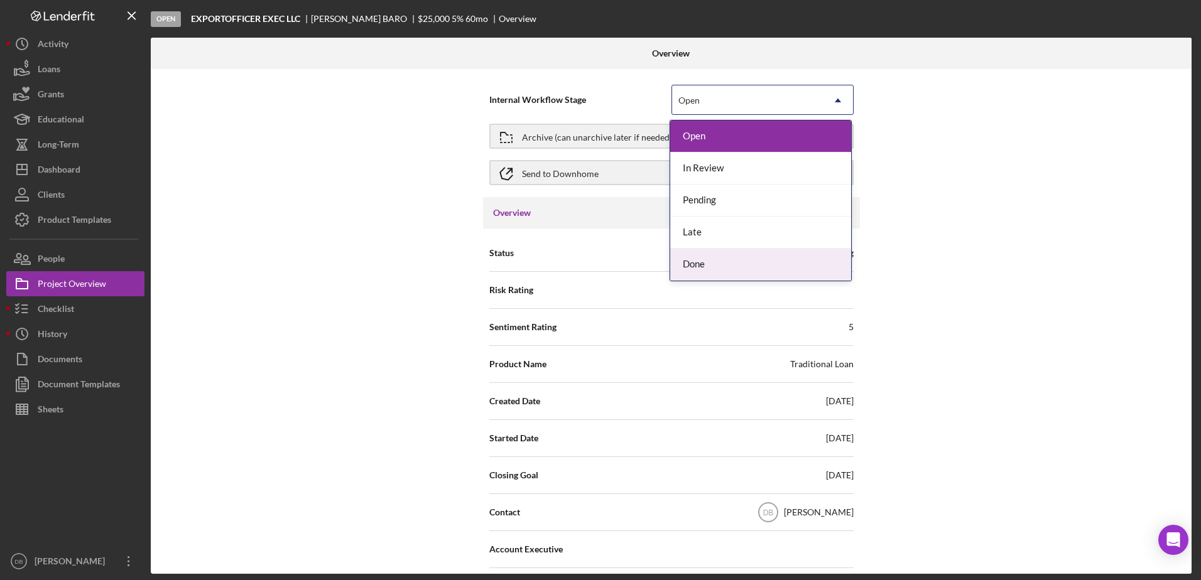
click at [718, 254] on div "Done" at bounding box center [760, 265] width 181 height 32
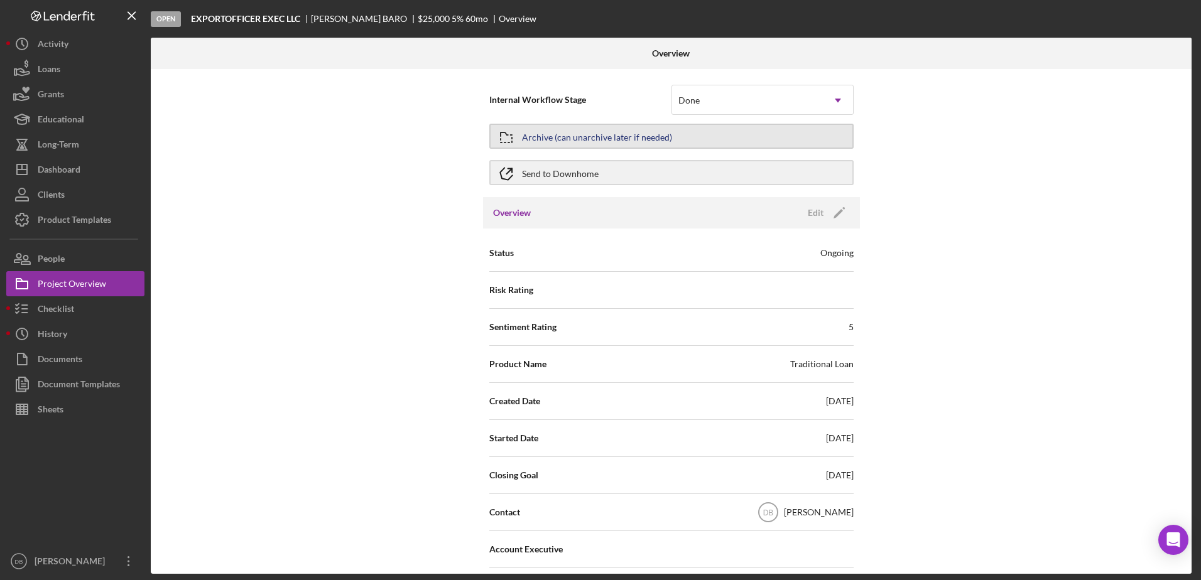
click at [642, 142] on div "Archive (can unarchive later if needed)" at bounding box center [597, 136] width 150 height 23
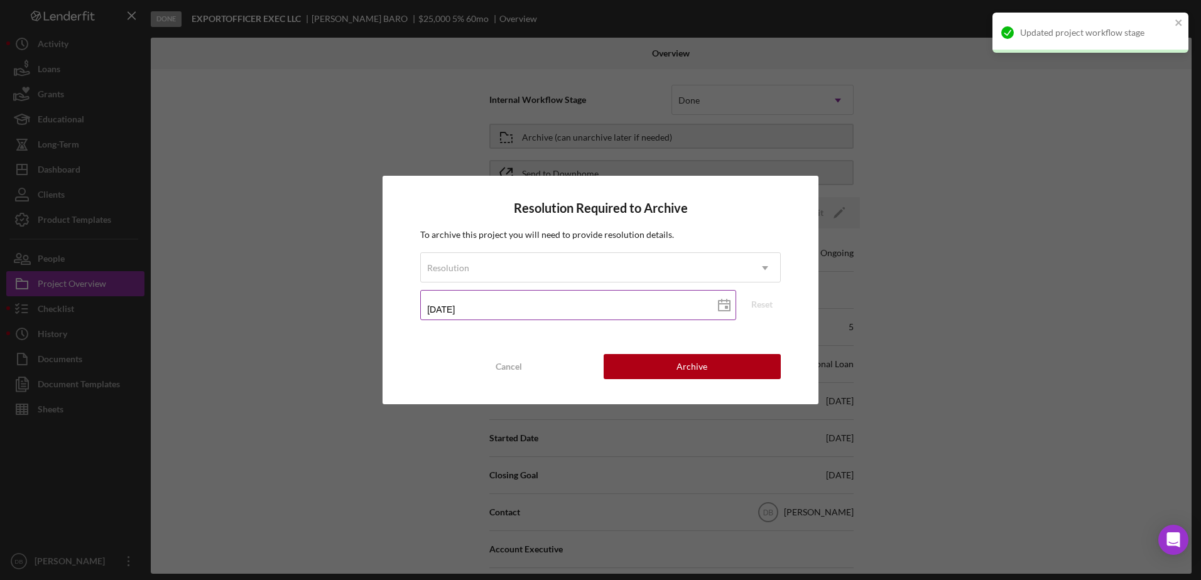
click at [639, 291] on label at bounding box center [581, 293] width 309 height 5
click at [639, 290] on input "[DATE]" at bounding box center [578, 305] width 316 height 30
click at [632, 266] on div "Resolution" at bounding box center [585, 268] width 329 height 29
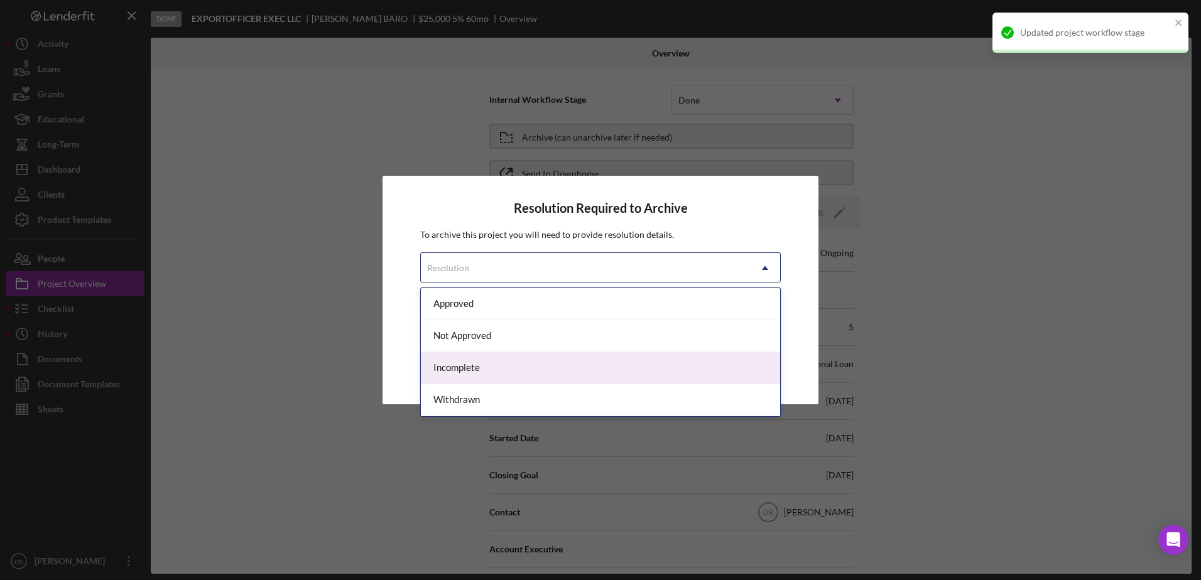
click at [454, 369] on div "Incomplete" at bounding box center [600, 368] width 359 height 32
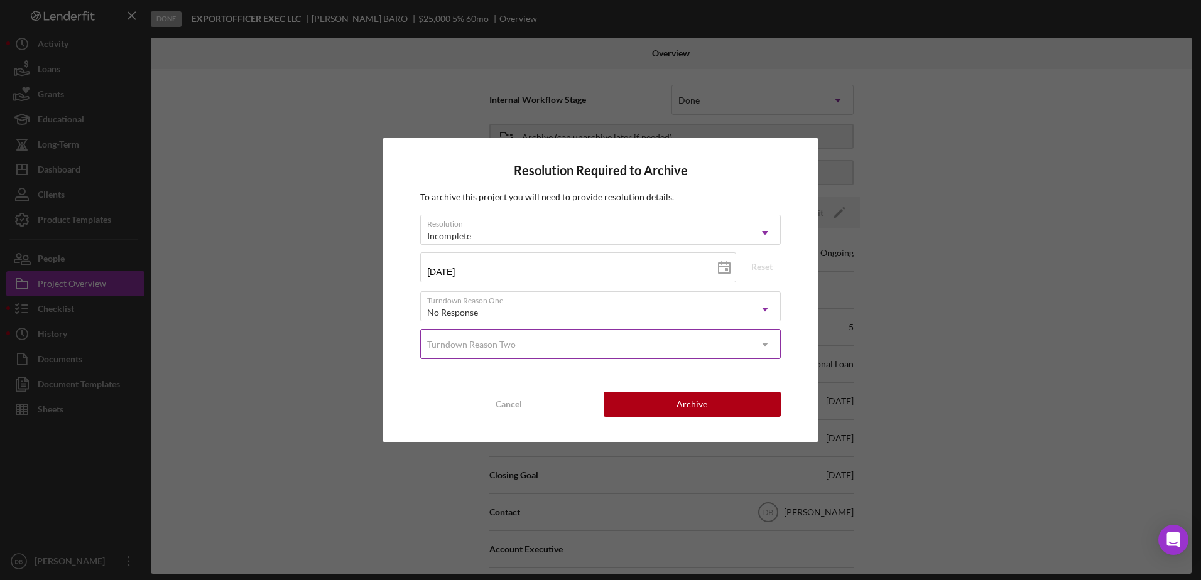
click at [474, 338] on div "Turndown Reason Two" at bounding box center [585, 344] width 329 height 29
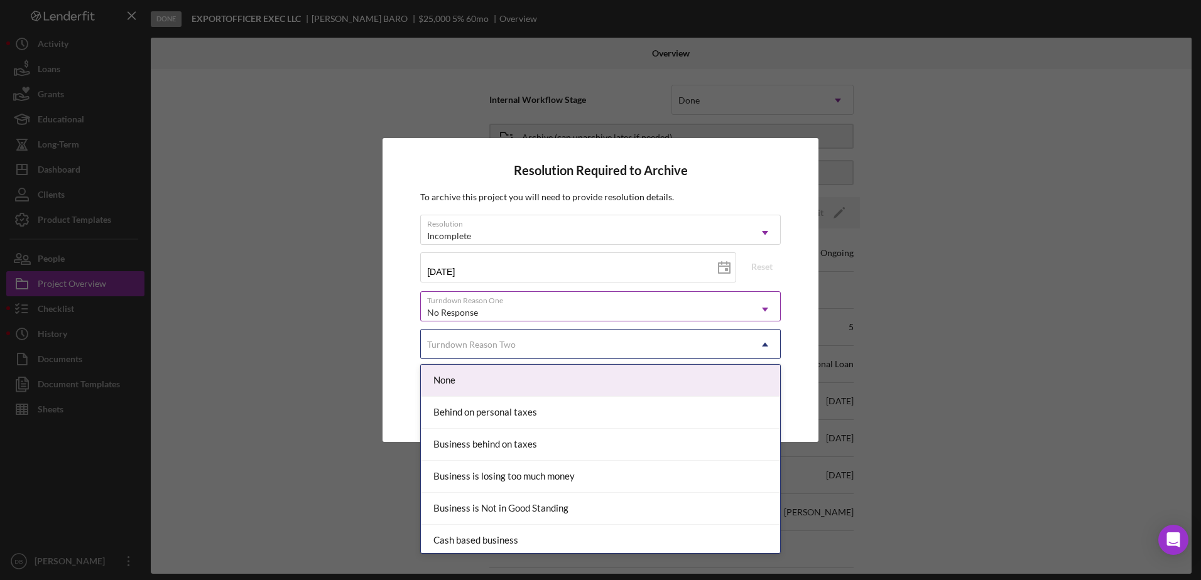
click at [487, 307] on div "No Response" at bounding box center [585, 312] width 329 height 29
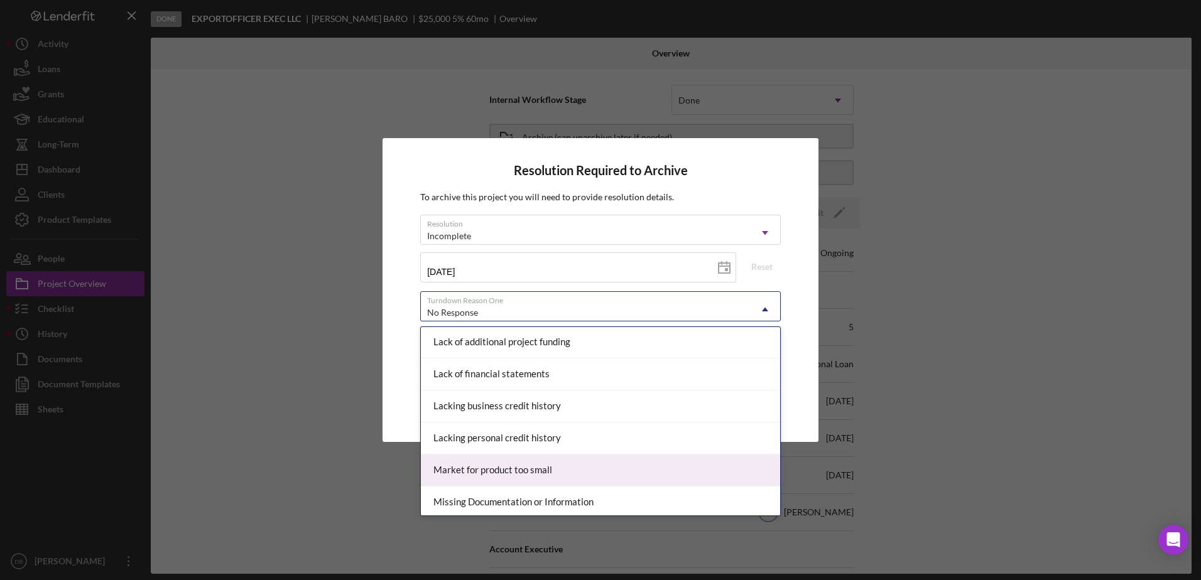
scroll to position [565, 0]
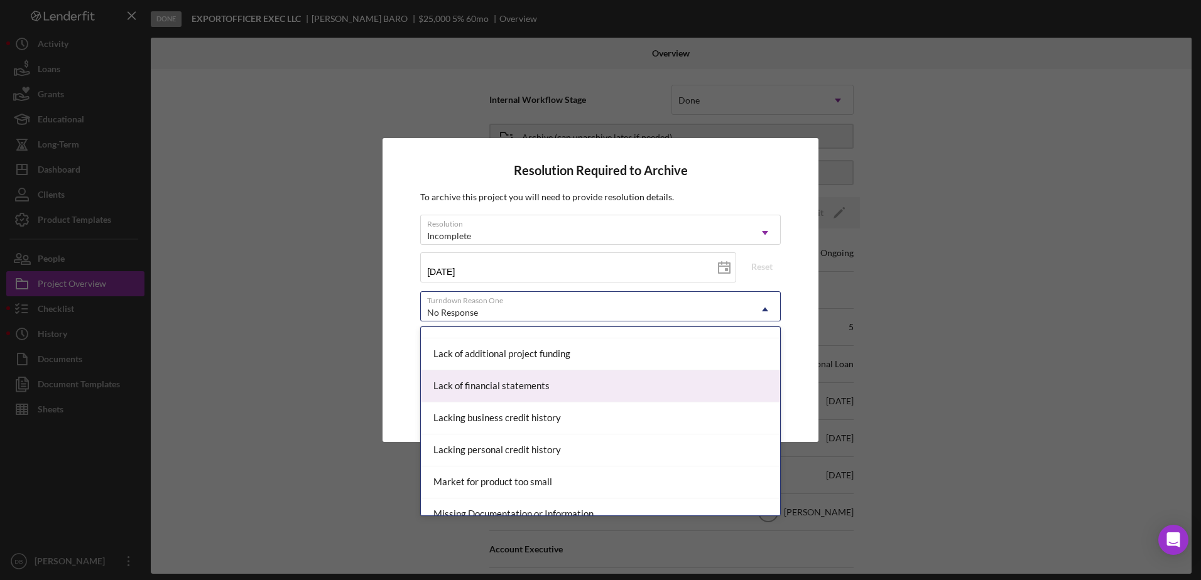
click at [501, 379] on div "Lack of financial statements" at bounding box center [600, 387] width 359 height 32
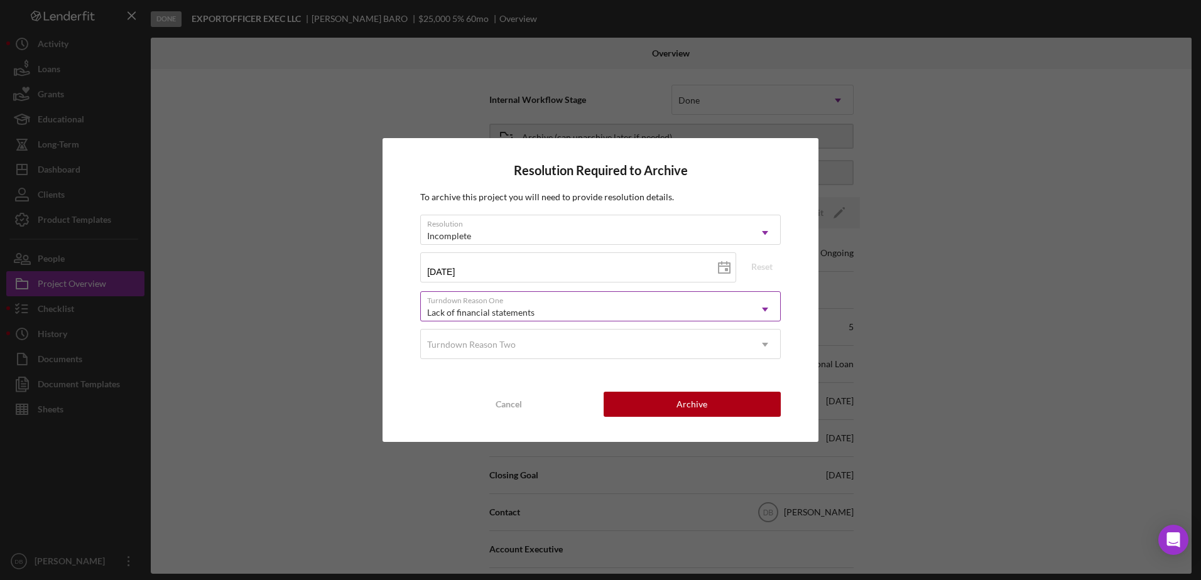
click at [474, 308] on div "Lack of financial statements" at bounding box center [480, 313] width 107 height 10
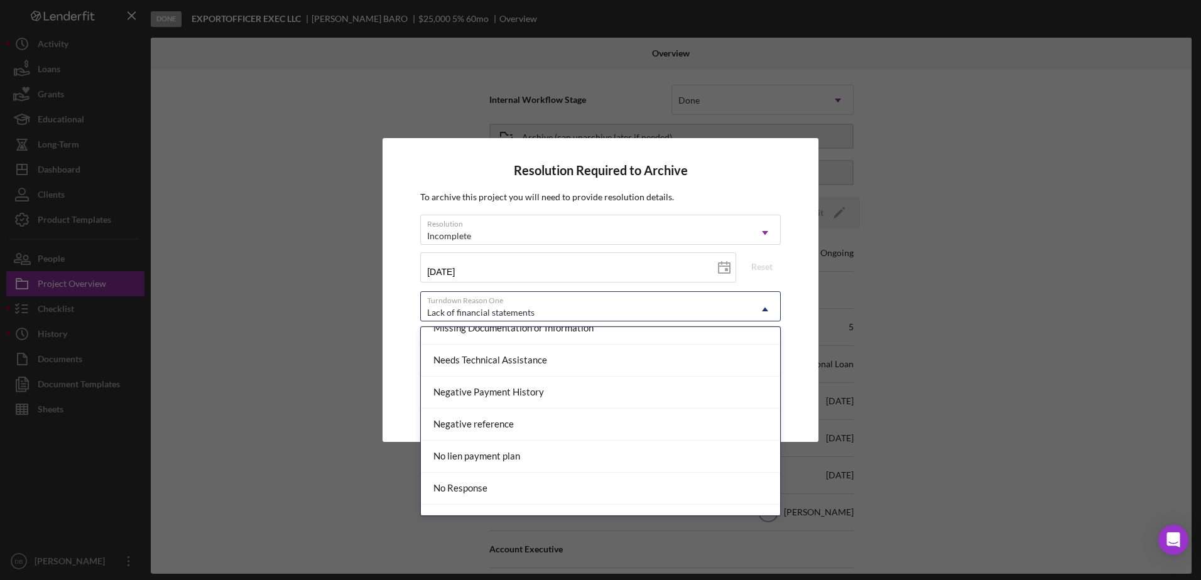
scroll to position [754, 0]
click at [563, 330] on div "Missing Documentation or Information" at bounding box center [600, 326] width 359 height 32
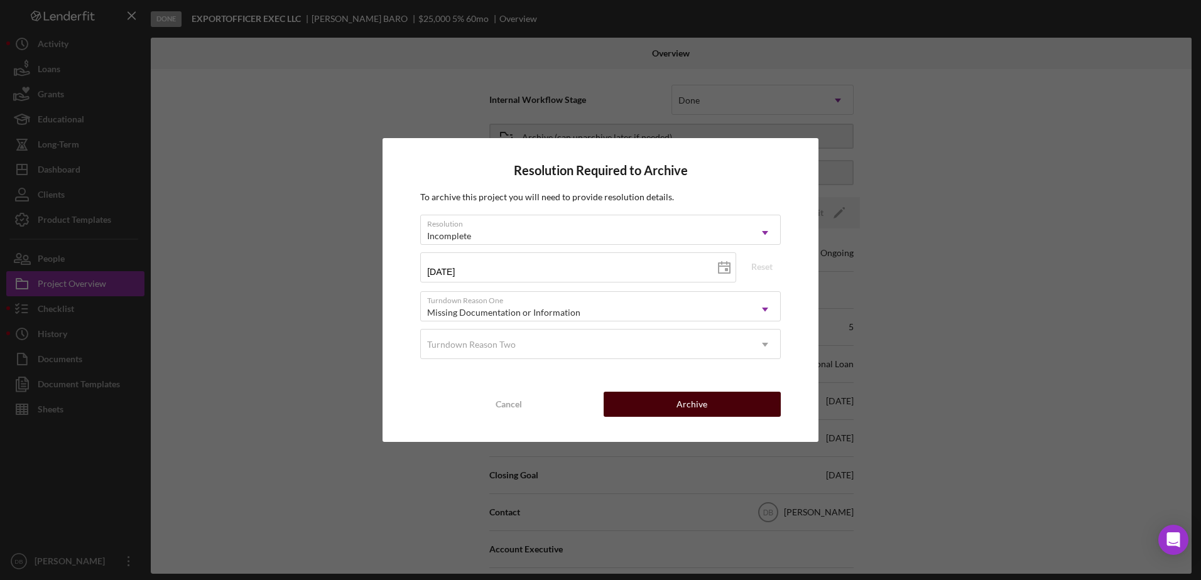
click at [666, 405] on button "Archive" at bounding box center [692, 404] width 177 height 25
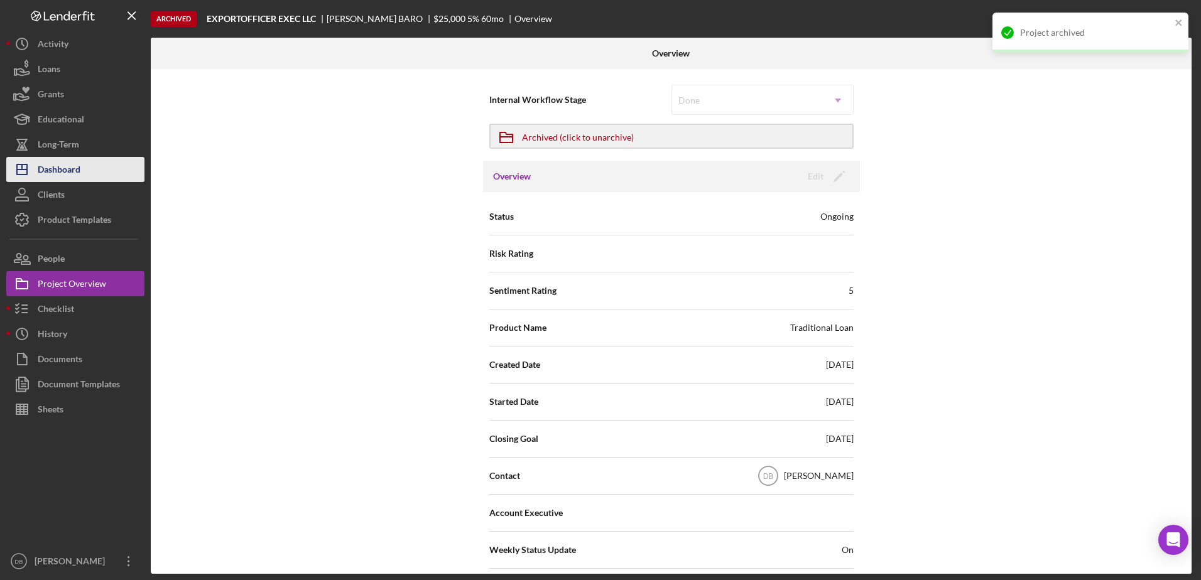
click at [83, 173] on button "Icon/Dashboard Dashboard" at bounding box center [75, 169] width 138 height 25
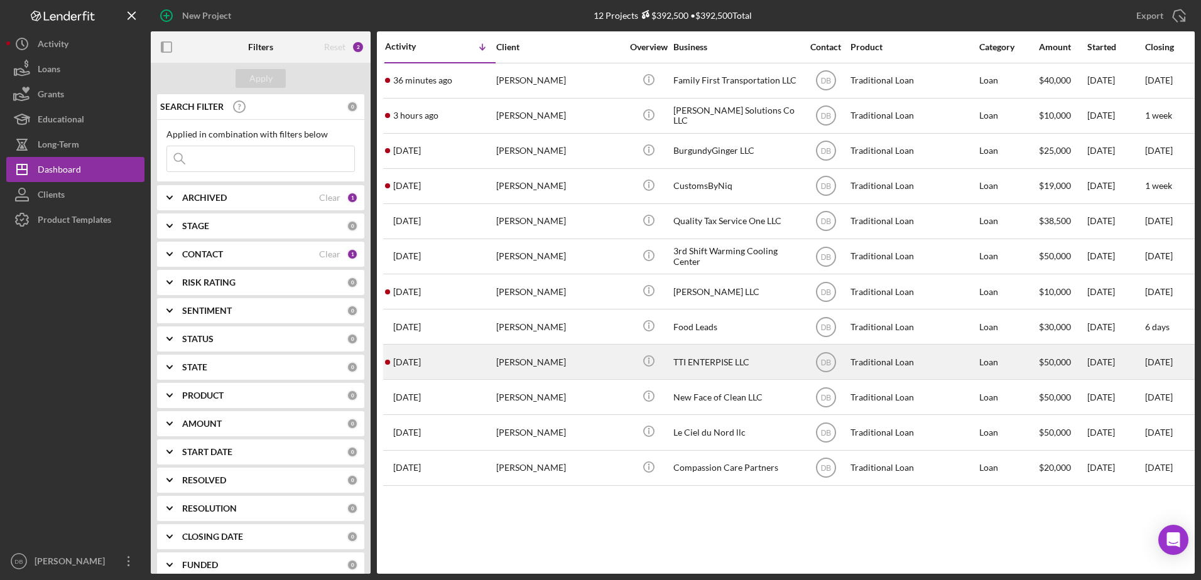
click at [556, 357] on div "[PERSON_NAME]" at bounding box center [559, 361] width 126 height 33
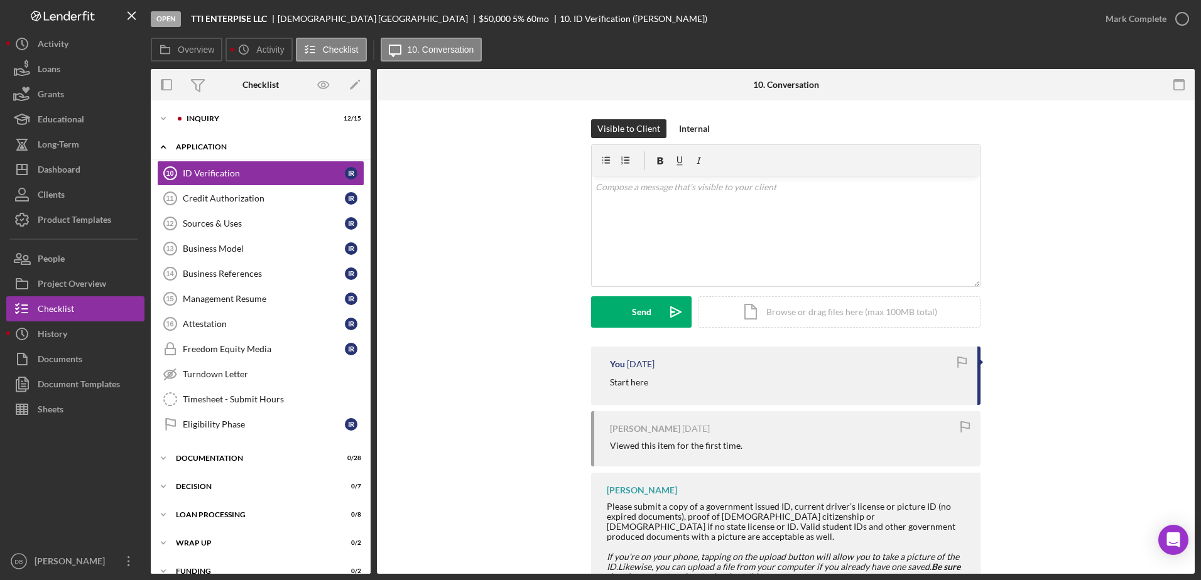
click at [162, 146] on icon "Icon/Expander" at bounding box center [163, 146] width 25 height 25
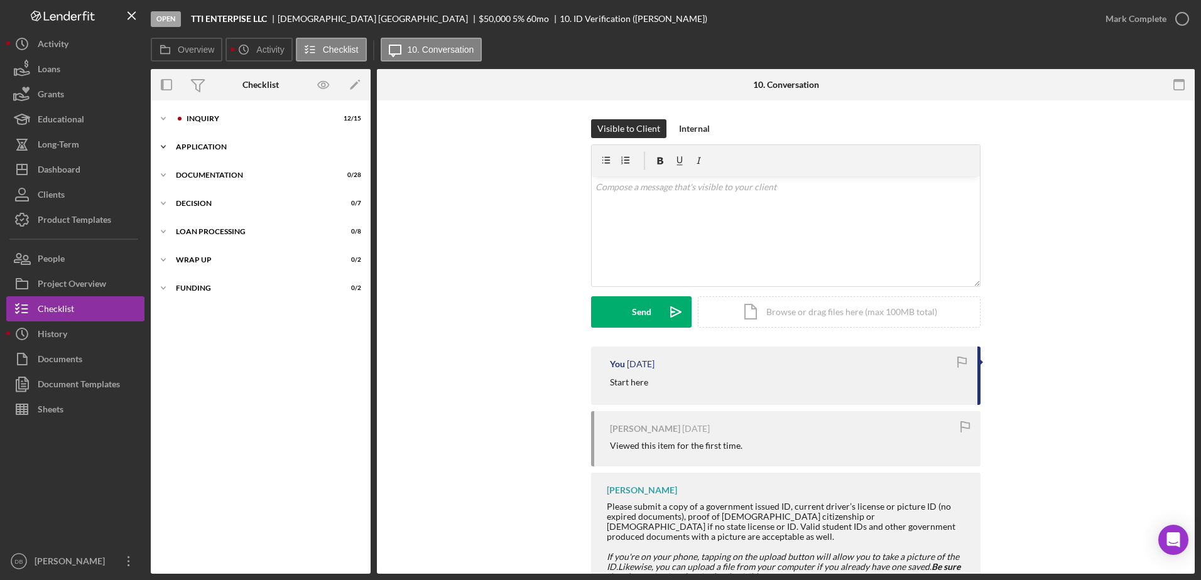
click at [162, 146] on polyline at bounding box center [163, 147] width 4 height 3
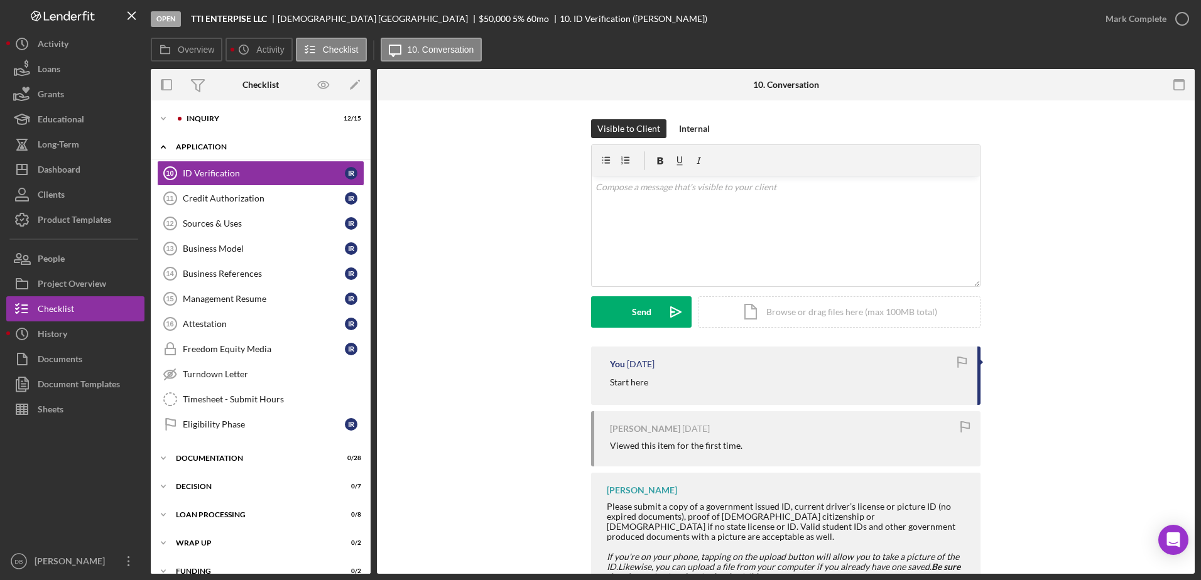
click at [161, 155] on icon "Icon/Expander" at bounding box center [163, 146] width 25 height 25
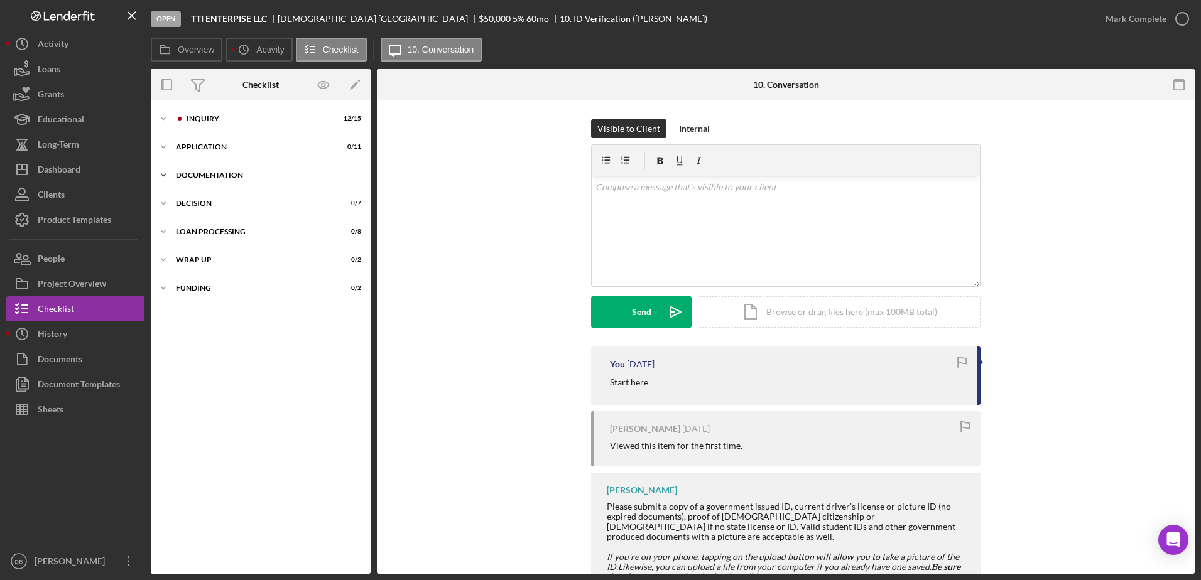
click at [163, 179] on icon "Icon/Expander" at bounding box center [163, 175] width 25 height 25
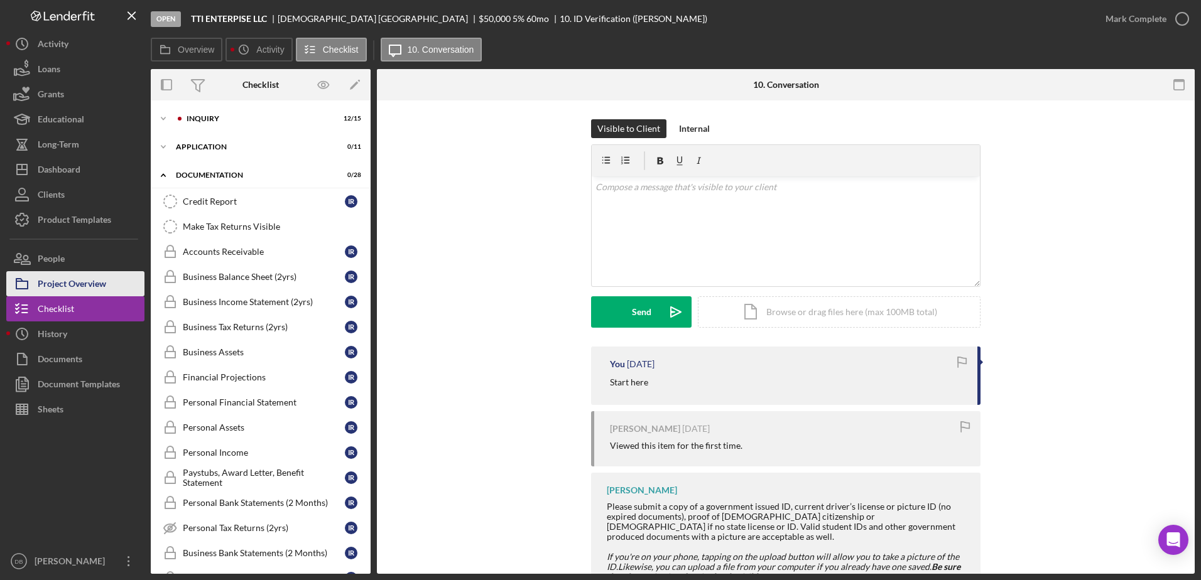
drag, startPoint x: 67, startPoint y: 356, endPoint x: 72, endPoint y: 293, distance: 63.6
click at [67, 356] on div "Documents" at bounding box center [60, 361] width 45 height 28
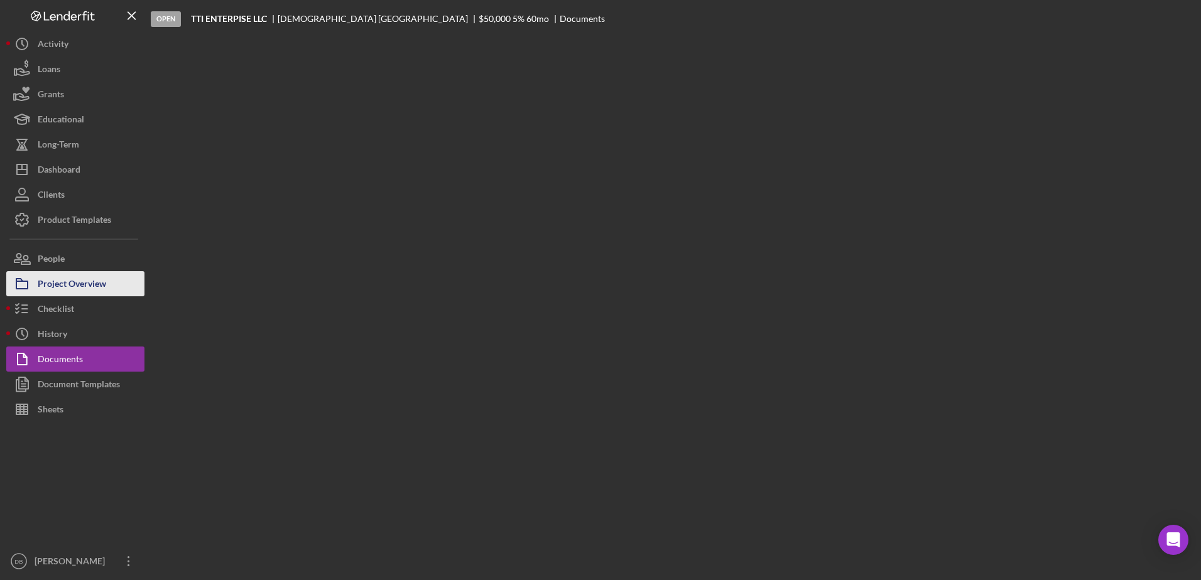
click at [75, 276] on div "Project Overview" at bounding box center [72, 285] width 68 height 28
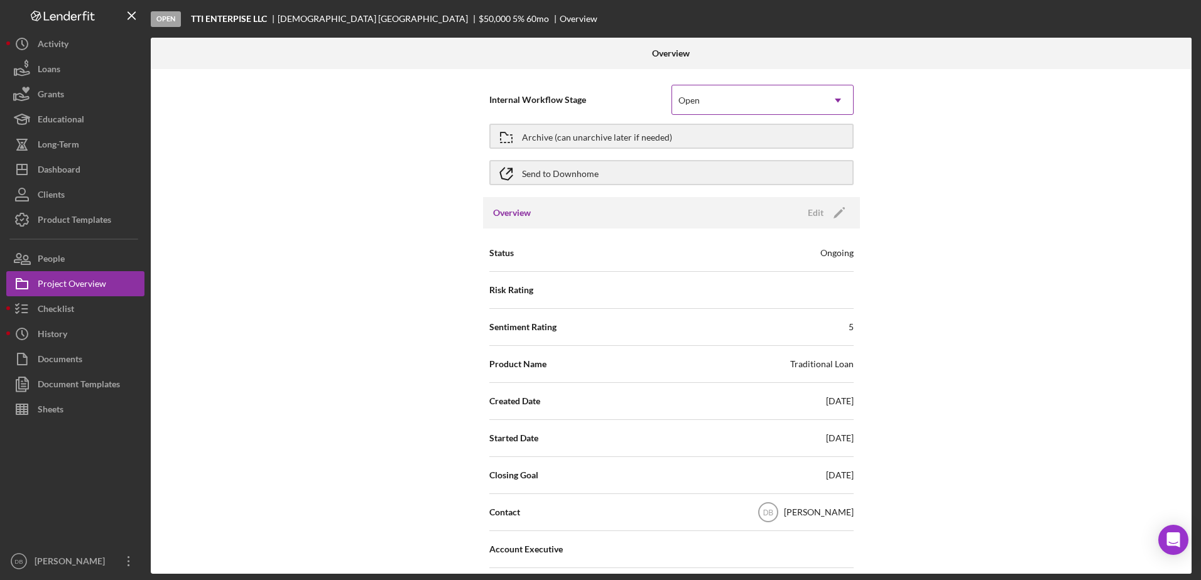
click at [809, 99] on div "Open" at bounding box center [747, 100] width 151 height 29
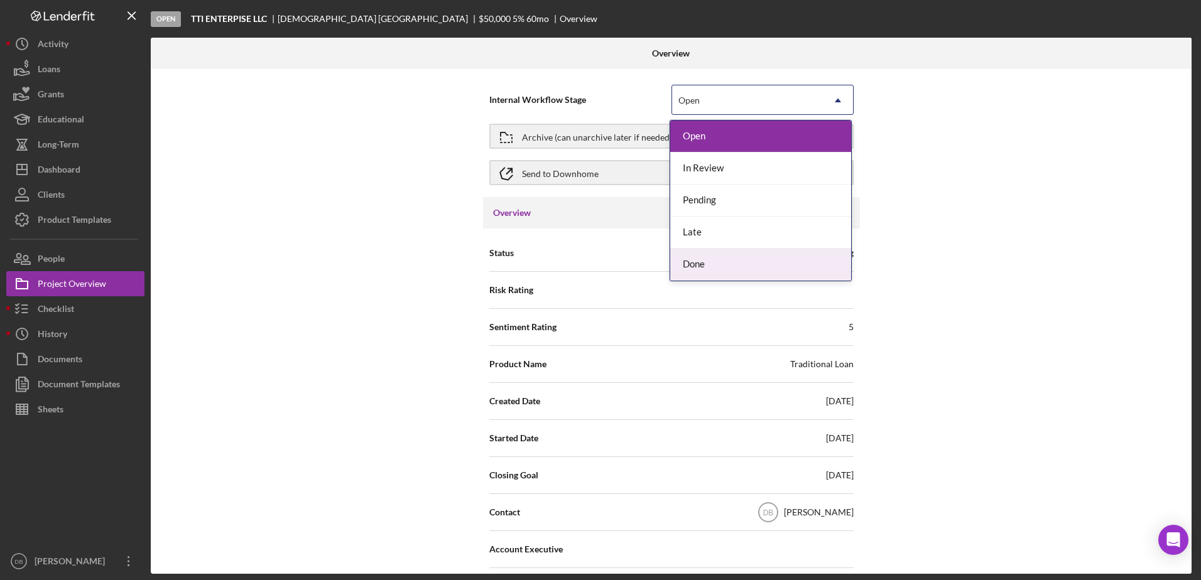
click at [728, 256] on div "Done" at bounding box center [760, 265] width 181 height 32
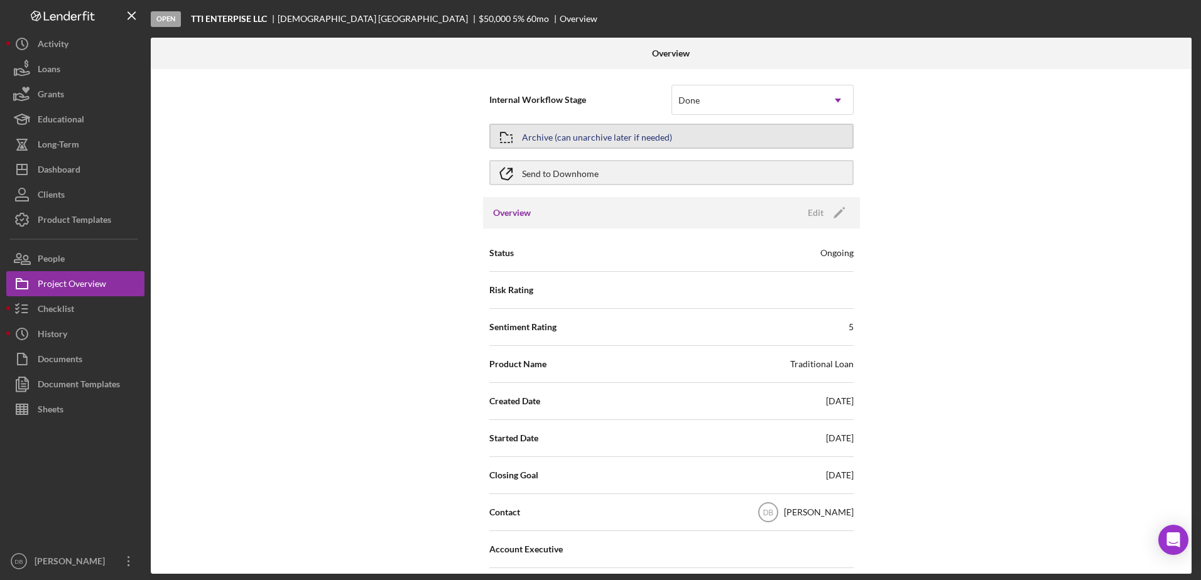
click at [604, 143] on div "Archive (can unarchive later if needed)" at bounding box center [597, 136] width 150 height 23
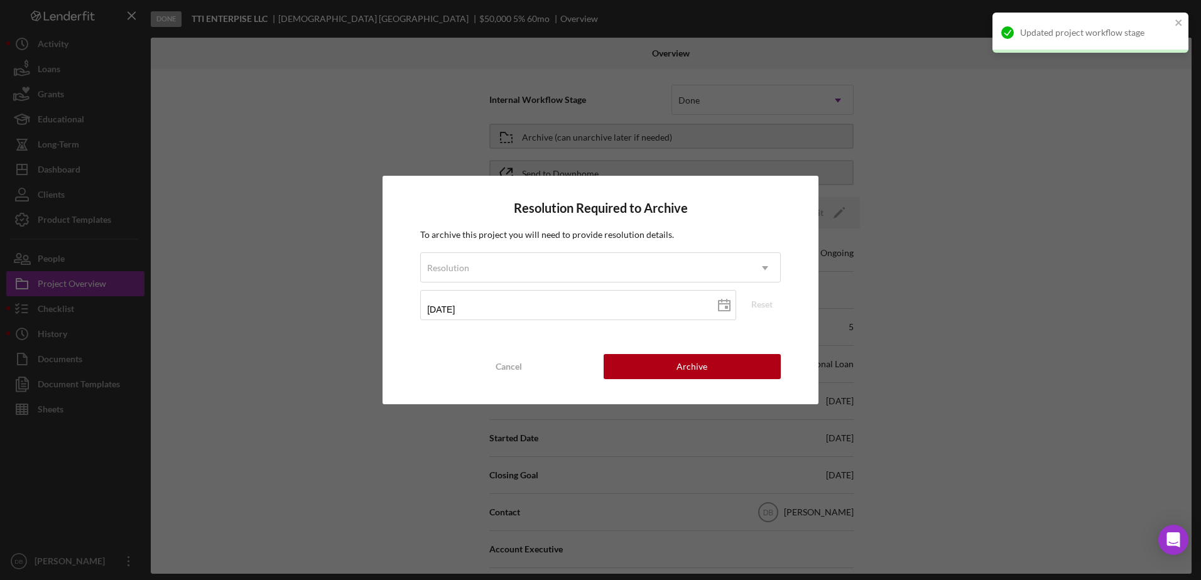
drag, startPoint x: 797, startPoint y: 183, endPoint x: 771, endPoint y: 153, distance: 39.6
click at [796, 182] on div "Resolution Required to Archive To archive this project you will need to provide…" at bounding box center [600, 290] width 436 height 228
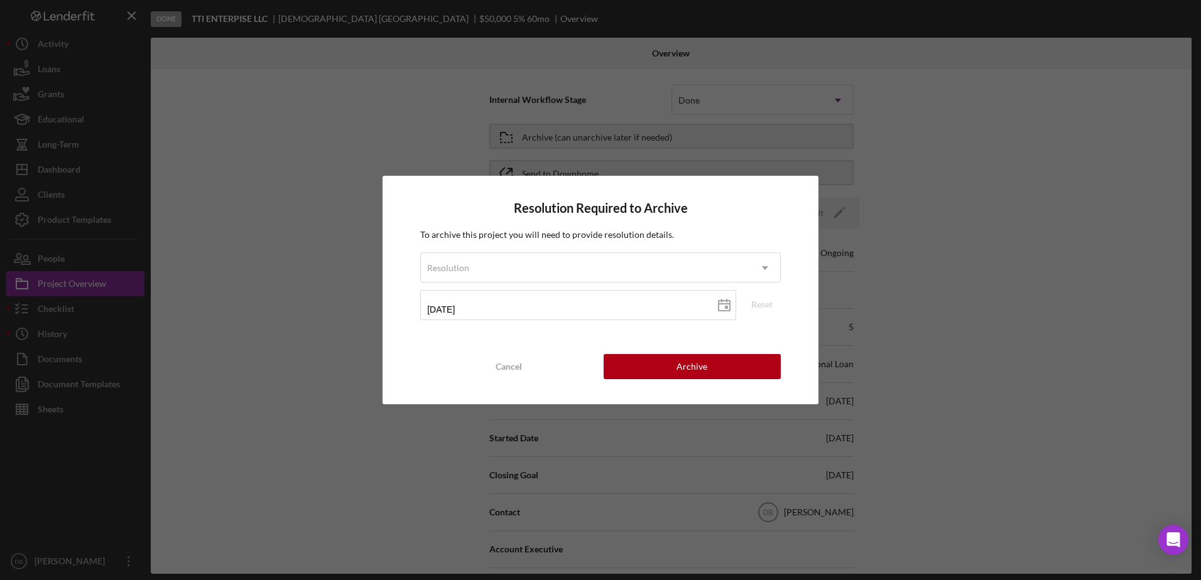
drag, startPoint x: 520, startPoint y: 355, endPoint x: 607, endPoint y: 279, distance: 116.2
click at [521, 355] on div "Cancel" at bounding box center [509, 366] width 26 height 25
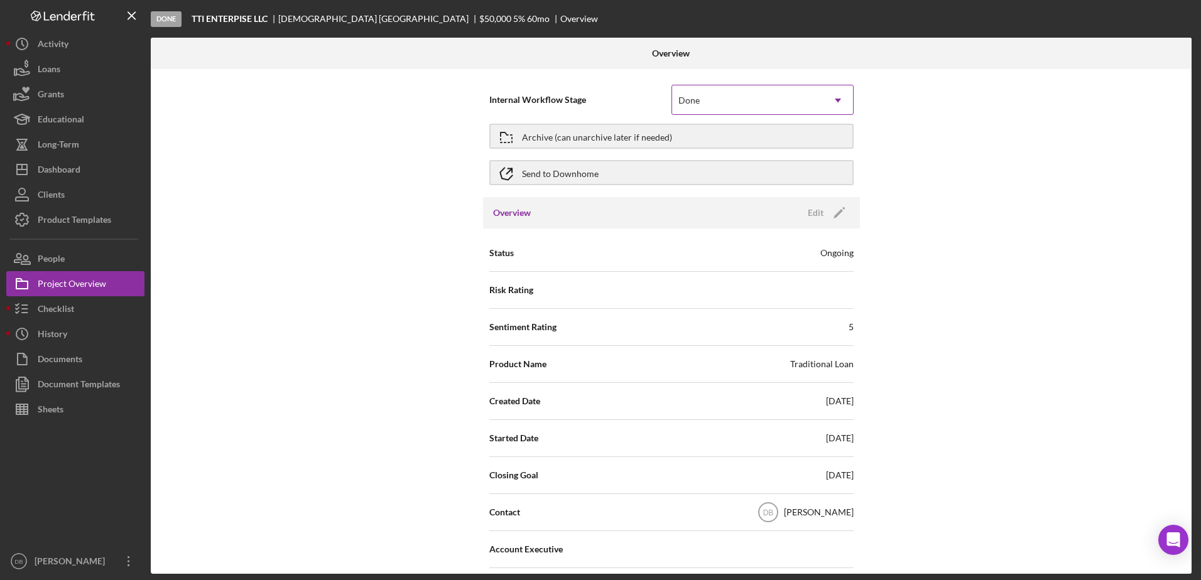
click at [732, 102] on div "Done" at bounding box center [747, 100] width 151 height 29
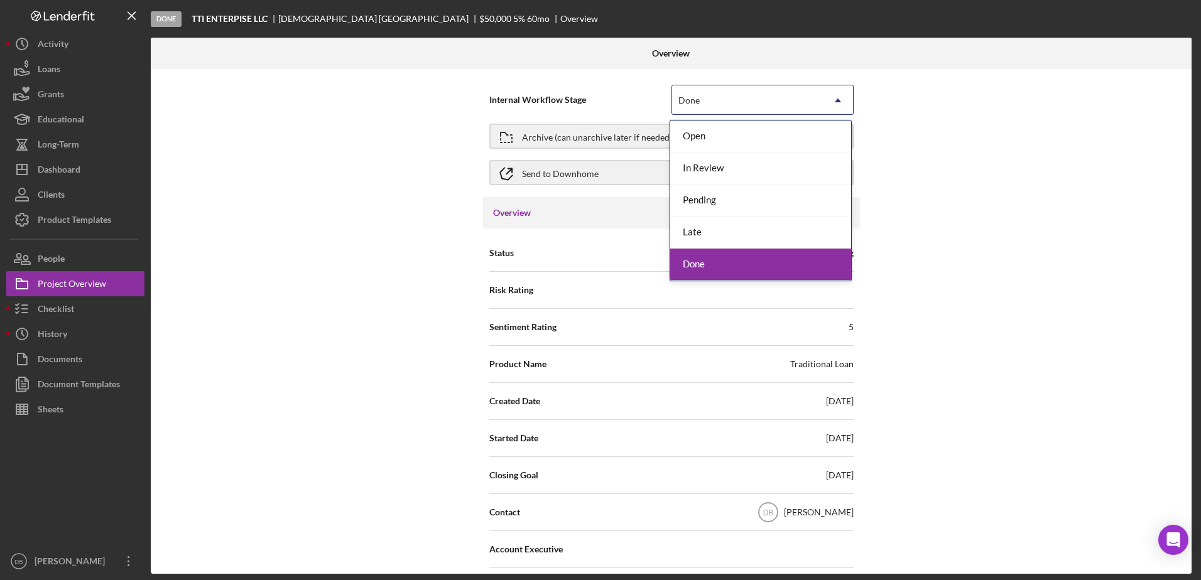
click at [710, 259] on div "Done" at bounding box center [760, 265] width 181 height 32
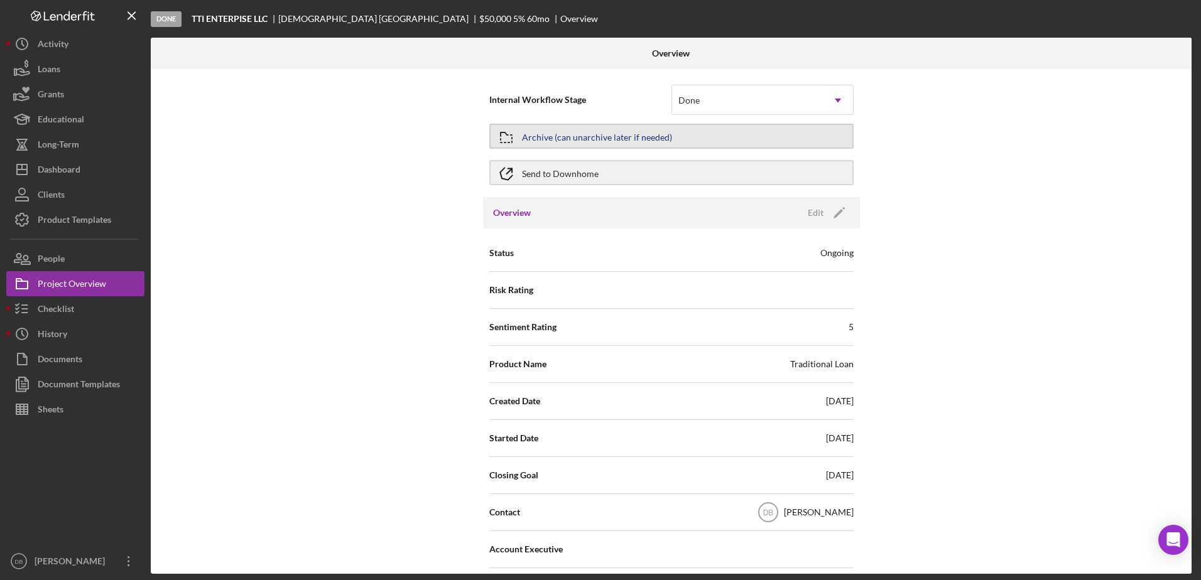
click at [592, 137] on div "Archive (can unarchive later if needed)" at bounding box center [597, 136] width 150 height 23
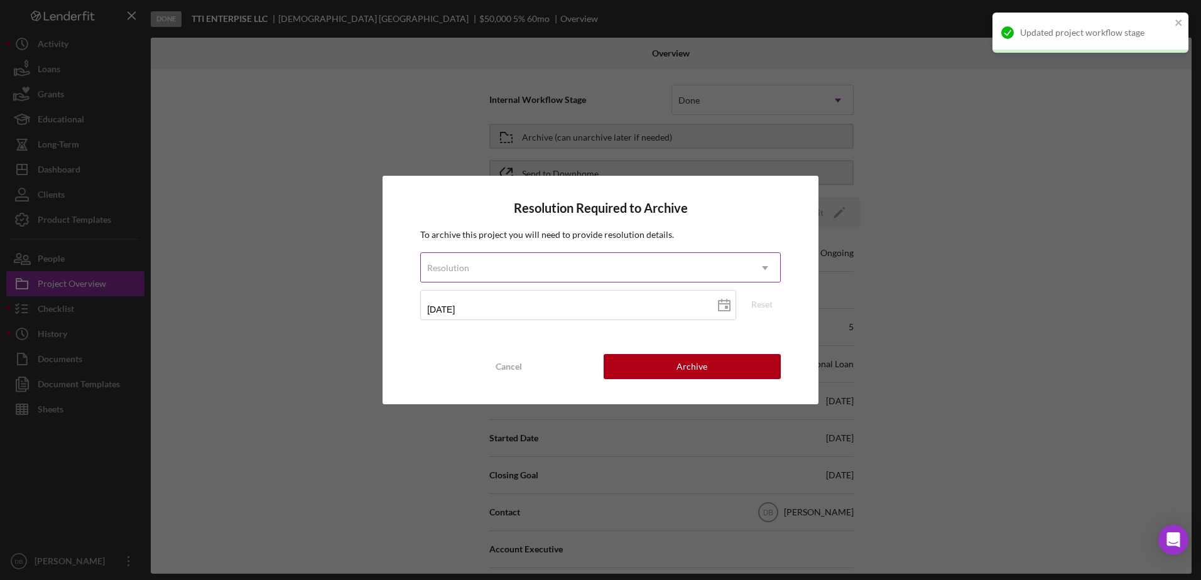
click at [568, 257] on div "Resolution" at bounding box center [585, 268] width 329 height 29
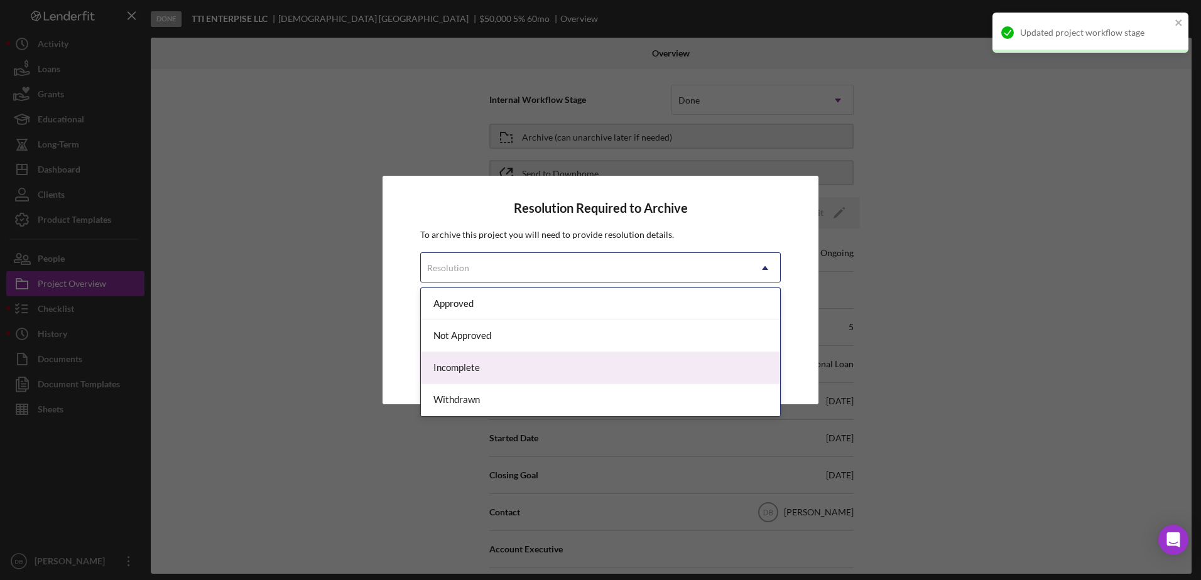
click at [489, 366] on div "Incomplete" at bounding box center [600, 368] width 359 height 32
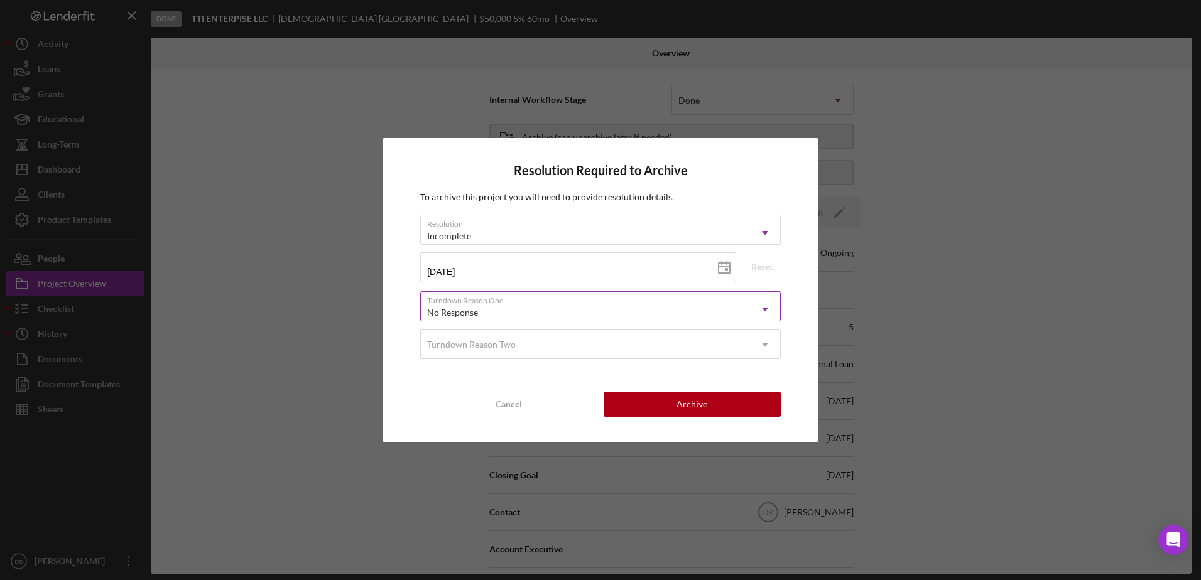
click at [516, 327] on body "Done TTI ENTERPISE LLC [PERSON_NAME] $50,000 $50,000 5 % 60 mo Overview Overvie…" at bounding box center [600, 290] width 1201 height 580
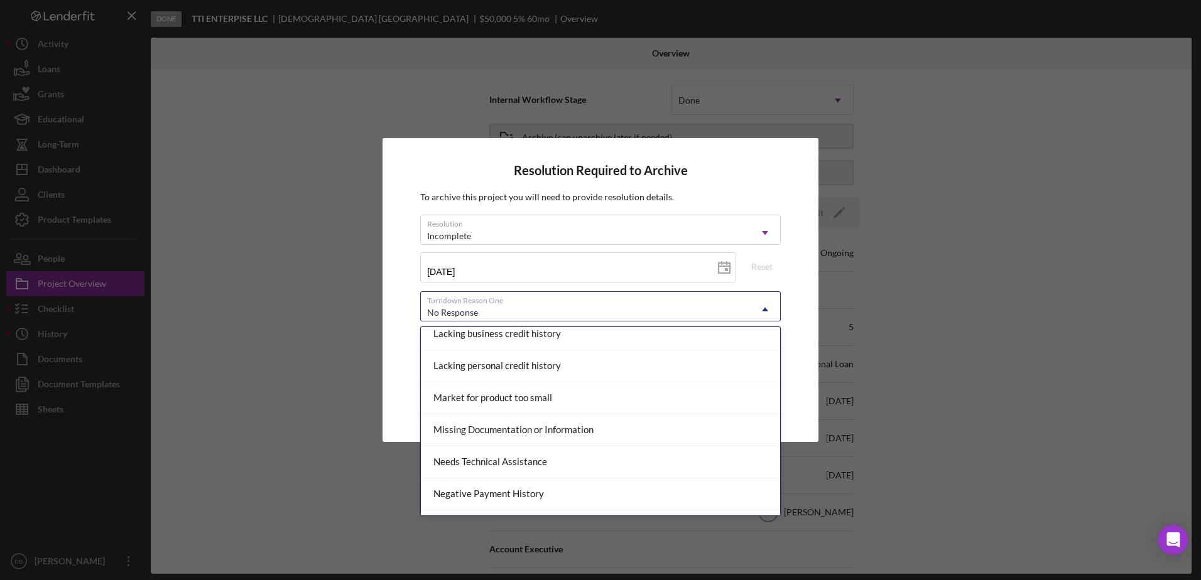
scroll to position [627, 0]
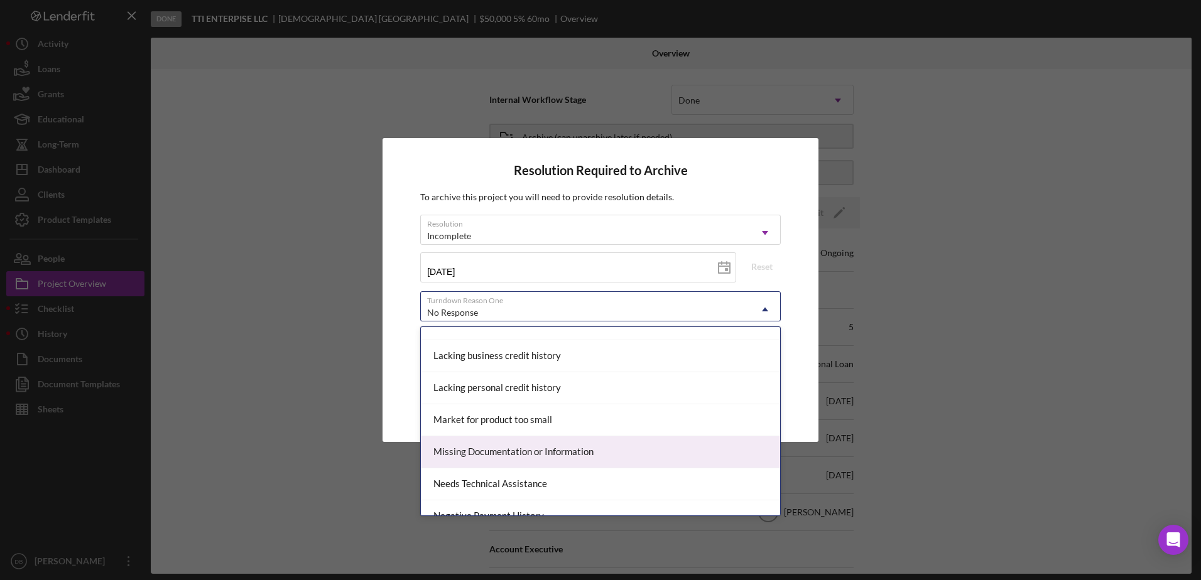
click at [530, 448] on div "Missing Documentation or Information" at bounding box center [600, 452] width 359 height 32
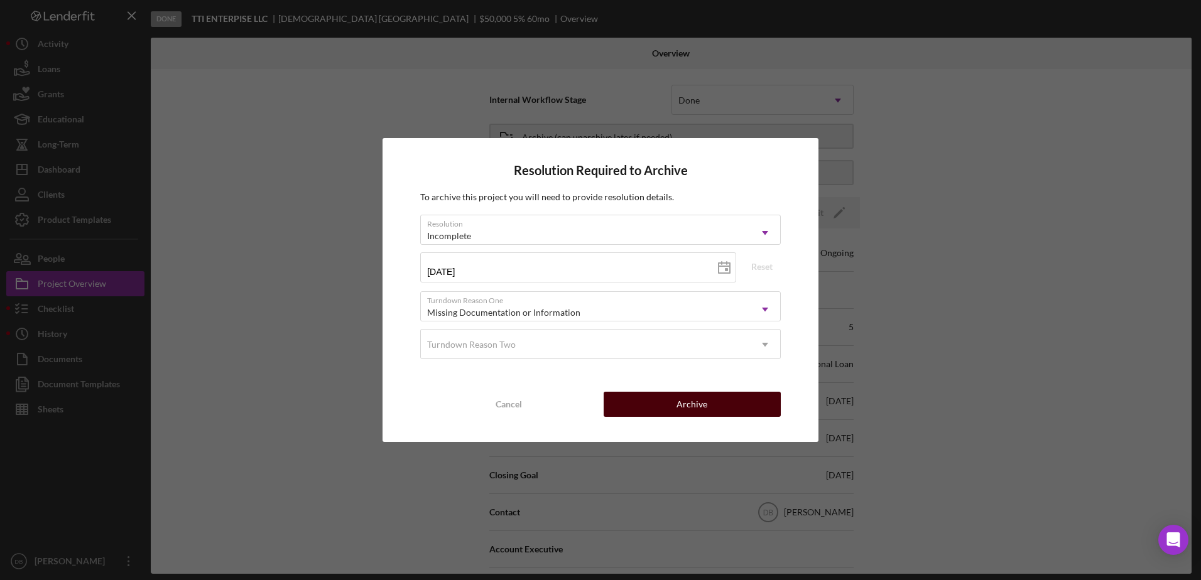
click at [746, 408] on button "Archive" at bounding box center [692, 404] width 177 height 25
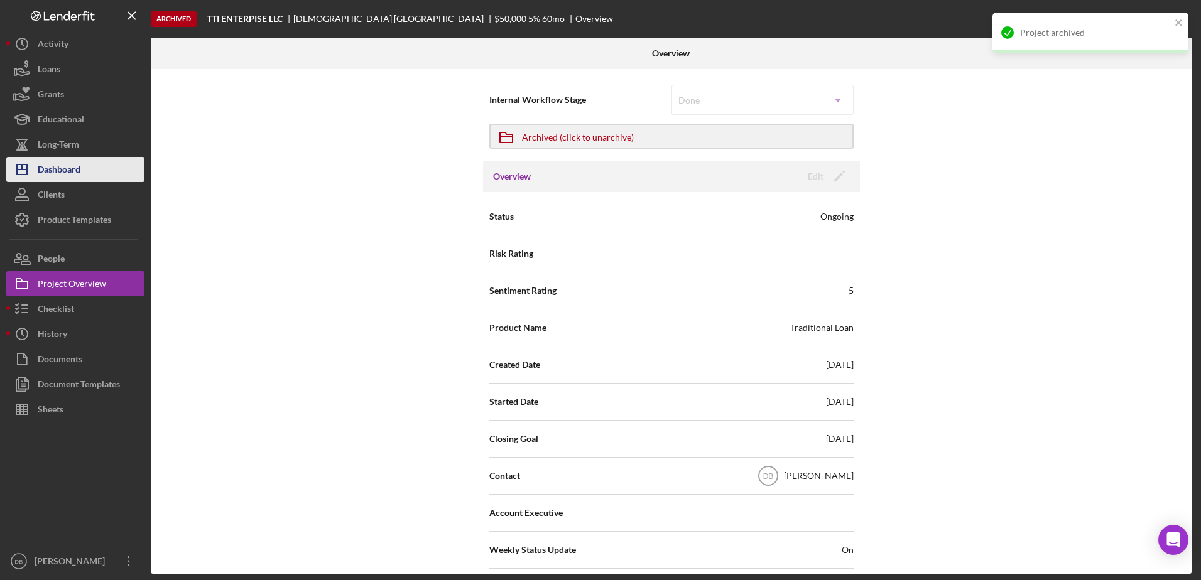
click at [62, 166] on div "Dashboard" at bounding box center [59, 171] width 43 height 28
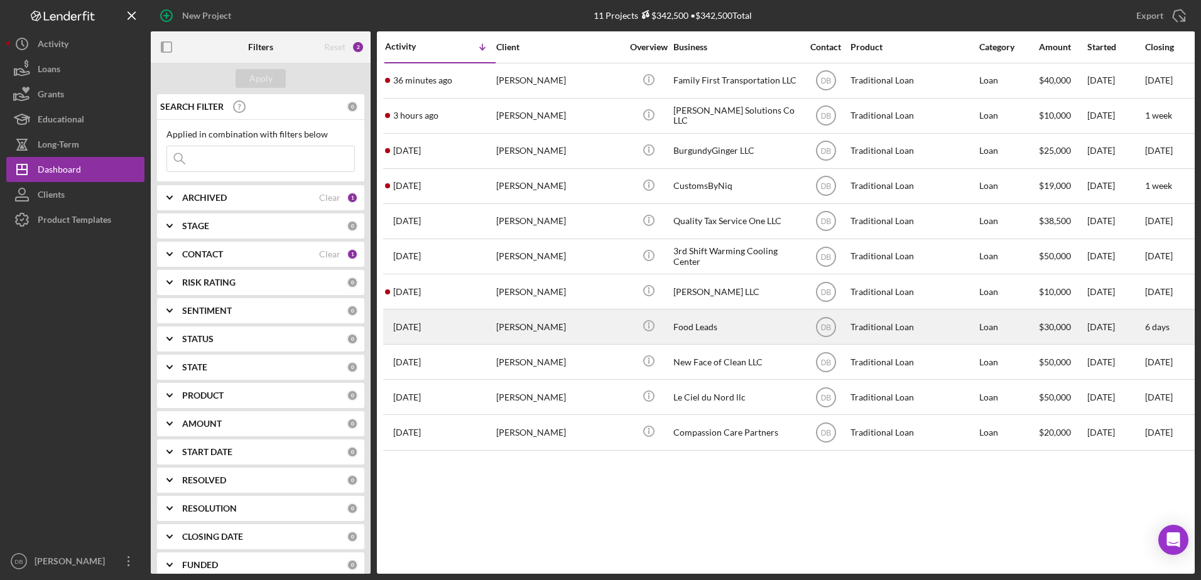
click at [602, 323] on div "[PERSON_NAME]" at bounding box center [559, 326] width 126 height 33
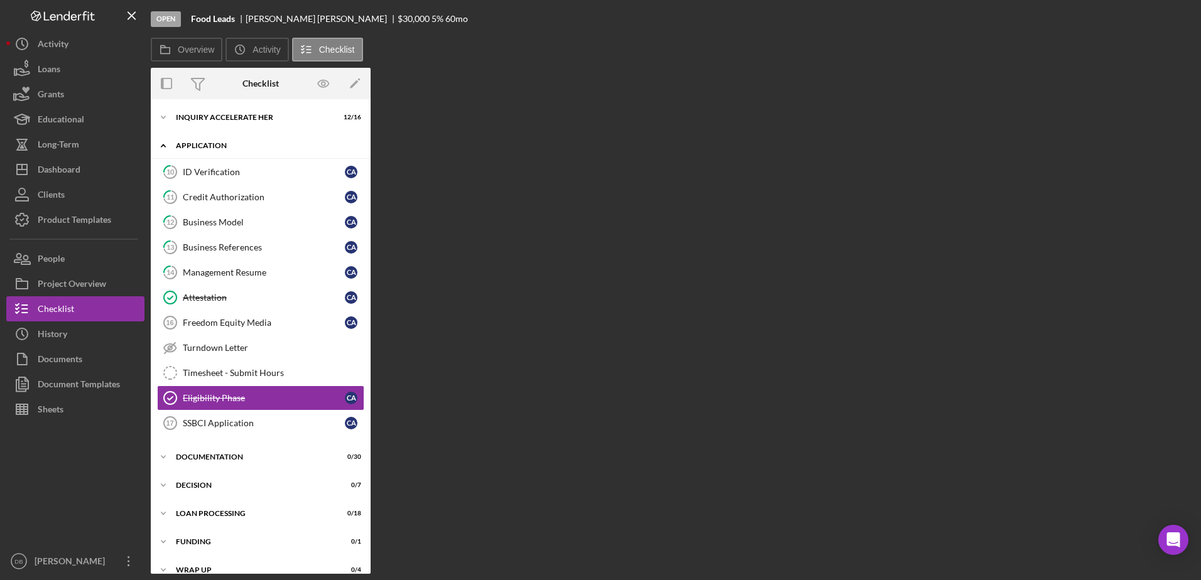
scroll to position [16, 0]
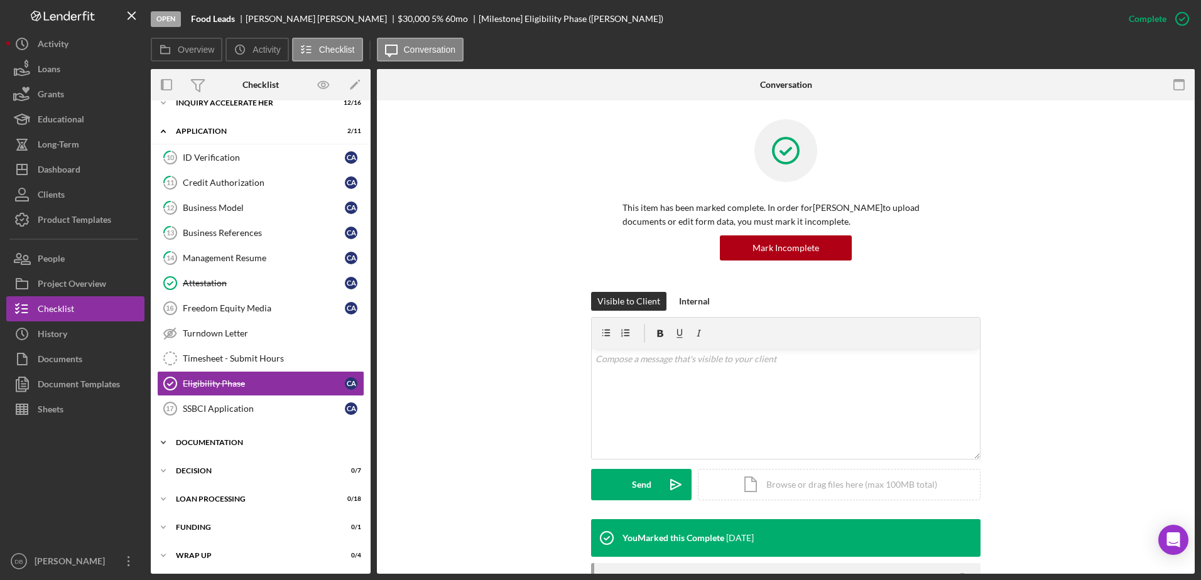
click at [168, 441] on icon "Icon/Expander" at bounding box center [163, 442] width 25 height 25
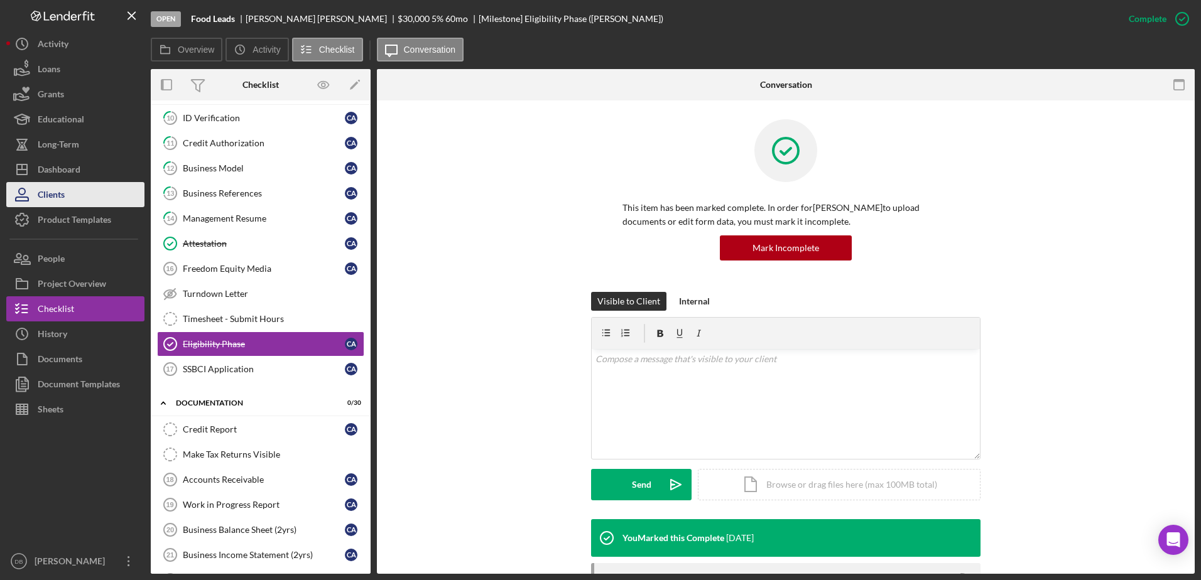
scroll to position [0, 0]
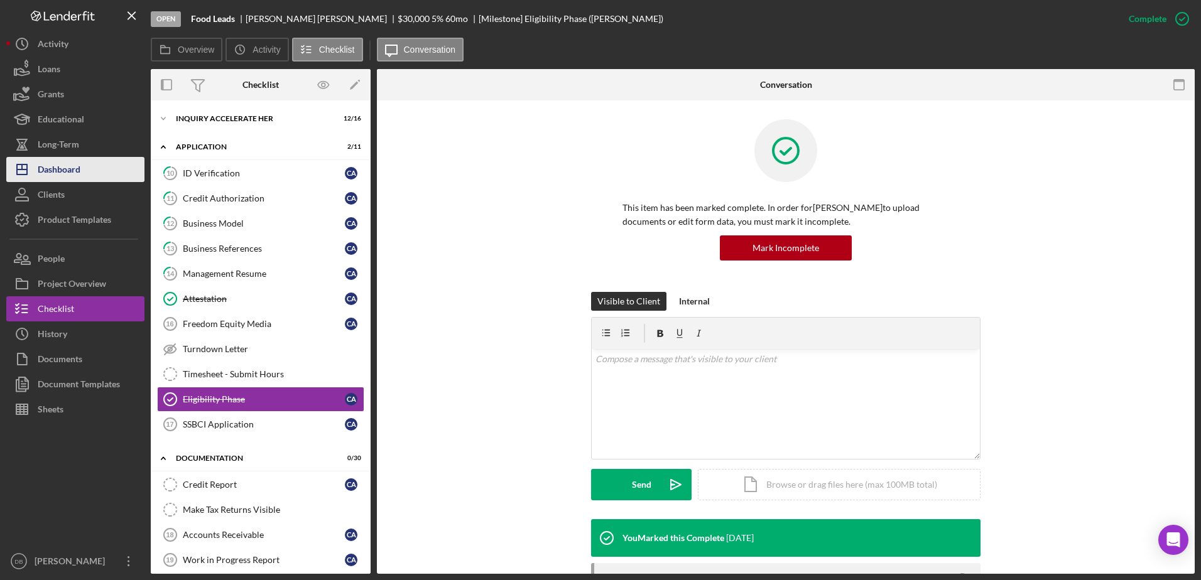
click at [76, 170] on div "Dashboard" at bounding box center [59, 171] width 43 height 28
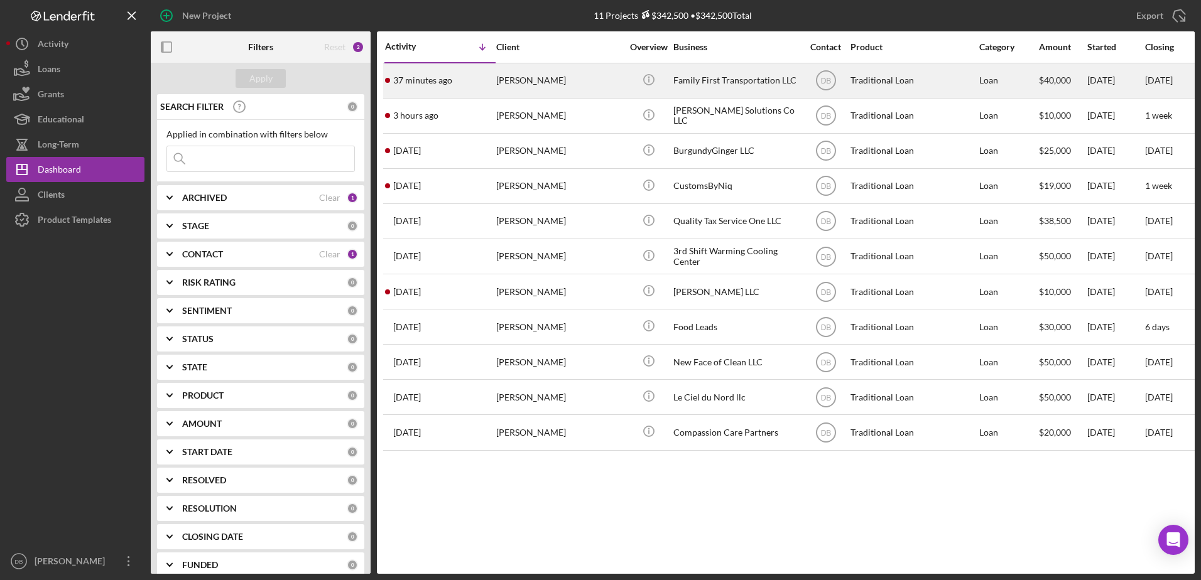
click at [538, 89] on div "[PERSON_NAME]" at bounding box center [559, 80] width 126 height 33
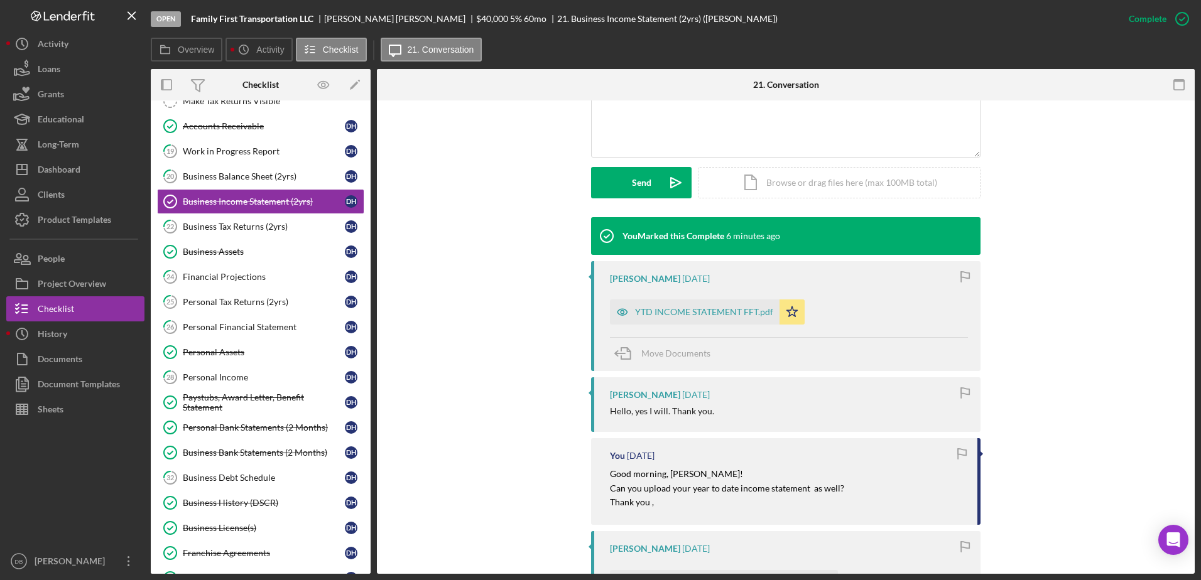
scroll to position [314, 0]
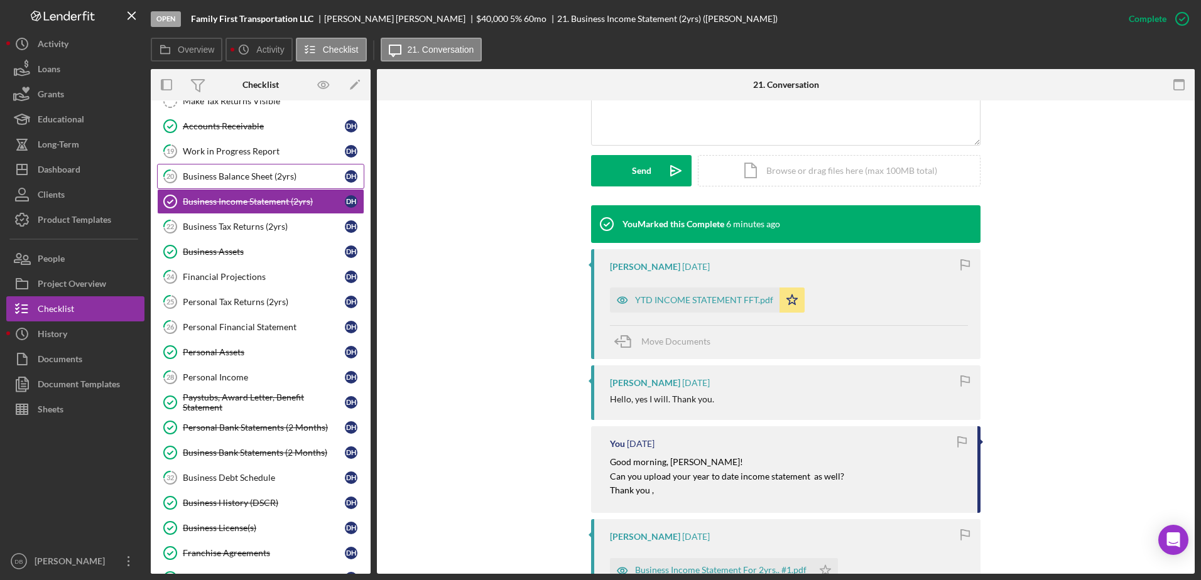
click at [247, 176] on div "Business Balance Sheet (2yrs)" at bounding box center [264, 176] width 162 height 10
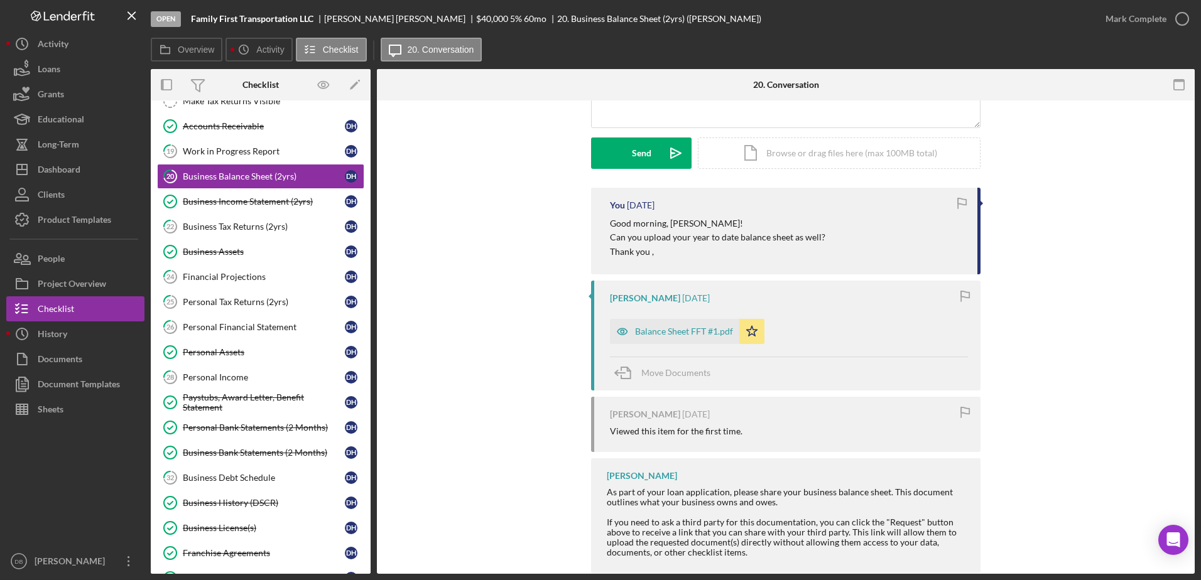
scroll to position [183, 0]
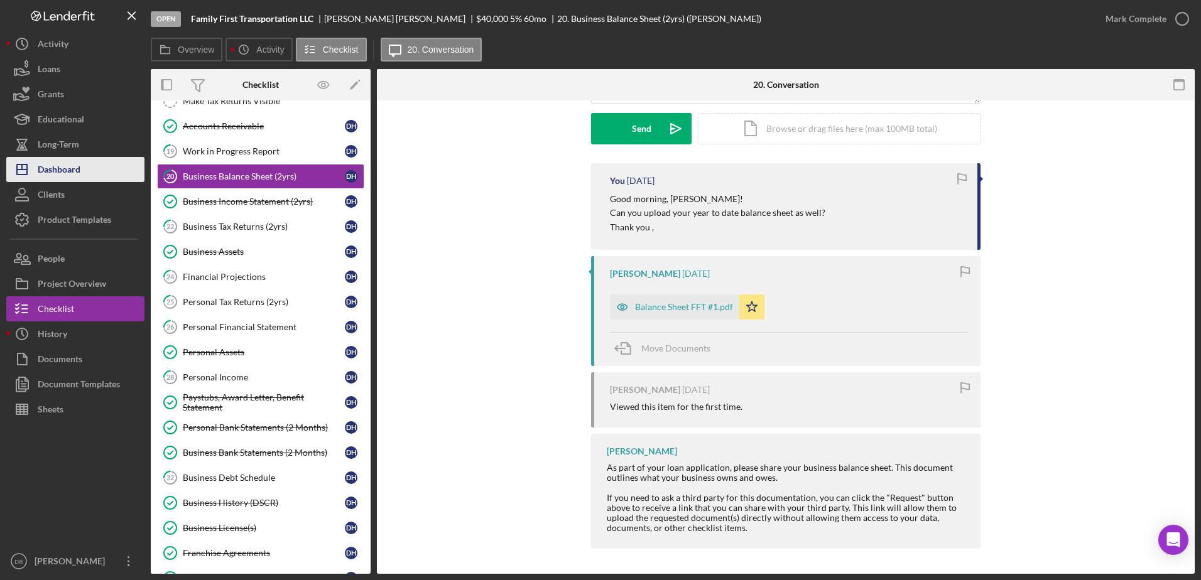
click at [80, 183] on button "Clients" at bounding box center [75, 194] width 138 height 25
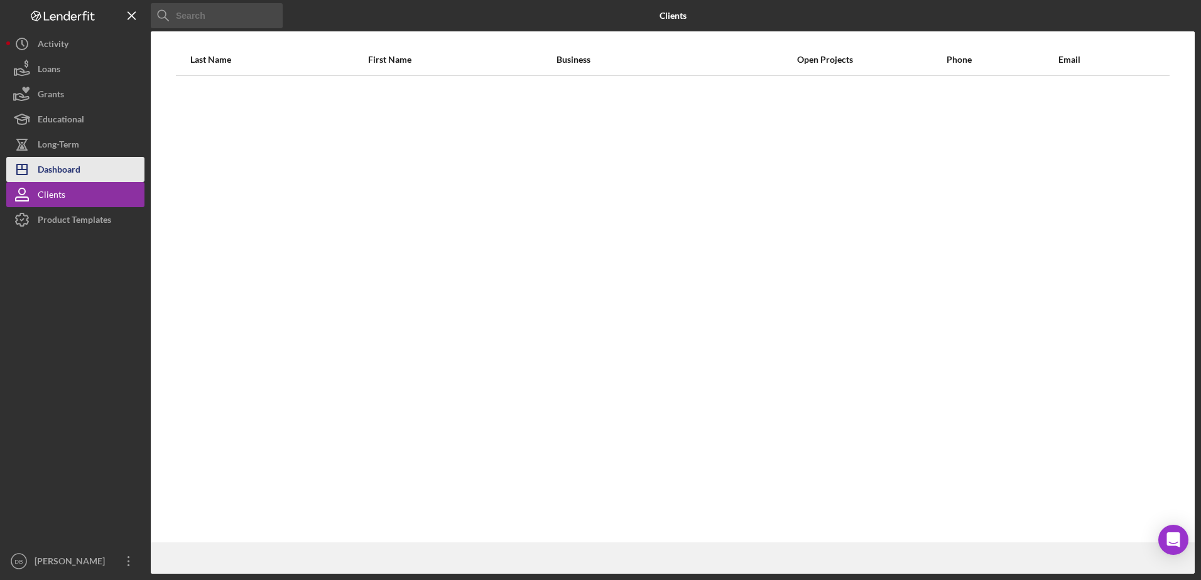
click at [79, 170] on div "Dashboard" at bounding box center [59, 171] width 43 height 28
